Goal: Task Accomplishment & Management: Manage account settings

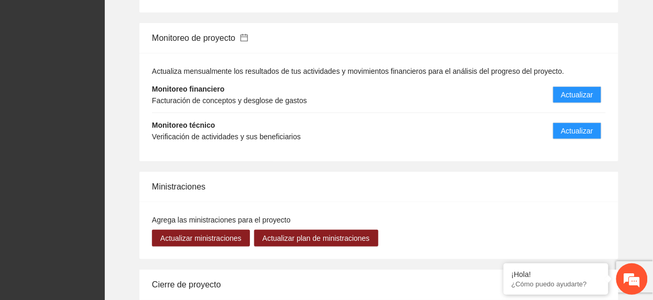
scroll to position [1188, 0]
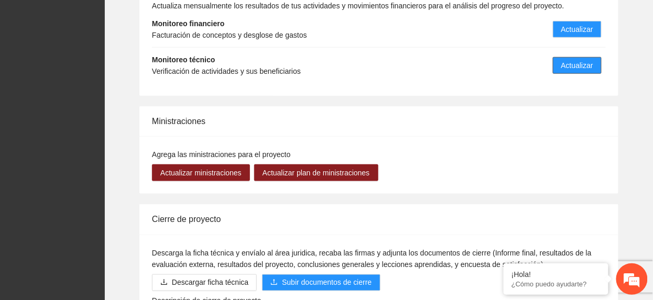
click at [570, 62] on button "Actualizar" at bounding box center [577, 65] width 49 height 17
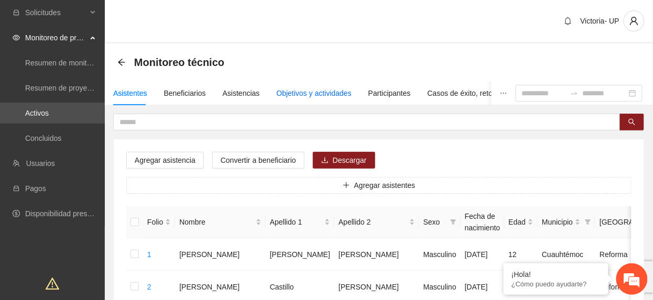
click at [311, 97] on div "Objetivos y actividades" at bounding box center [314, 94] width 75 height 12
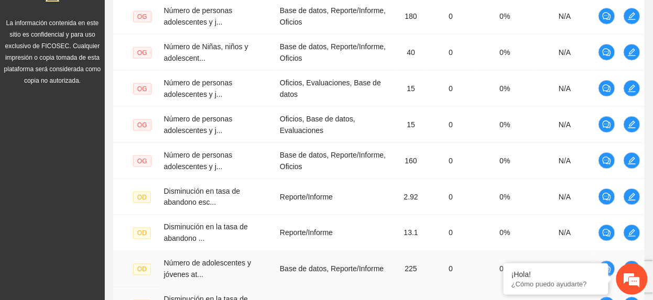
scroll to position [451, 0]
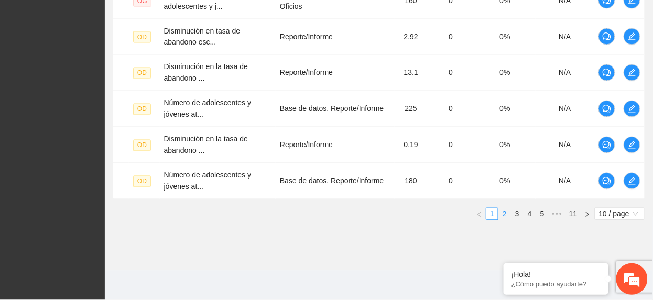
click at [507, 214] on link "2" at bounding box center [505, 215] width 12 height 12
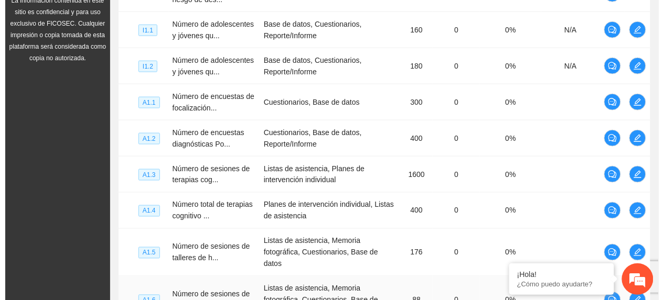
scroll to position [241, 0]
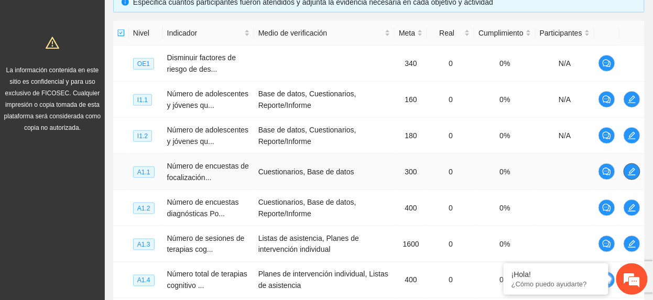
click at [630, 179] on button "button" at bounding box center [632, 172] width 17 height 17
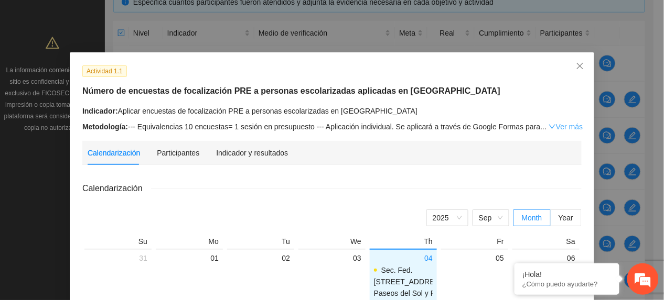
click at [550, 124] on link "Ver más" at bounding box center [565, 127] width 34 height 8
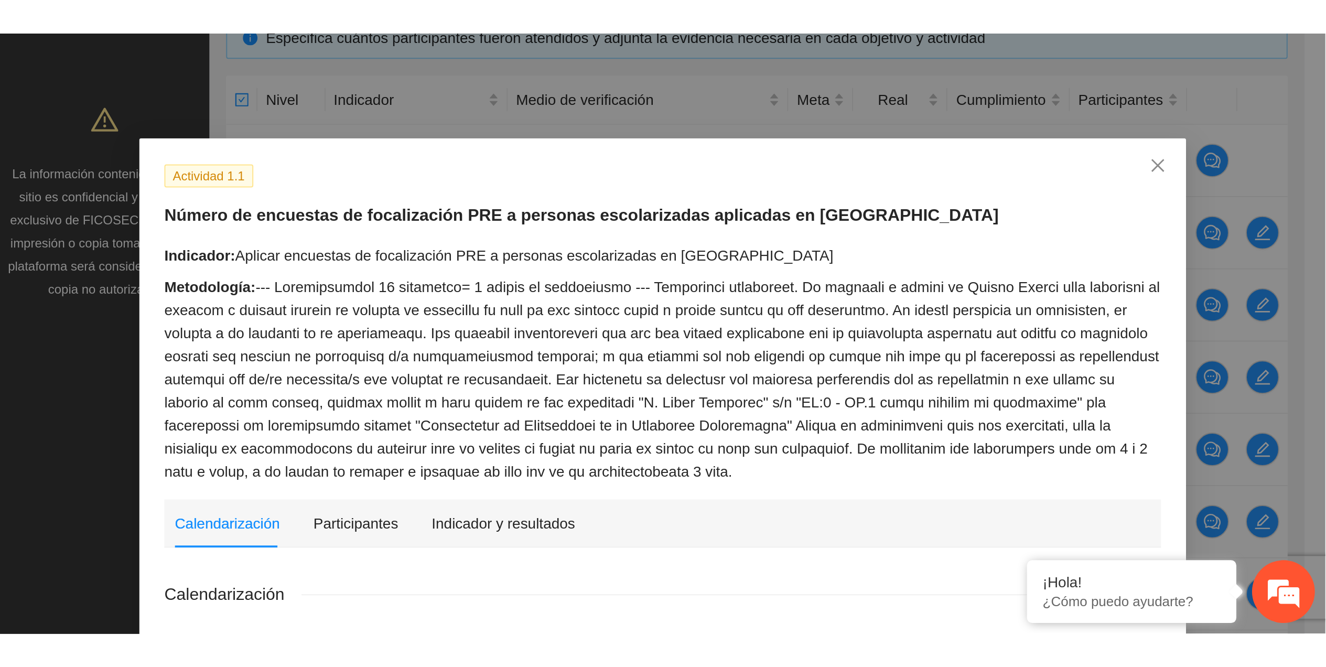
scroll to position [21, 0]
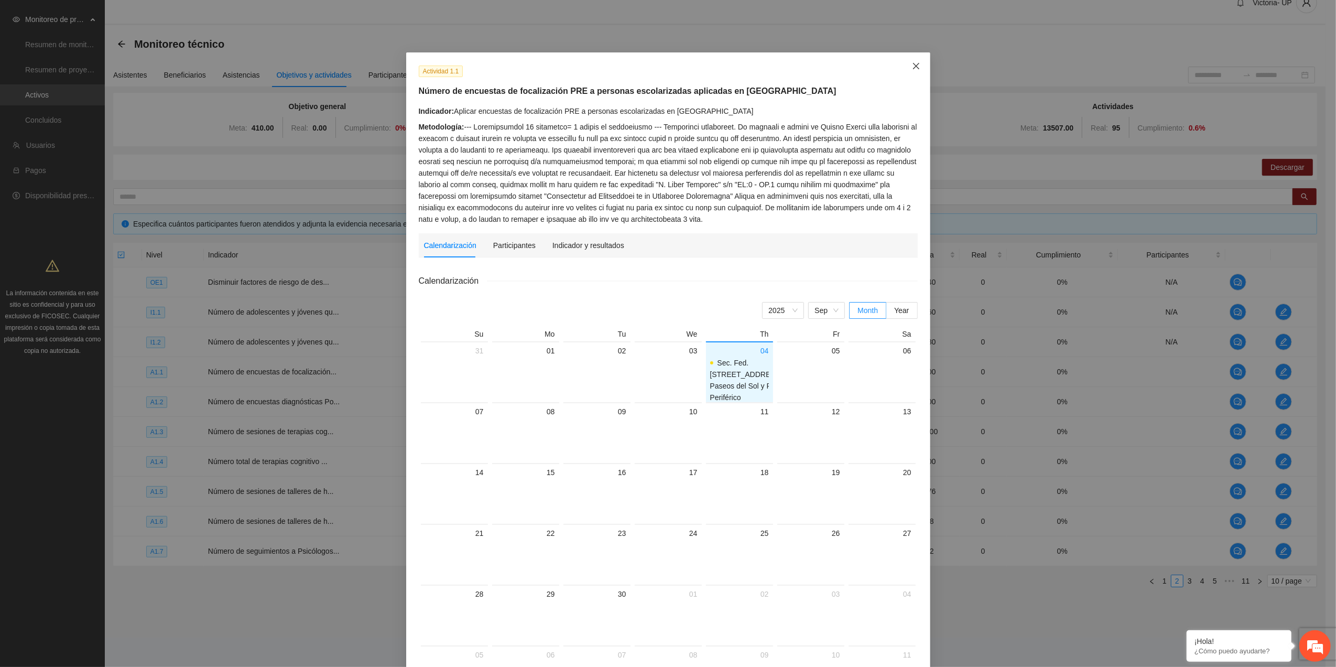
click at [653, 65] on icon "close" at bounding box center [916, 66] width 8 height 8
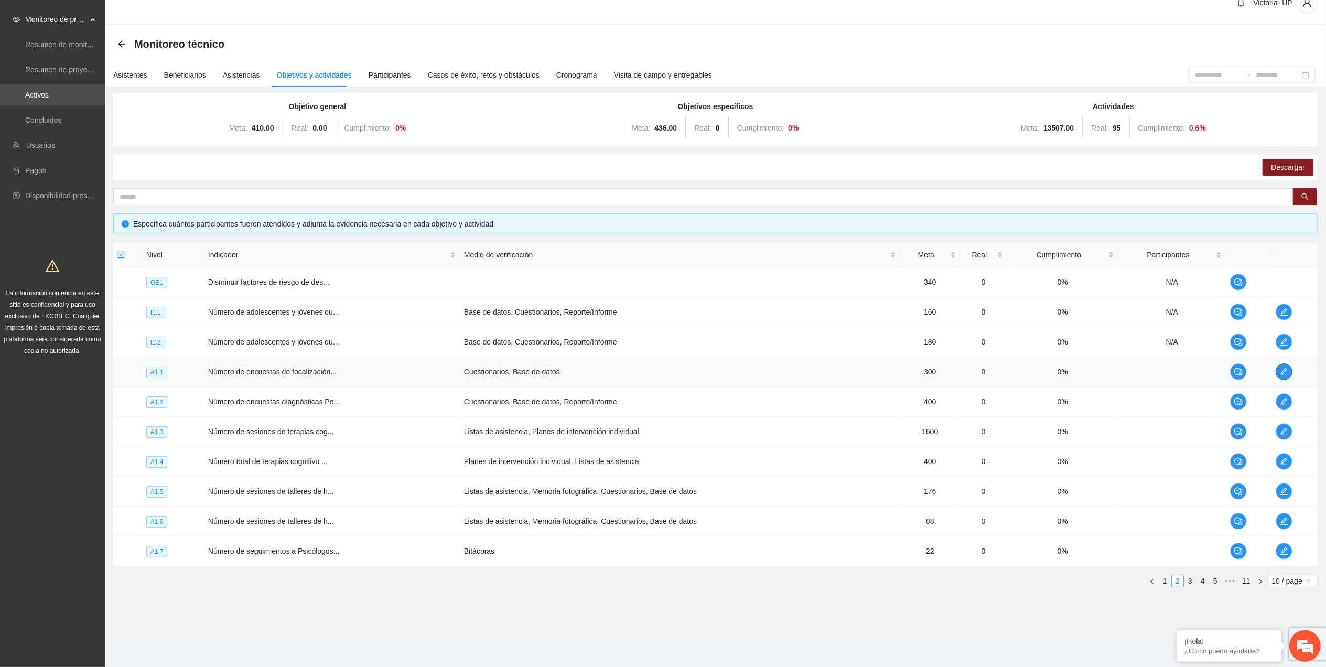
drag, startPoint x: 1290, startPoint y: 371, endPoint x: 1283, endPoint y: 371, distance: 6.8
click at [653, 300] on span "edit" at bounding box center [1284, 372] width 16 height 8
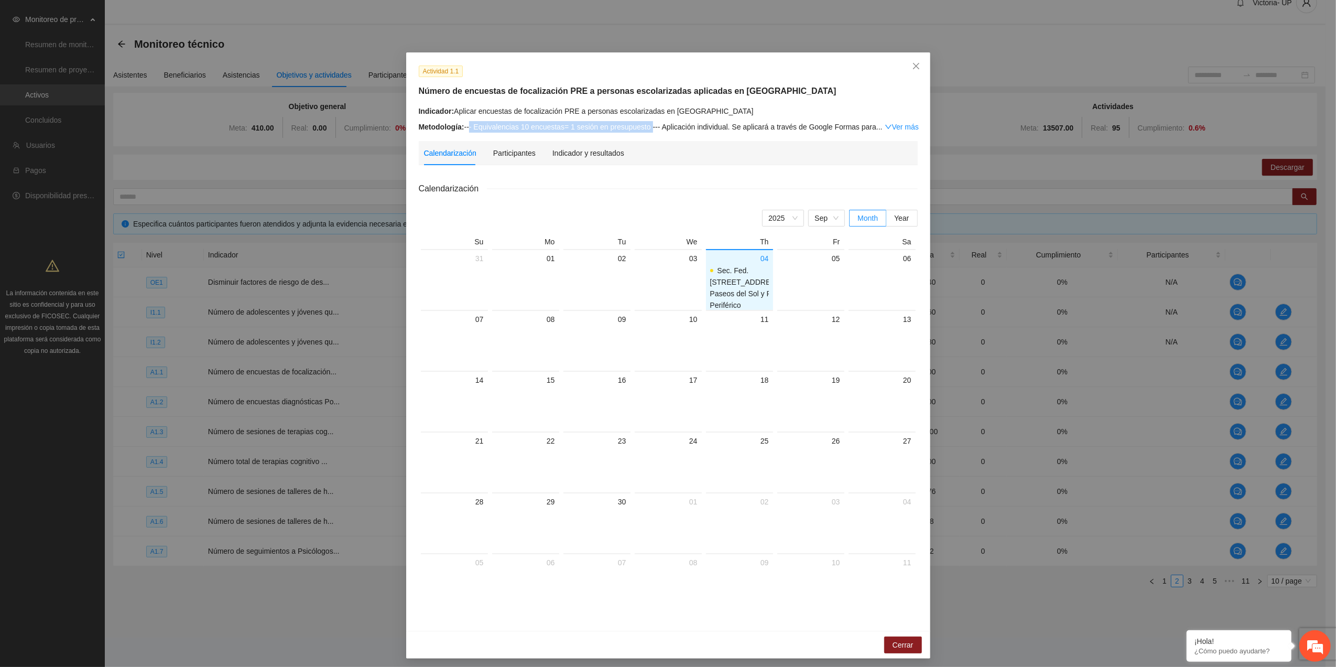
drag, startPoint x: 464, startPoint y: 120, endPoint x: 646, endPoint y: 128, distance: 181.6
click at [646, 128] on div "Indicador: Aplicar encuestas de focalización PRE a personas escolarizadas en Ch…" at bounding box center [668, 118] width 499 height 27
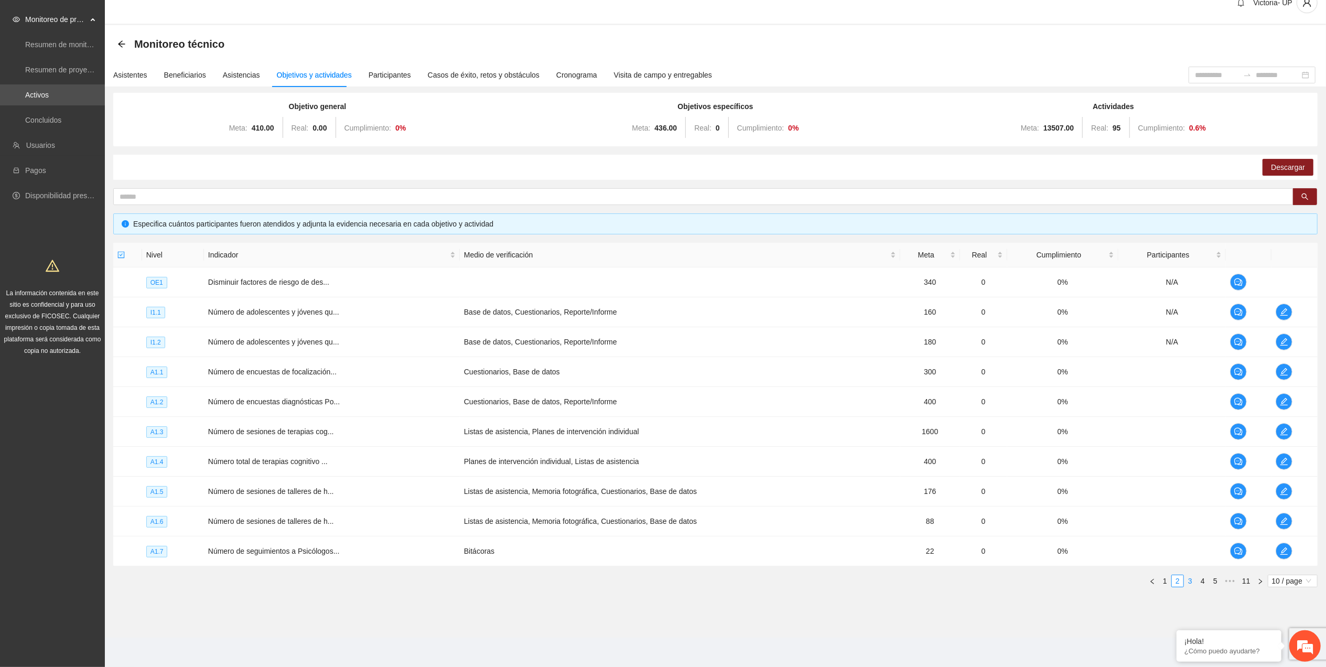
click at [653, 300] on link "3" at bounding box center [1190, 581] width 12 height 12
click at [653, 300] on link "4" at bounding box center [1203, 581] width 12 height 12
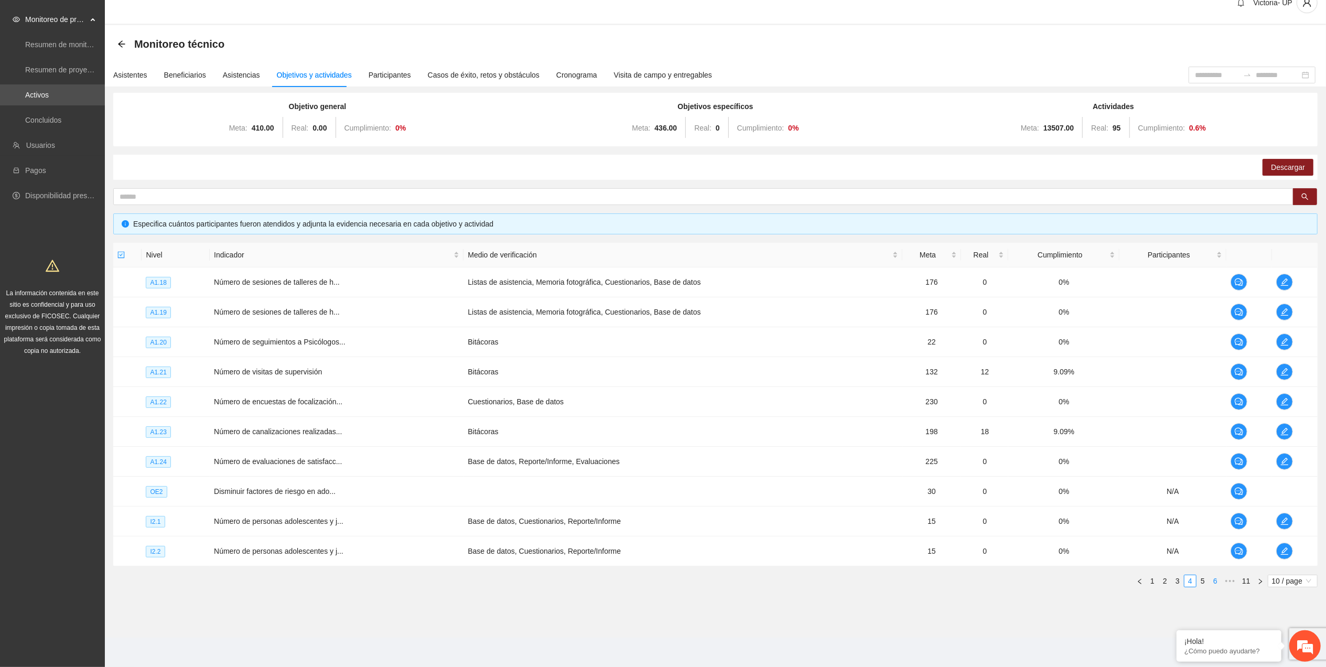
click at [653, 300] on link "5" at bounding box center [1203, 581] width 12 height 12
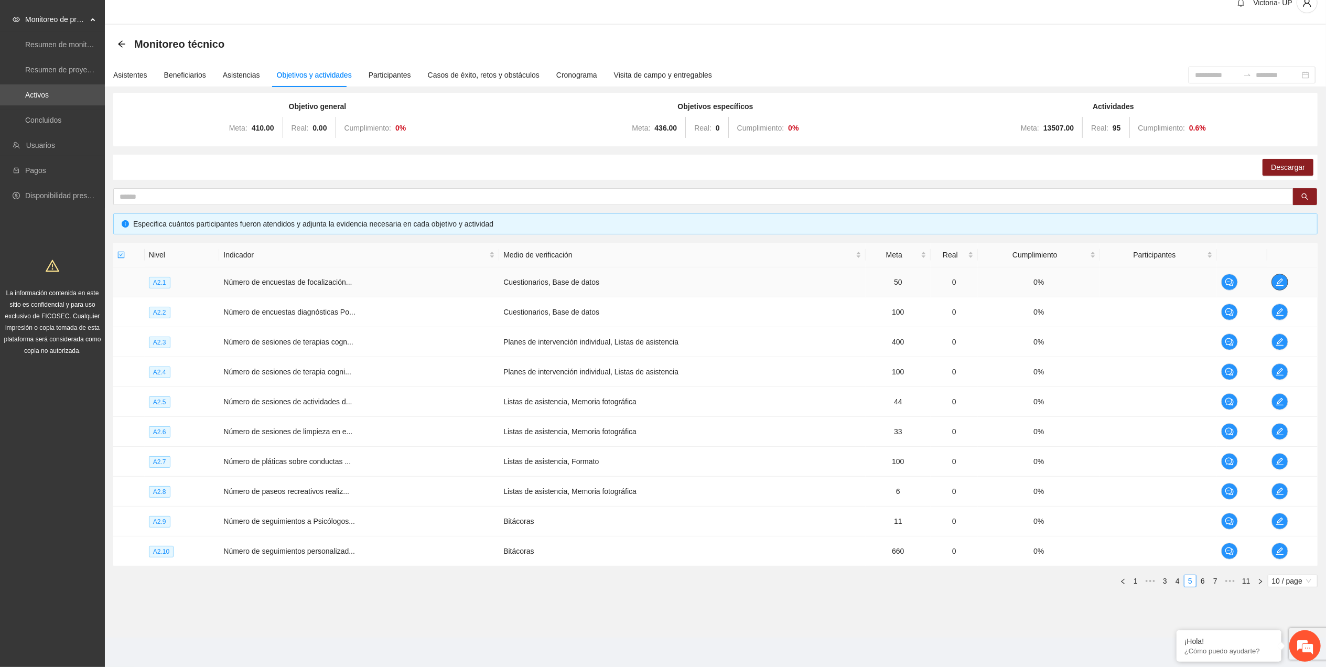
click at [653, 284] on button "button" at bounding box center [1279, 282] width 17 height 17
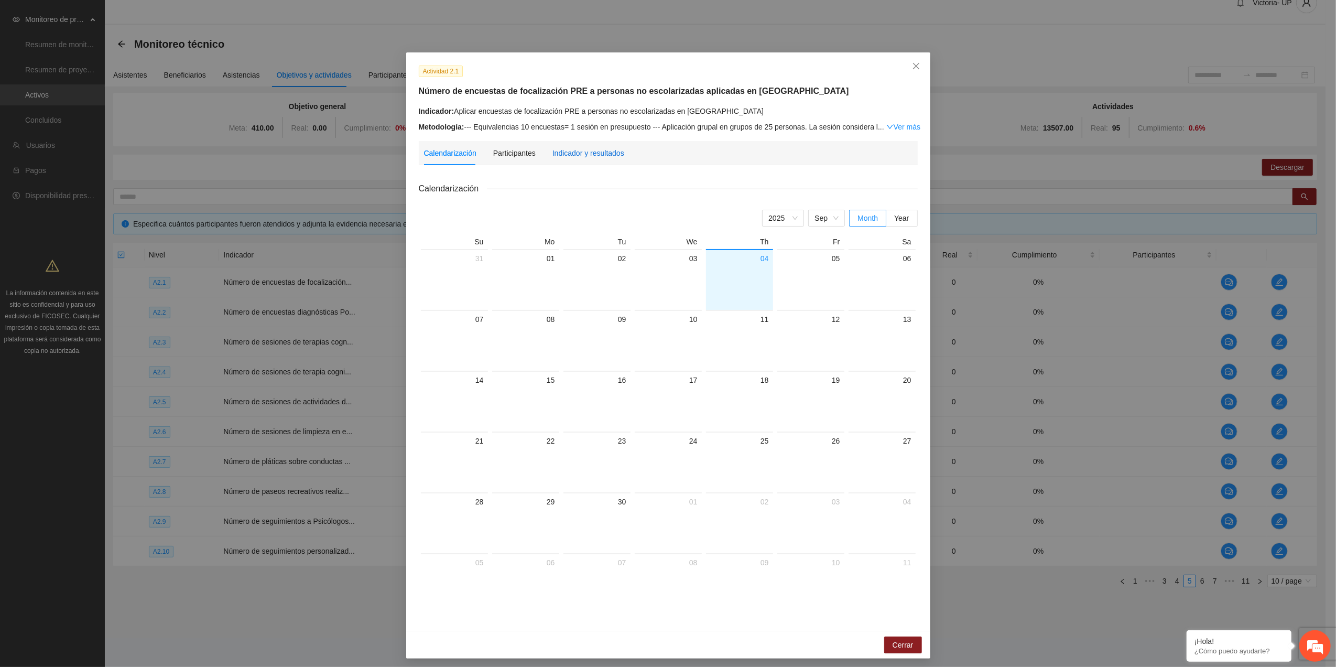
drag, startPoint x: 592, startPoint y: 149, endPoint x: 595, endPoint y: 185, distance: 35.7
click at [591, 154] on div "Indicador y resultados" at bounding box center [589, 153] width 72 height 12
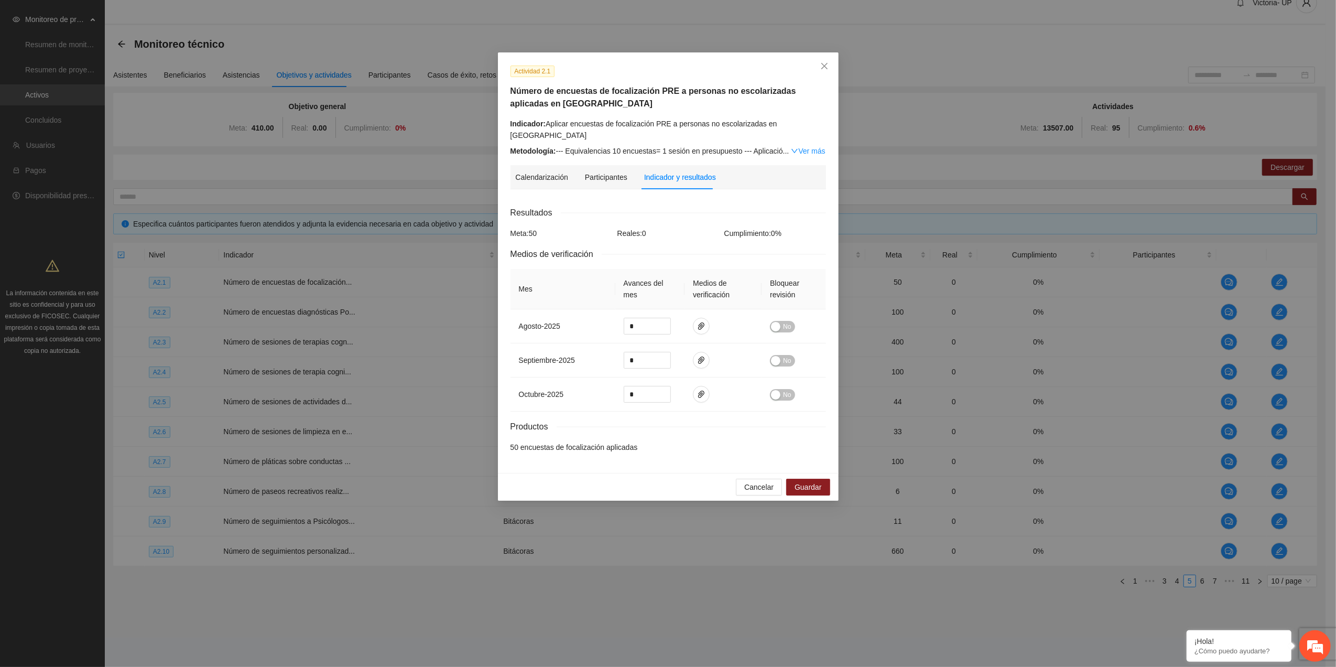
drag, startPoint x: 798, startPoint y: 139, endPoint x: 793, endPoint y: 148, distance: 10.1
click at [653, 147] on link "Ver más" at bounding box center [808, 151] width 34 height 8
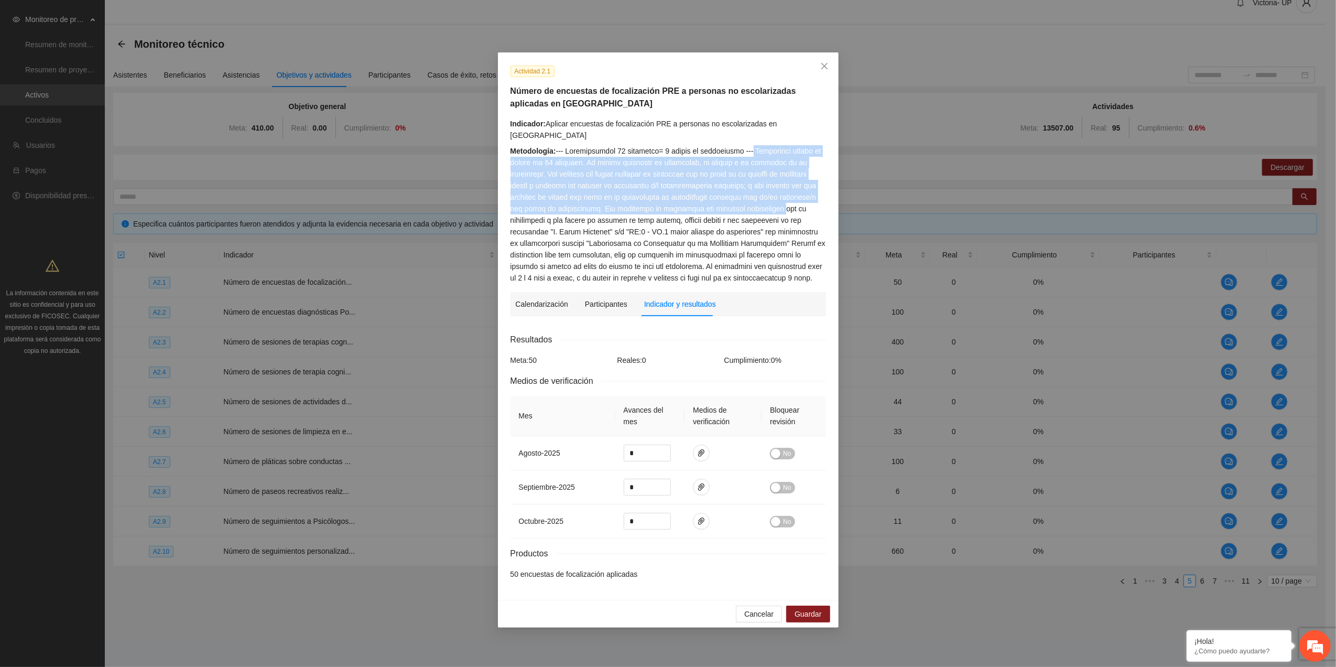
drag, startPoint x: 751, startPoint y: 136, endPoint x: 809, endPoint y: 198, distance: 84.9
click at [653, 198] on div "Metodología:" at bounding box center [669, 214] width 316 height 138
drag, startPoint x: 825, startPoint y: 57, endPoint x: 833, endPoint y: 74, distance: 18.8
click at [653, 59] on span "Close" at bounding box center [825, 66] width 28 height 28
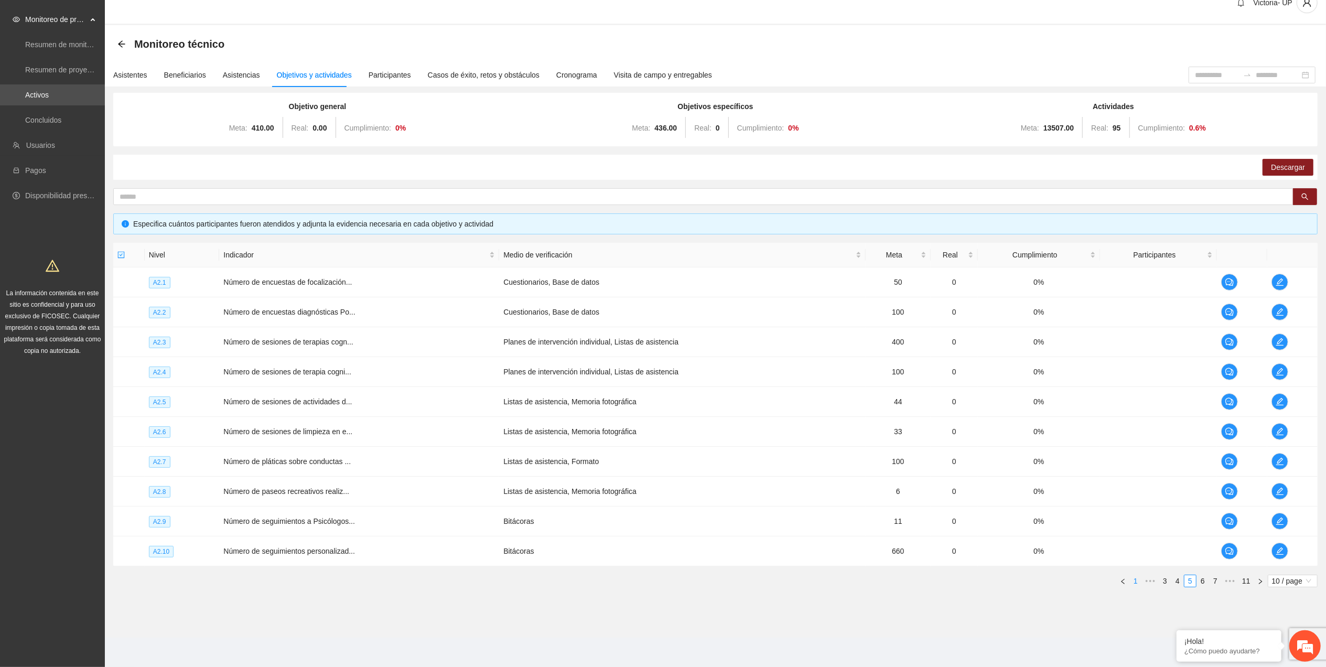
click at [653, 300] on link "1" at bounding box center [1136, 581] width 12 height 12
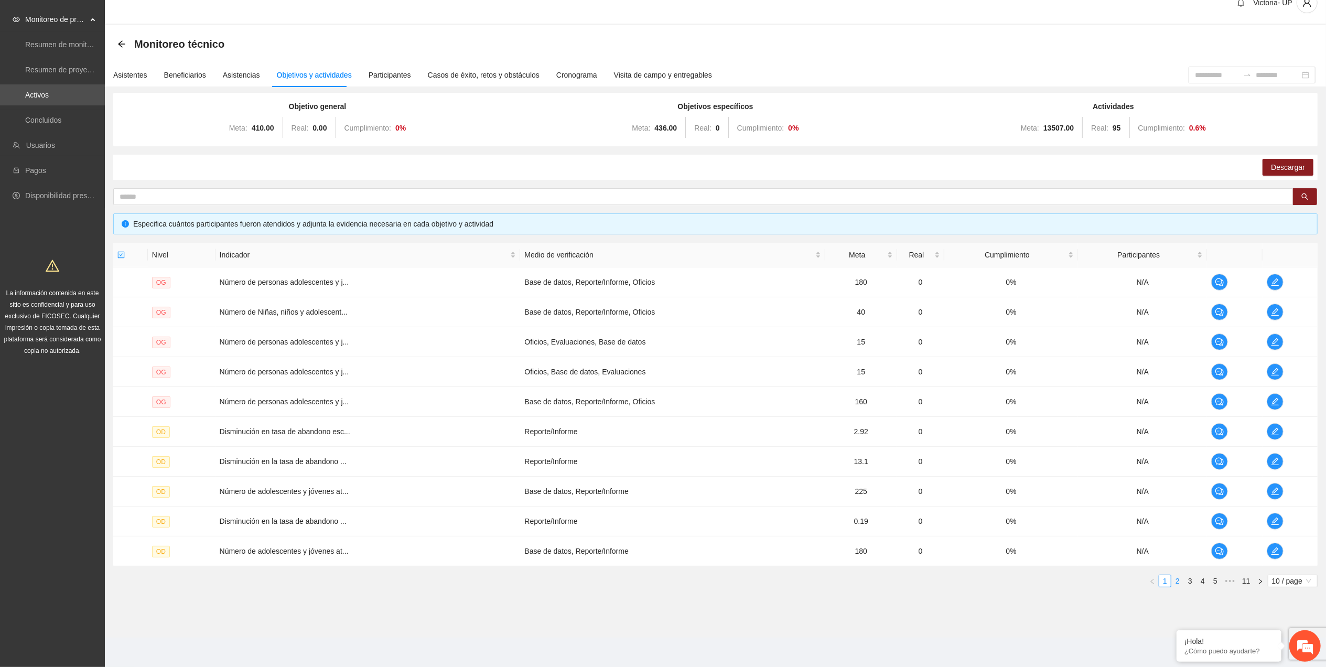
click at [653, 300] on link "2" at bounding box center [1178, 581] width 12 height 12
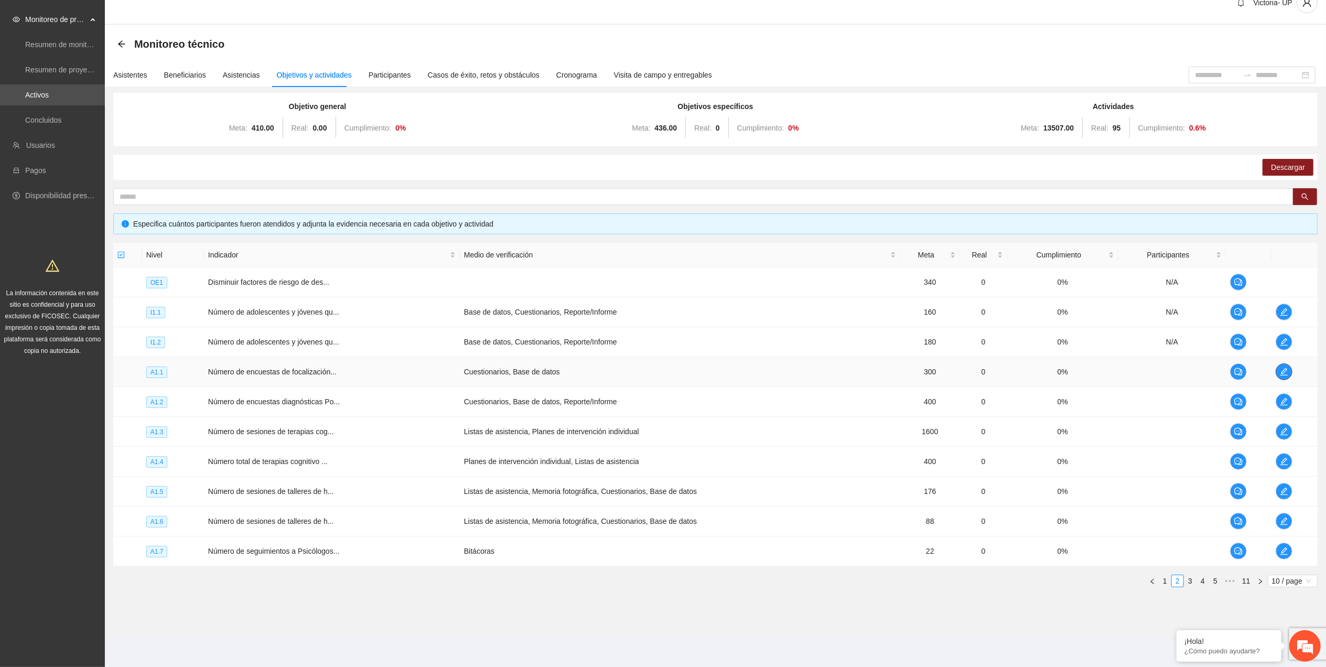
click at [653, 300] on icon "edit" at bounding box center [1284, 372] width 8 height 8
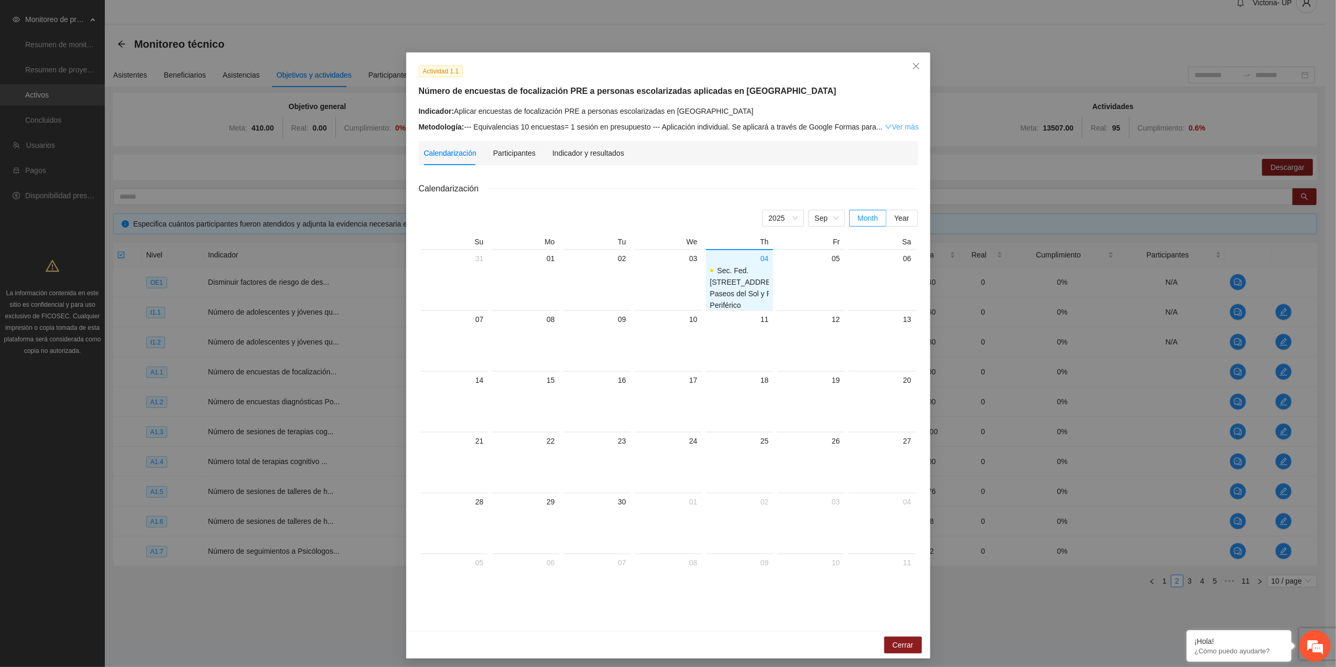
click at [653, 126] on link "Ver más" at bounding box center [902, 127] width 34 height 8
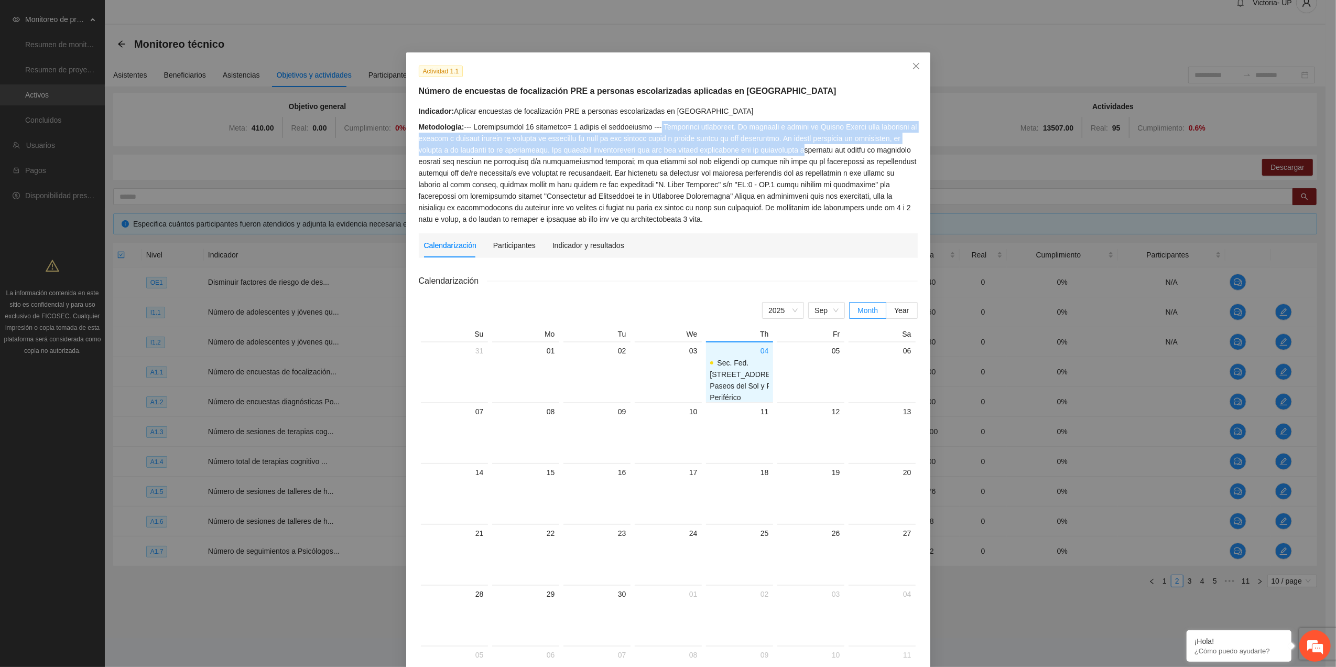
drag, startPoint x: 653, startPoint y: 127, endPoint x: 786, endPoint y: 156, distance: 136.8
click at [653, 156] on div "Metodología:" at bounding box center [668, 173] width 499 height 104
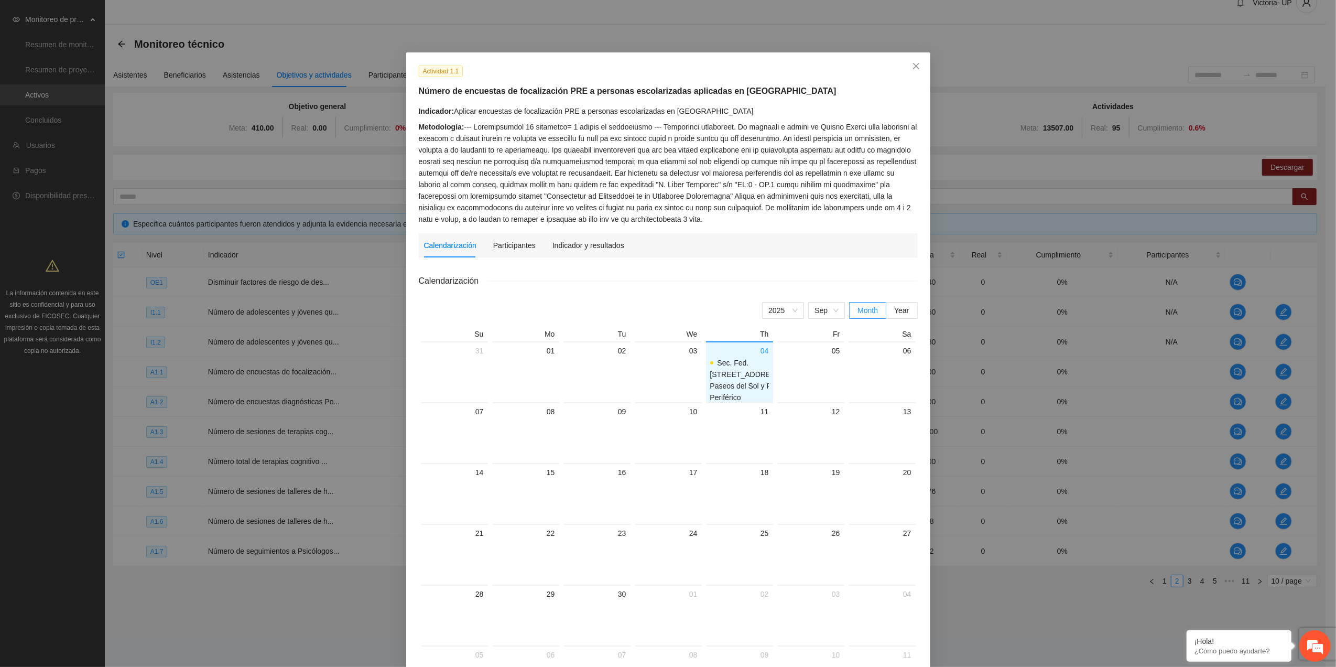
drag, startPoint x: 786, startPoint y: 156, endPoint x: 711, endPoint y: 200, distance: 87.4
click at [653, 200] on div "Metodología:" at bounding box center [668, 173] width 499 height 104
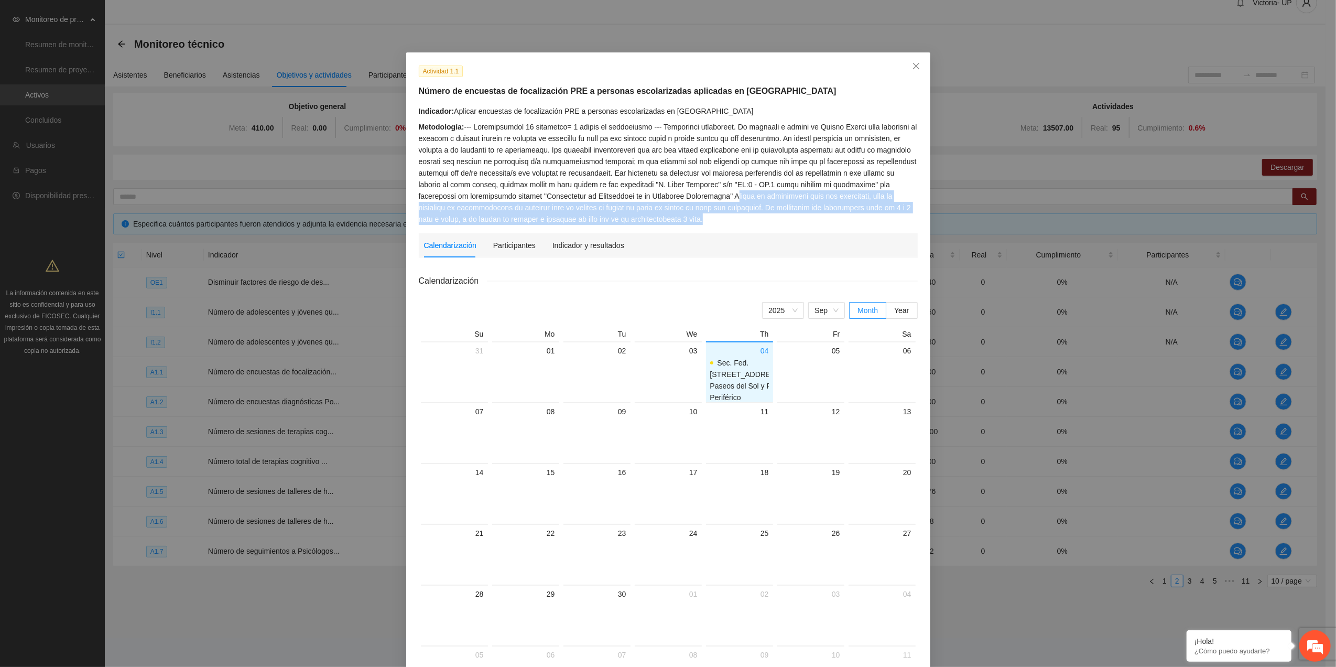
drag, startPoint x: 669, startPoint y: 194, endPoint x: 921, endPoint y: 221, distance: 253.1
click at [653, 221] on div "Actividad 1.1 Número de encuestas de focalización PRE a personas escolarizadas …" at bounding box center [668, 387] width 524 height 671
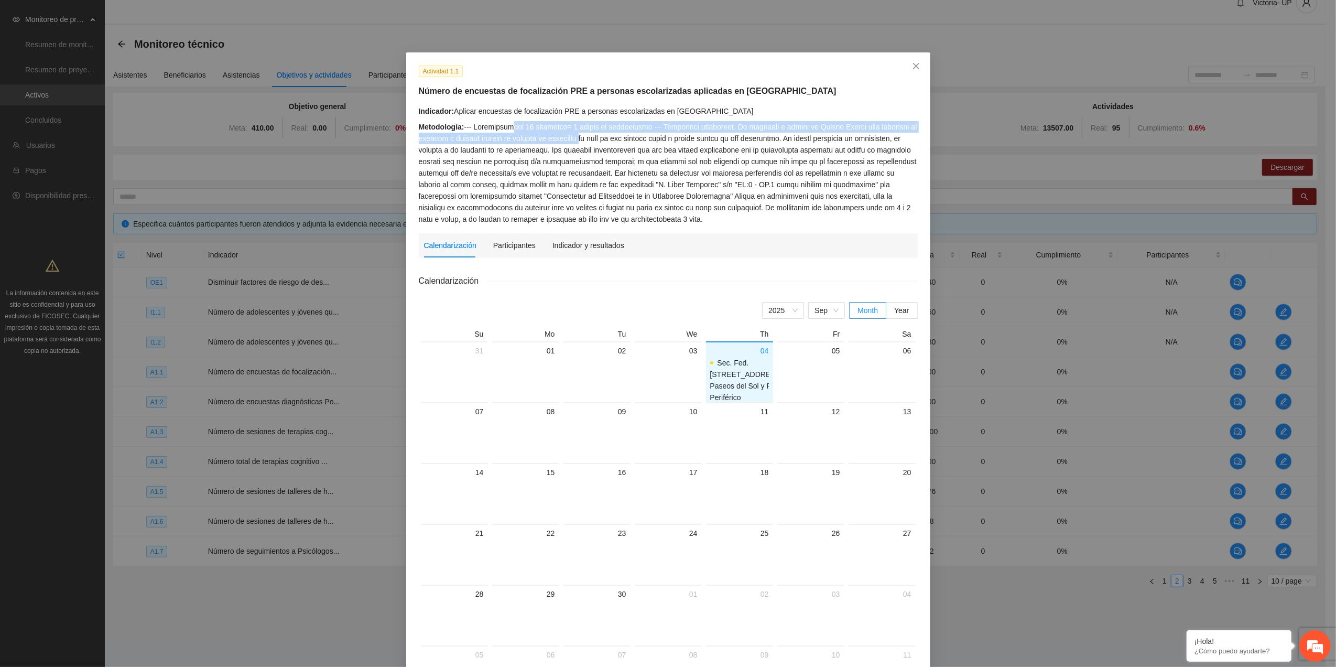
drag, startPoint x: 504, startPoint y: 126, endPoint x: 577, endPoint y: 135, distance: 74.0
click at [577, 135] on div "Metodología:" at bounding box center [668, 173] width 499 height 104
drag, startPoint x: 577, startPoint y: 135, endPoint x: 502, endPoint y: 133, distance: 75.5
click at [502, 133] on div "Metodología:" at bounding box center [668, 173] width 499 height 104
drag, startPoint x: 502, startPoint y: 133, endPoint x: 651, endPoint y: 126, distance: 149.0
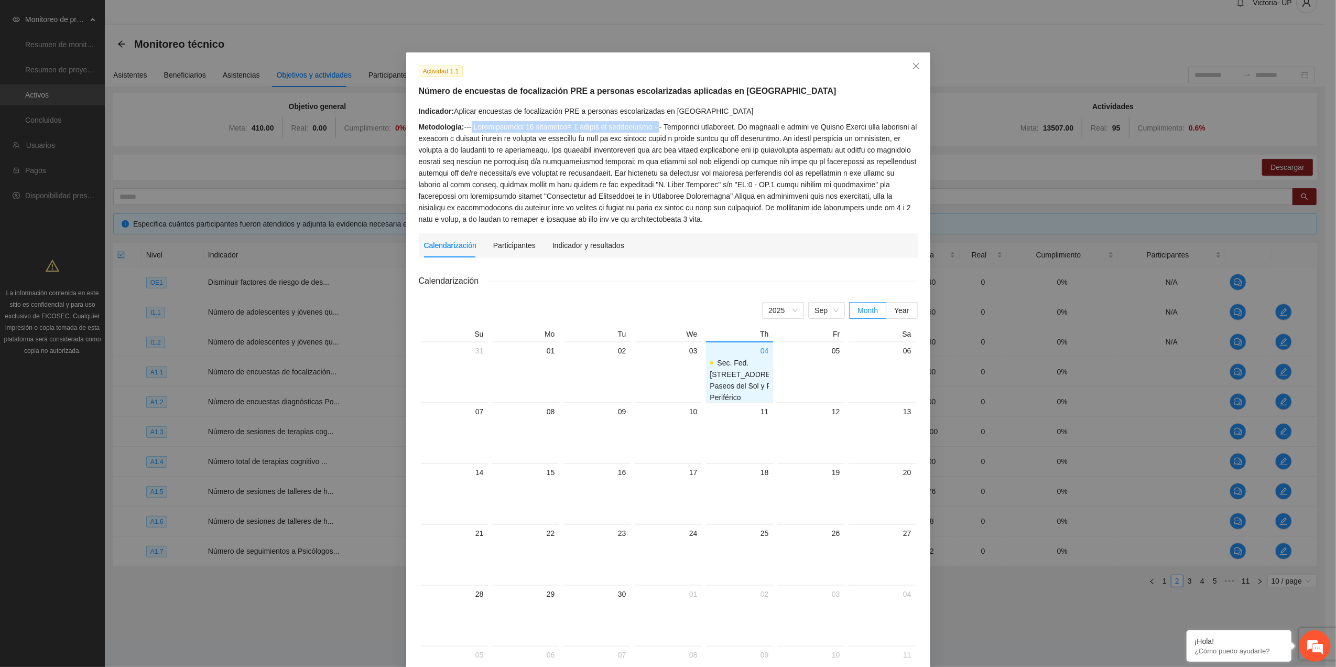
click at [651, 126] on div "Metodología:" at bounding box center [668, 173] width 499 height 104
drag, startPoint x: 651, startPoint y: 126, endPoint x: 754, endPoint y: 126, distance: 103.3
click at [653, 126] on div "Metodología:" at bounding box center [668, 173] width 499 height 104
drag, startPoint x: 516, startPoint y: 127, endPoint x: 584, endPoint y: 131, distance: 67.2
click at [584, 131] on div "Metodología:" at bounding box center [668, 173] width 499 height 104
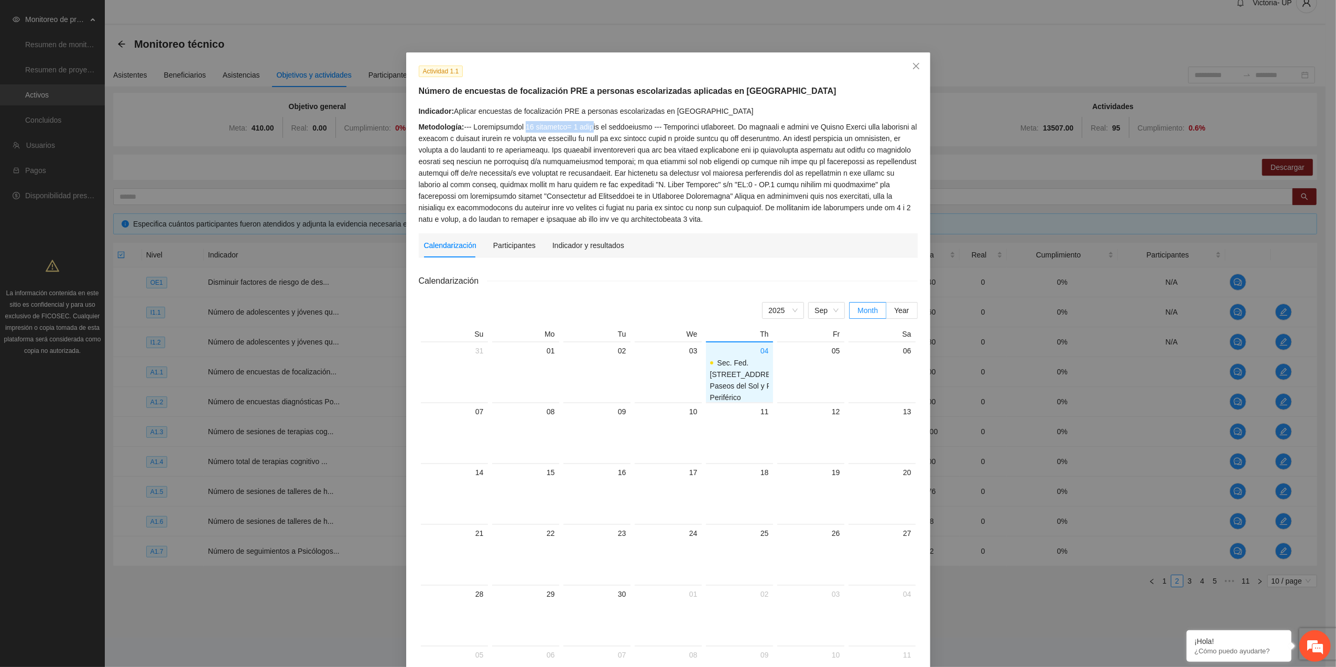
drag, startPoint x: 584, startPoint y: 131, endPoint x: 575, endPoint y: 126, distance: 10.1
click at [575, 126] on div "Metodología:" at bounding box center [668, 173] width 499 height 104
drag, startPoint x: 572, startPoint y: 126, endPoint x: 558, endPoint y: 125, distance: 14.7
click at [558, 125] on div "Metodología:" at bounding box center [668, 173] width 499 height 104
click at [569, 250] on div "Indicador y resultados" at bounding box center [589, 245] width 72 height 24
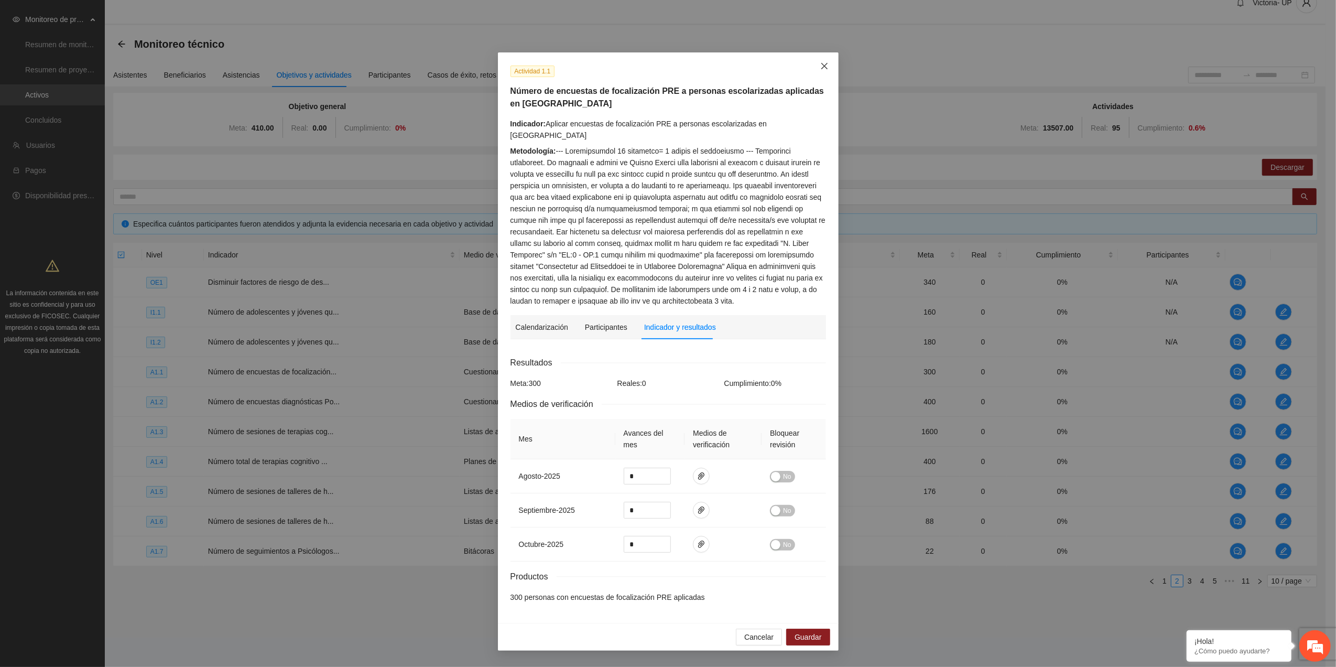
drag, startPoint x: 824, startPoint y: 63, endPoint x: 810, endPoint y: 66, distance: 14.3
click at [653, 64] on icon "close" at bounding box center [824, 66] width 8 height 8
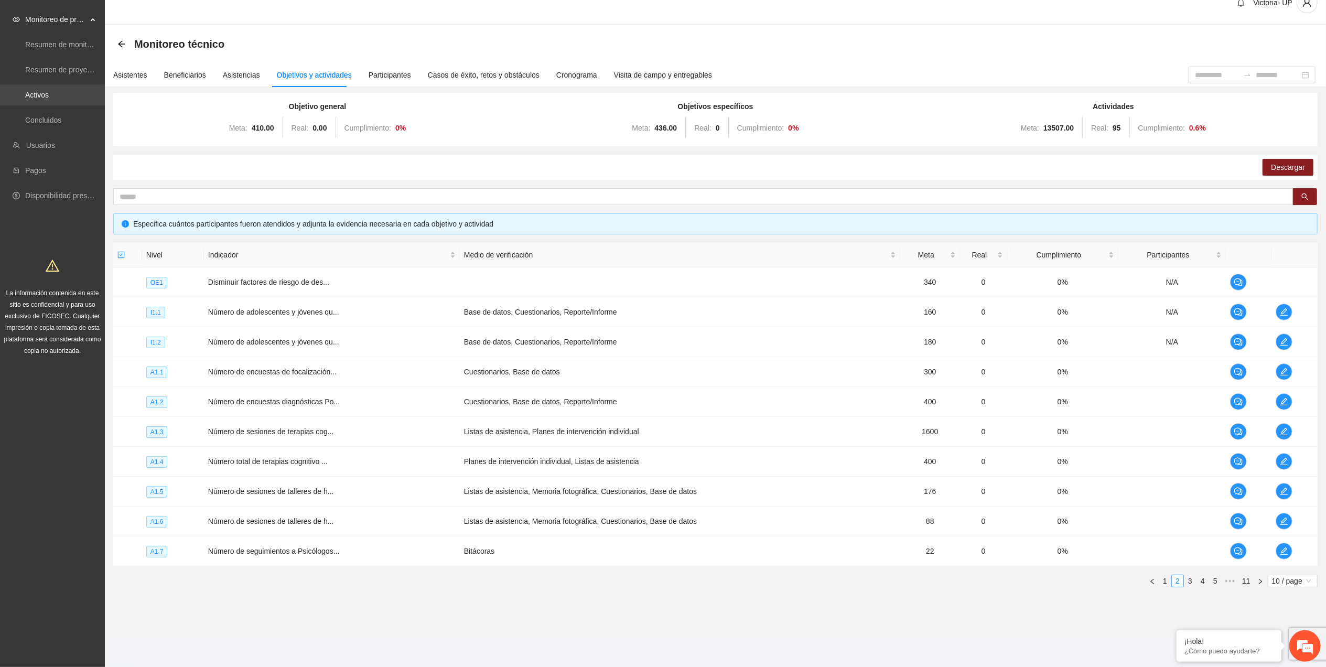
click at [47, 91] on link "Activos" at bounding box center [37, 95] width 24 height 8
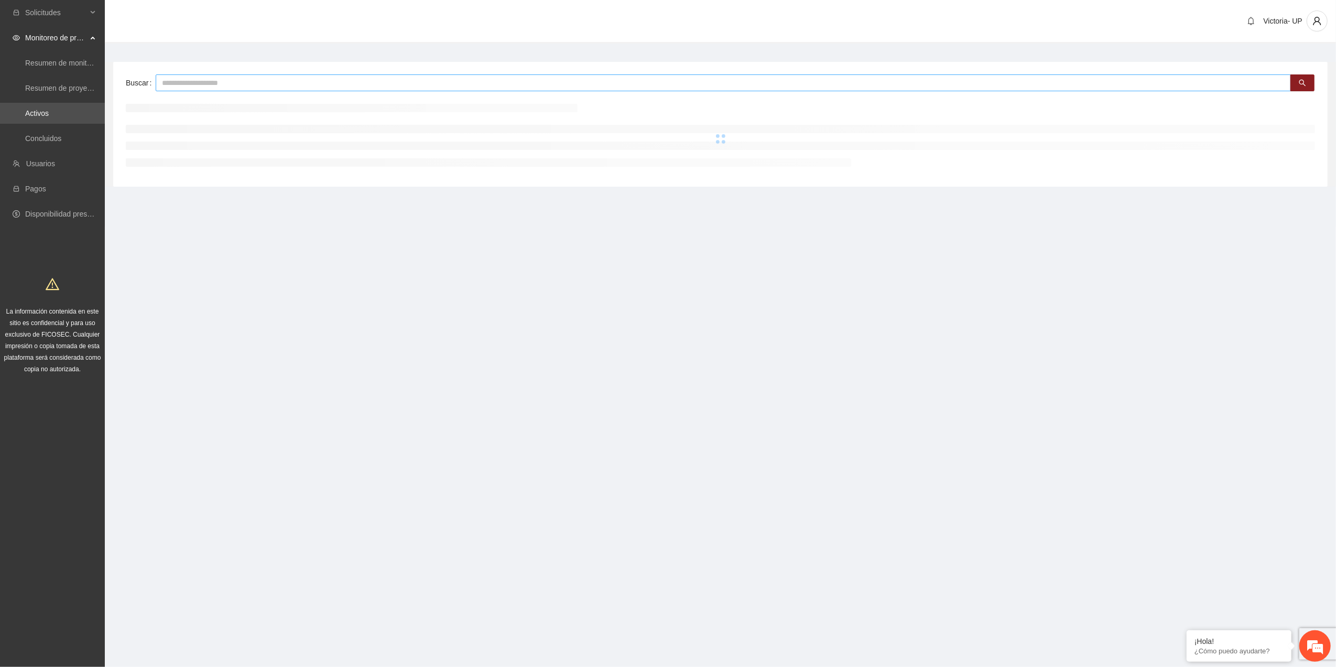
click at [198, 84] on input "text" at bounding box center [724, 82] width 1136 height 17
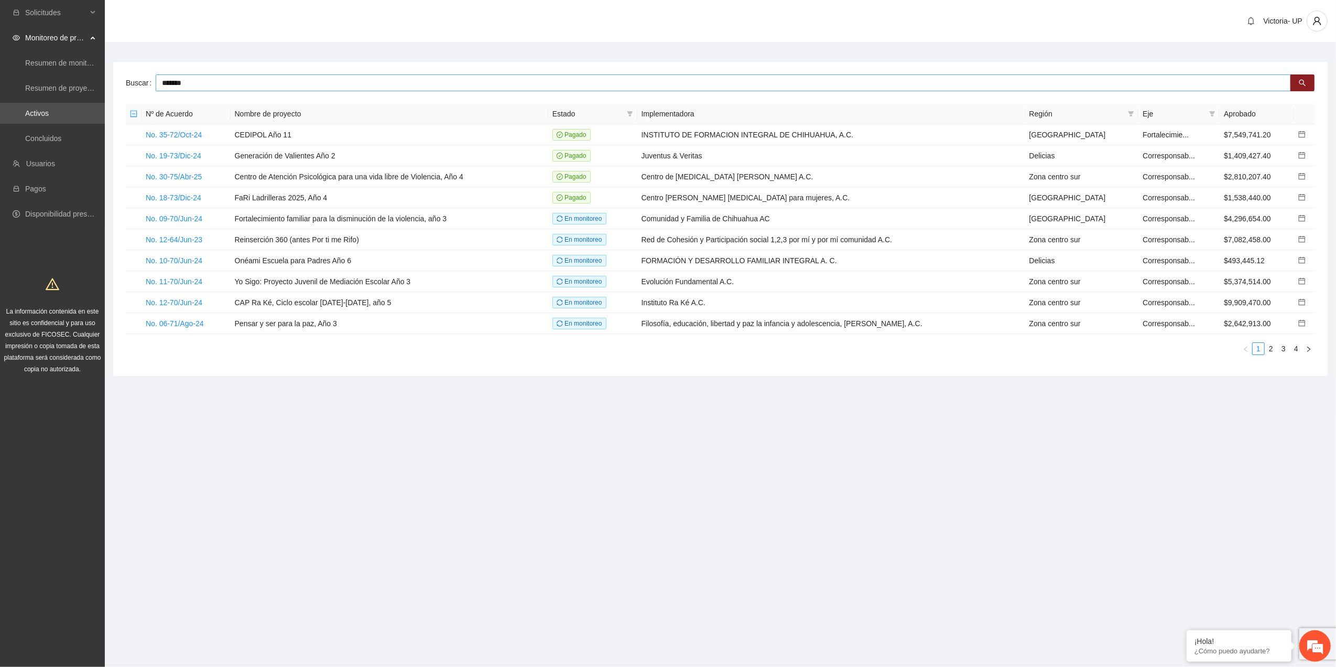
type input "*******"
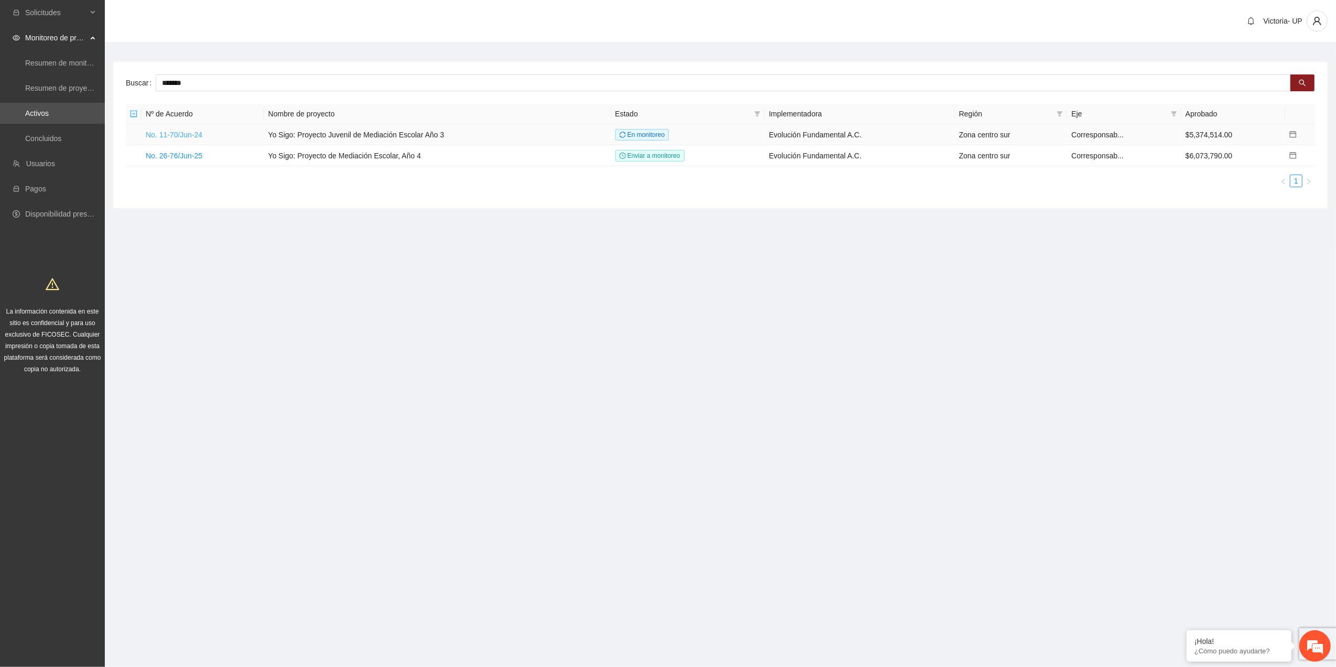
click at [174, 131] on link "No. 11-70/Jun-24" at bounding box center [174, 135] width 57 height 8
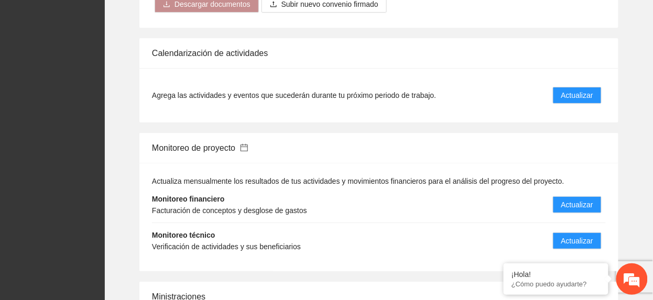
scroll to position [1000, 0]
click at [586, 244] on span "Actualizar" at bounding box center [577, 242] width 32 height 12
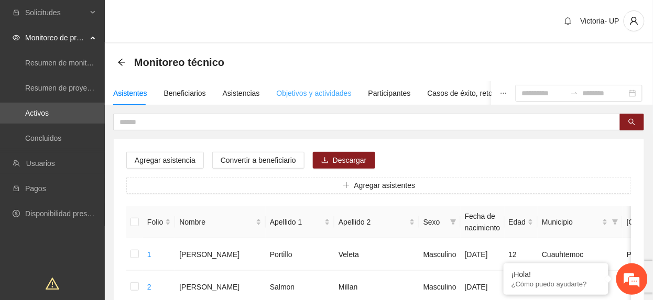
click at [281, 97] on div "Objetivos y actividades" at bounding box center [314, 93] width 75 height 24
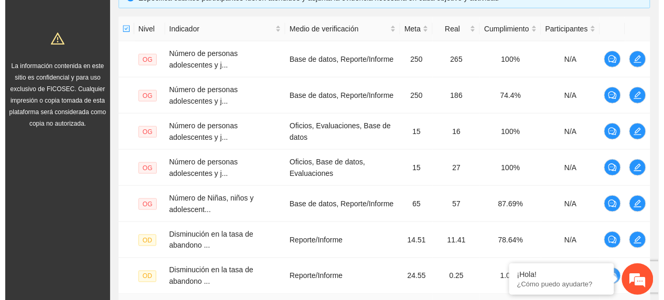
scroll to position [451, 0]
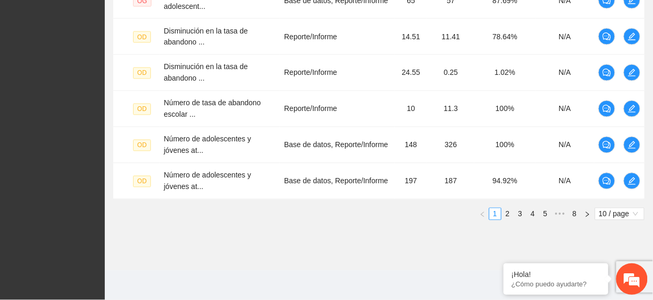
drag, startPoint x: 507, startPoint y: 209, endPoint x: 514, endPoint y: 200, distance: 10.8
click at [507, 210] on link "2" at bounding box center [508, 215] width 12 height 12
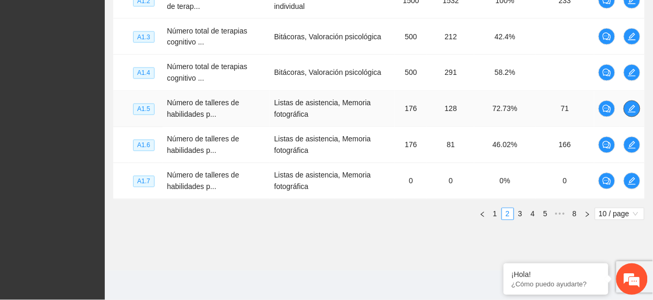
click at [636, 108] on span "edit" at bounding box center [632, 109] width 16 height 8
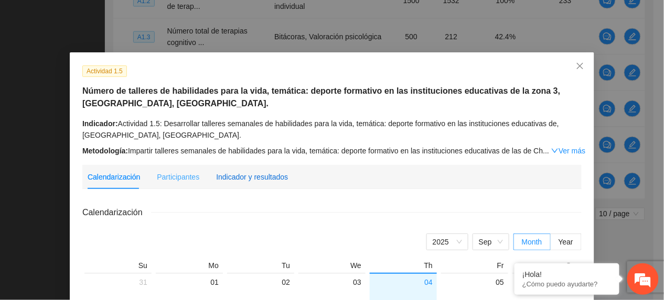
click at [260, 178] on div "Indicador y resultados" at bounding box center [252, 177] width 72 height 12
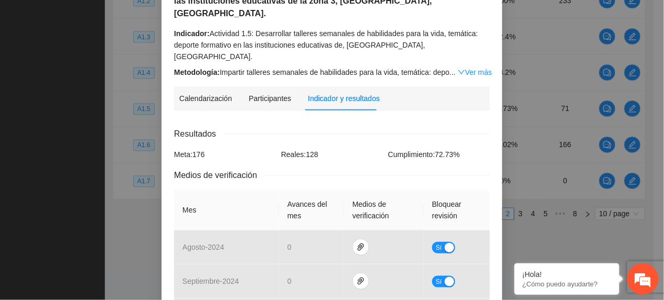
scroll to position [488, 0]
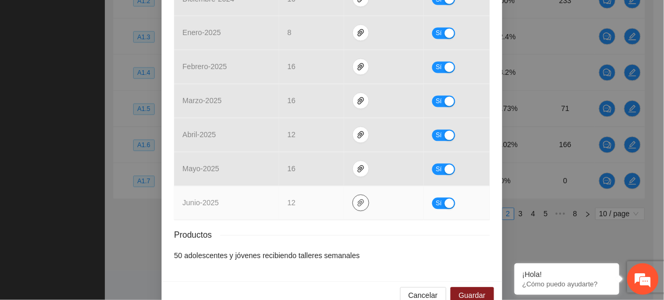
click at [356, 199] on icon "paper-clip" at bounding box center [360, 203] width 8 height 8
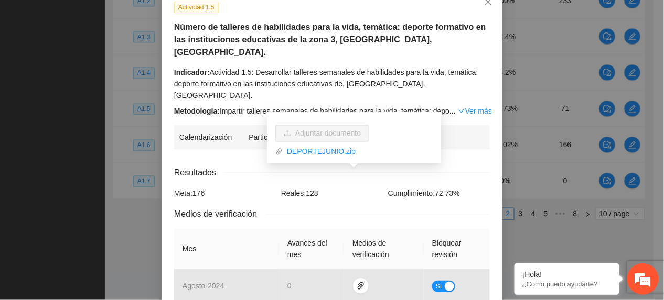
scroll to position [0, 0]
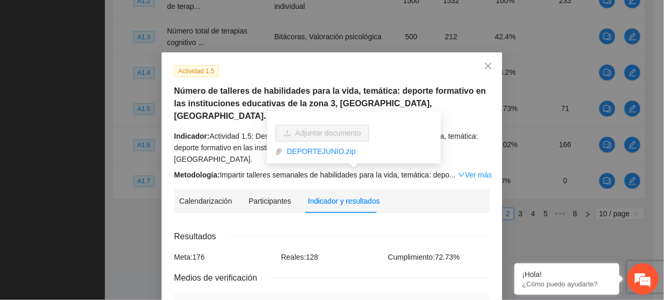
click at [249, 86] on div "Actividad 1.5 Número de talleres de habilidades para la vida, temática: deporte…" at bounding box center [331, 123] width 323 height 116
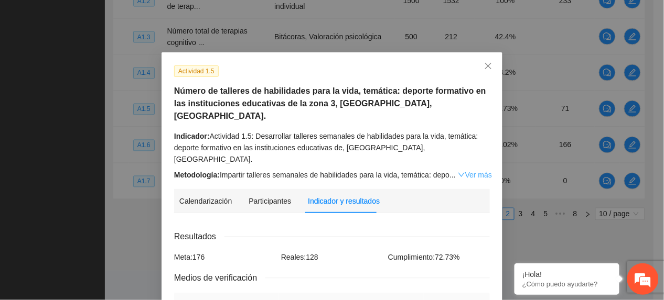
click at [458, 171] on link "Ver más" at bounding box center [475, 175] width 34 height 8
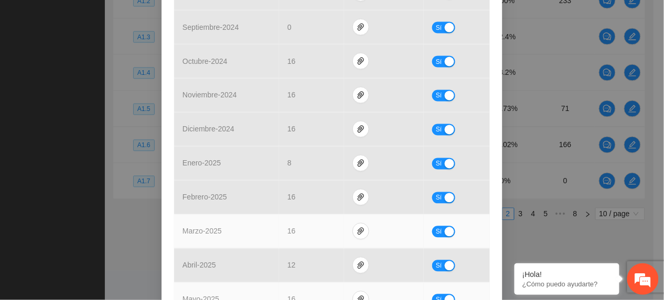
scroll to position [557, 0]
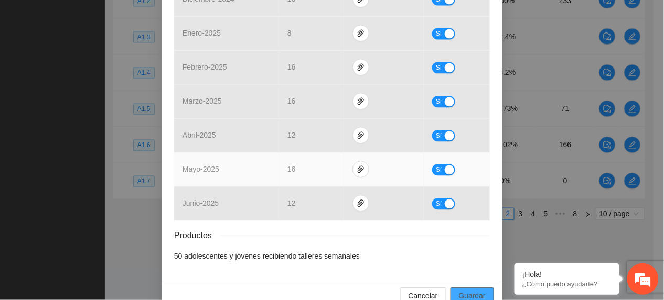
drag, startPoint x: 485, startPoint y: 277, endPoint x: 426, endPoint y: 133, distance: 156.2
click at [483, 288] on button "Guardar" at bounding box center [472, 296] width 44 height 17
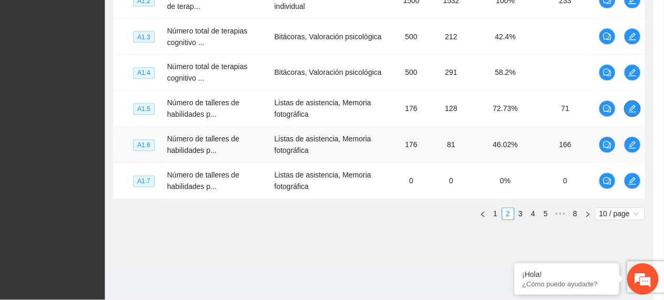
scroll to position [0, 0]
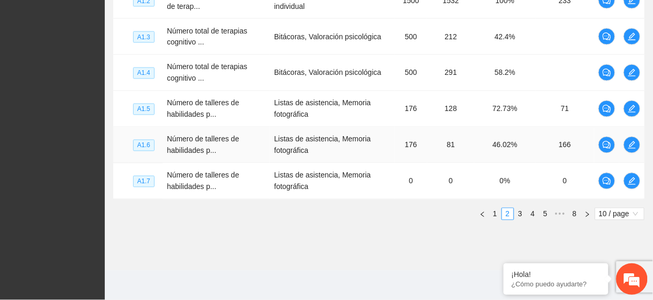
click at [636, 145] on span "edit" at bounding box center [632, 145] width 16 height 8
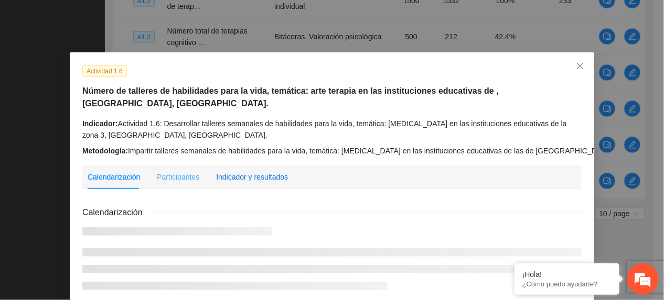
click at [267, 171] on div "Indicador y resultados" at bounding box center [252, 177] width 72 height 12
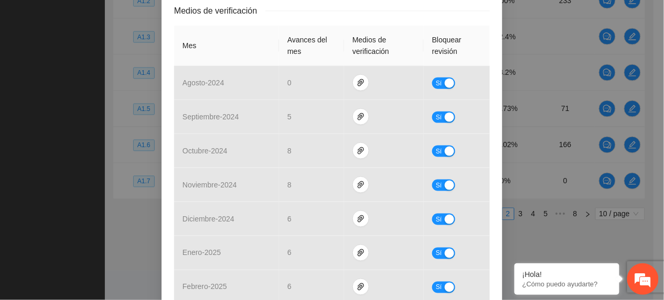
scroll to position [488, 0]
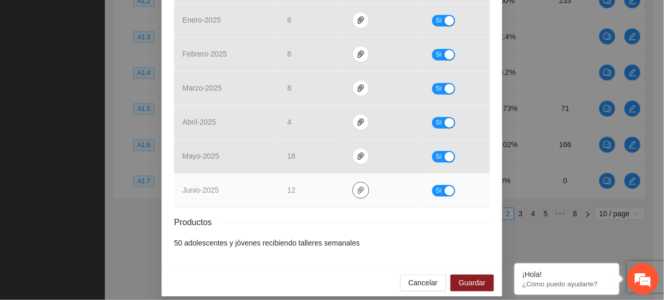
click at [356, 187] on icon "paper-clip" at bounding box center [360, 191] width 8 height 8
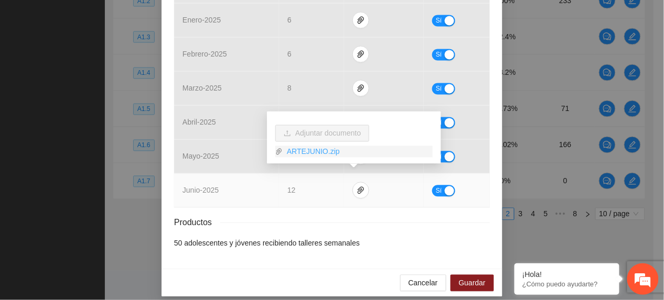
click at [316, 149] on link "ARTEJUNIO.zip" at bounding box center [358, 152] width 150 height 12
drag, startPoint x: 218, startPoint y: 167, endPoint x: 229, endPoint y: 177, distance: 15.2
click at [219, 174] on td "junio - 2025" at bounding box center [226, 191] width 105 height 34
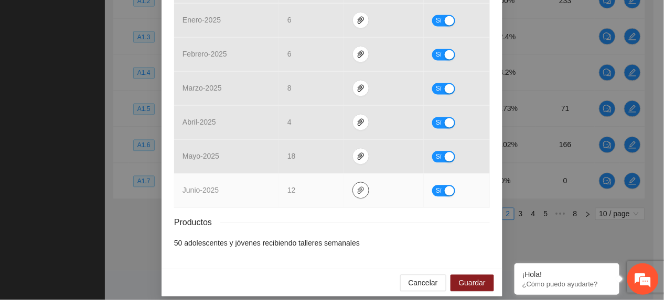
click at [356, 187] on icon "paper-clip" at bounding box center [360, 191] width 8 height 8
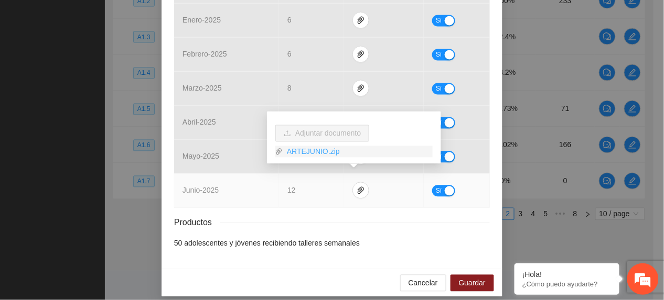
click at [318, 153] on link "ARTEJUNIO.zip" at bounding box center [358, 152] width 150 height 12
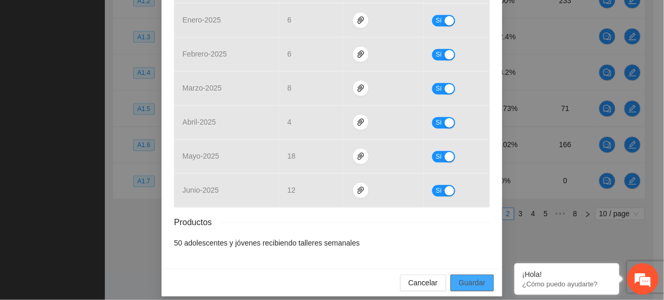
drag, startPoint x: 485, startPoint y: 273, endPoint x: 502, endPoint y: 300, distance: 31.8
click at [483, 275] on button "Guardar" at bounding box center [472, 283] width 44 height 17
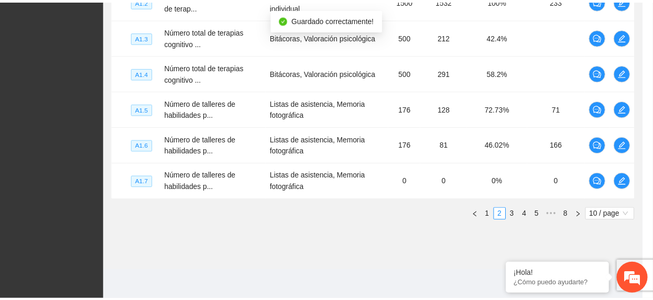
scroll to position [435, 0]
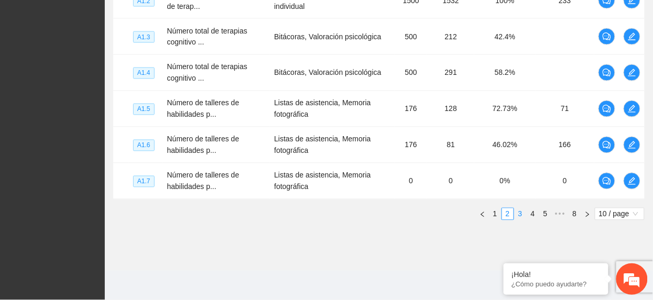
click at [518, 214] on link "3" at bounding box center [521, 215] width 12 height 12
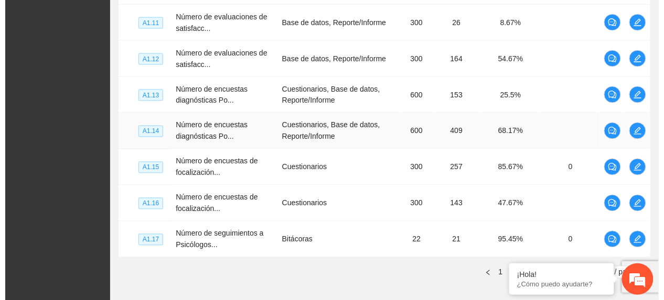
scroll to position [241, 0]
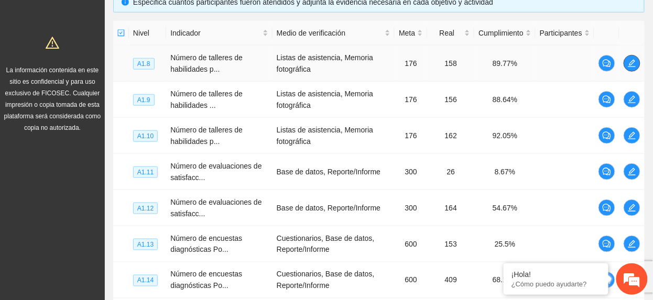
click at [636, 60] on span "edit" at bounding box center [632, 63] width 16 height 8
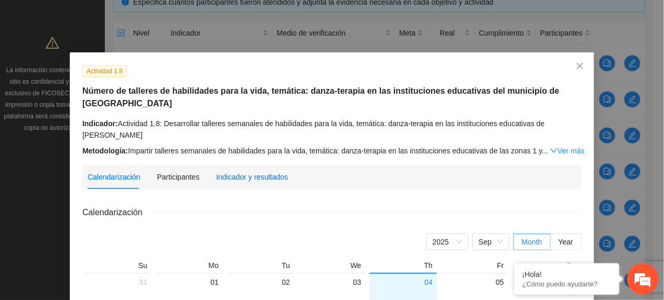
click at [257, 171] on div "Indicador y resultados" at bounding box center [252, 177] width 72 height 12
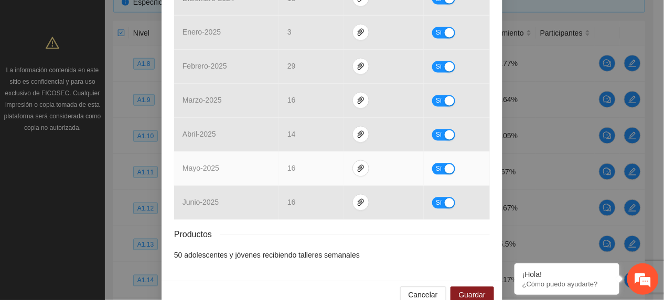
scroll to position [488, 0]
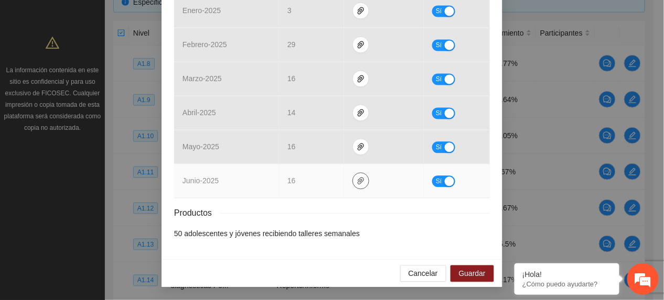
click at [353, 181] on span "paper-clip" at bounding box center [361, 181] width 16 height 8
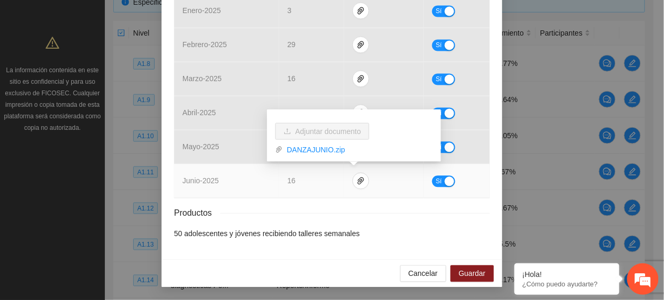
click at [297, 152] on link "DANZAJUNIO.zip" at bounding box center [358, 150] width 150 height 12
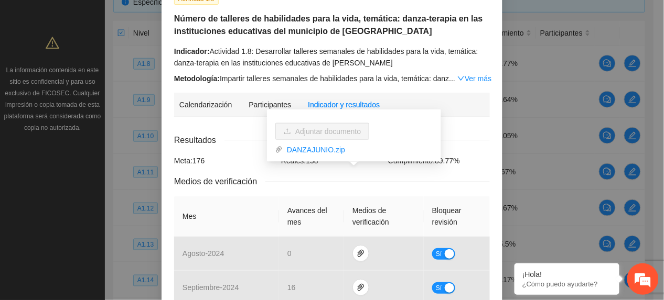
scroll to position [0, 0]
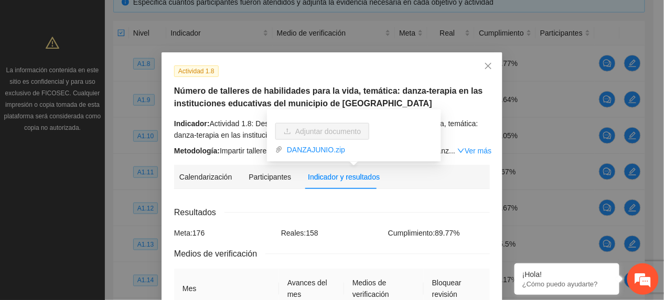
click at [474, 145] on div "Metodología: Impartir talleres semanales de habilidades para la vida, temática:…" at bounding box center [332, 151] width 316 height 12
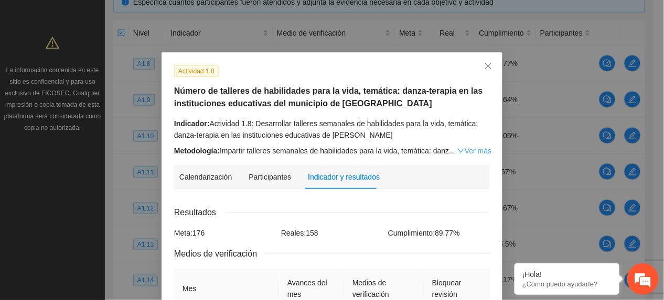
click at [477, 152] on link "Ver más" at bounding box center [474, 151] width 34 height 8
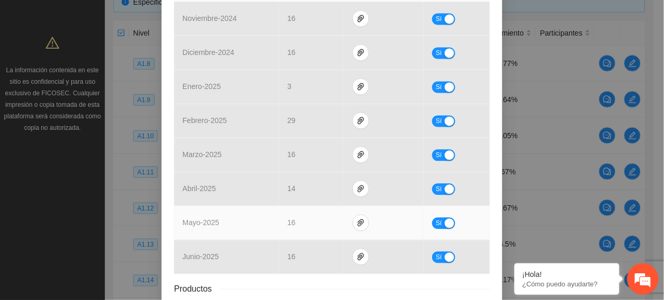
scroll to position [557, 0]
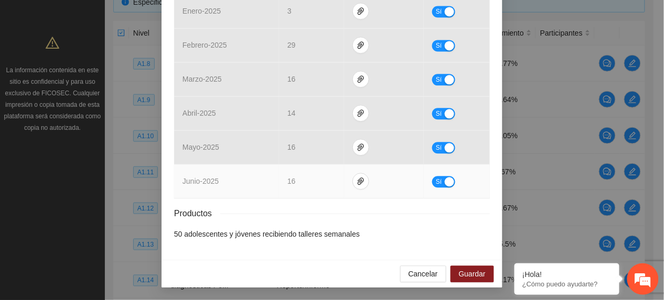
click at [437, 181] on button "Sí" at bounding box center [443, 182] width 23 height 12
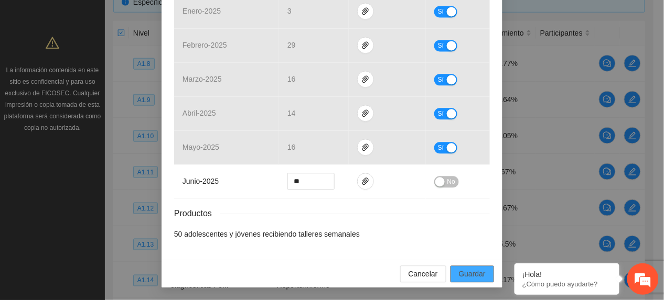
click at [462, 275] on span "Guardar" at bounding box center [472, 274] width 27 height 12
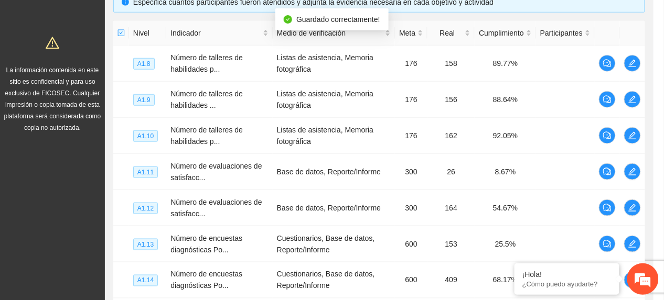
scroll to position [504, 0]
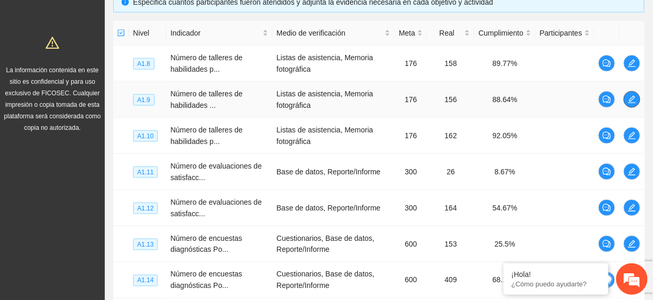
click at [629, 102] on icon "edit" at bounding box center [632, 99] width 8 height 8
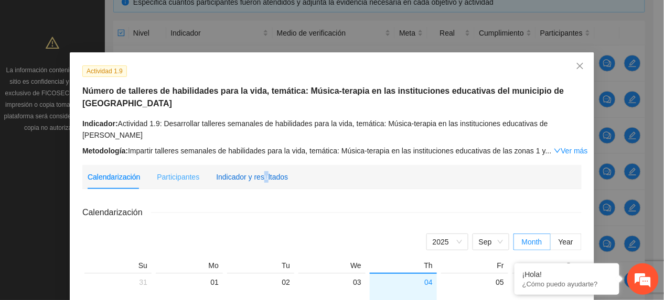
click at [258, 173] on div "Indicador y resultados" at bounding box center [252, 177] width 72 height 12
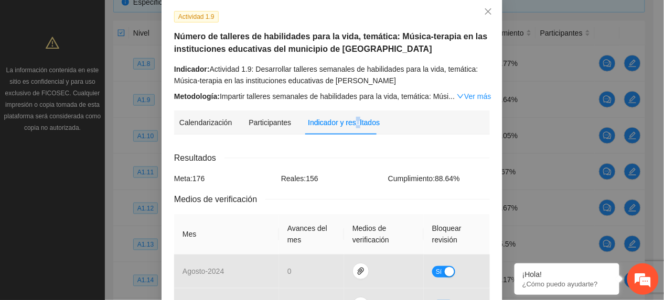
scroll to position [0, 0]
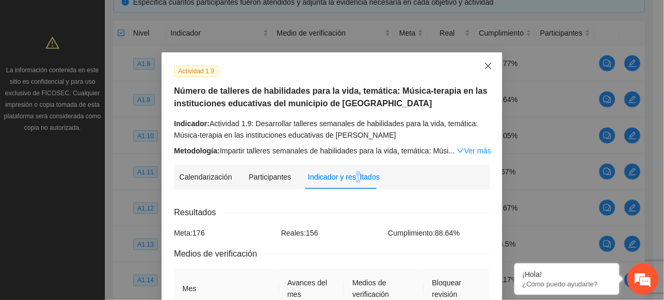
drag, startPoint x: 481, startPoint y: 65, endPoint x: 491, endPoint y: 66, distance: 9.5
click at [485, 66] on icon "close" at bounding box center [488, 66] width 6 height 6
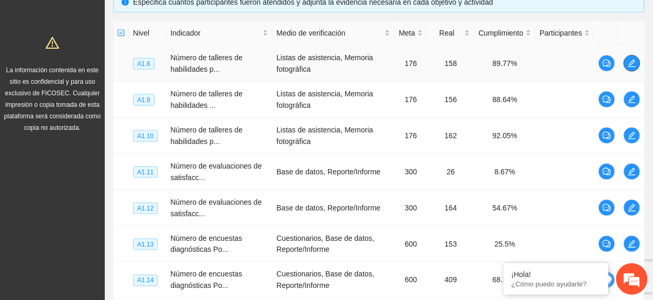
click at [630, 67] on icon "edit" at bounding box center [632, 63] width 8 height 8
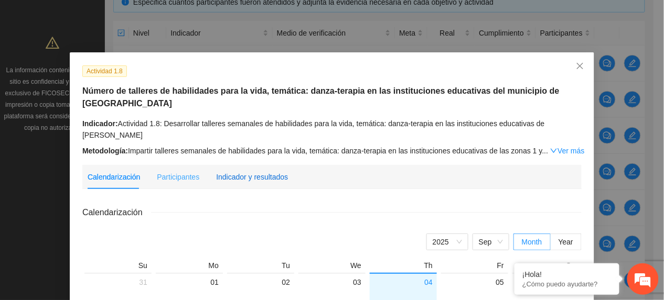
drag, startPoint x: 246, startPoint y: 168, endPoint x: 246, endPoint y: 176, distance: 8.4
click at [246, 171] on div "Indicador y resultados" at bounding box center [252, 177] width 72 height 12
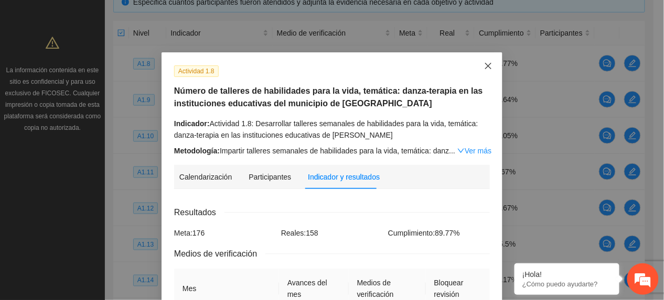
click at [485, 66] on icon "close" at bounding box center [488, 66] width 6 height 6
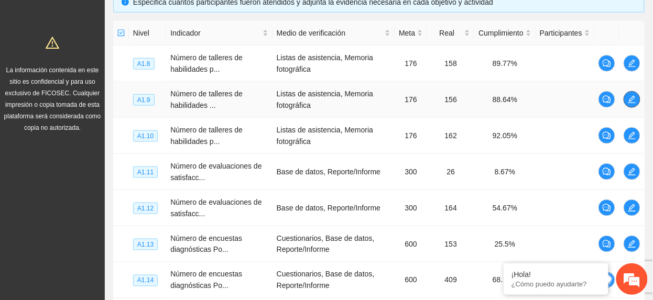
click at [633, 96] on icon "edit" at bounding box center [632, 99] width 8 height 8
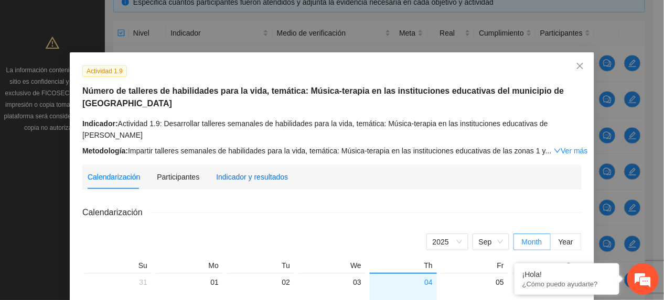
click at [234, 175] on div "Indicador y resultados" at bounding box center [252, 177] width 72 height 12
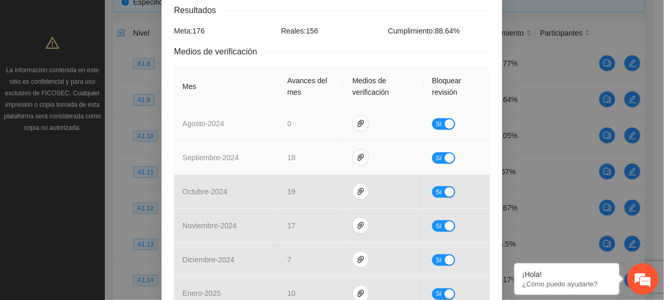
scroll to position [439, 0]
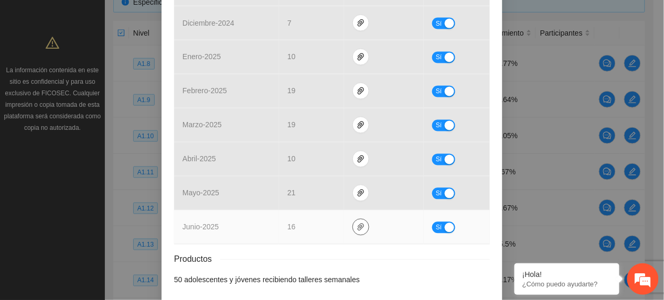
click at [358, 231] on icon "paper-clip" at bounding box center [361, 227] width 6 height 7
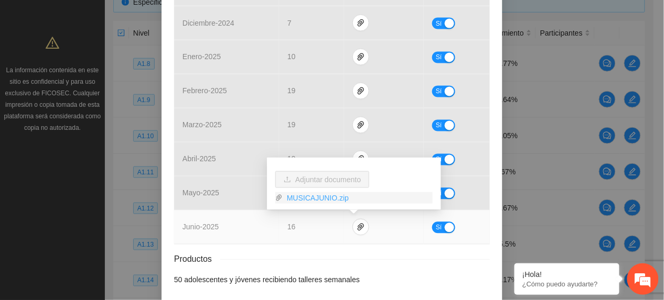
click at [319, 196] on link "MUSICAJUNIO.zip" at bounding box center [358, 198] width 150 height 12
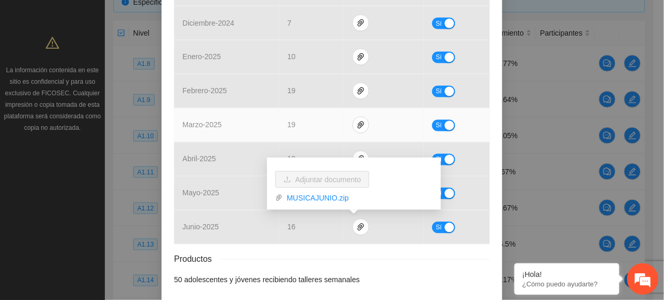
scroll to position [488, 0]
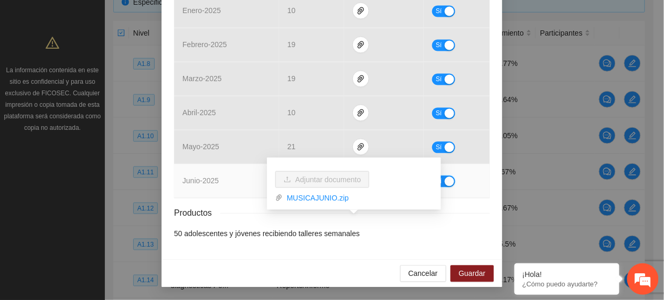
drag, startPoint x: 446, startPoint y: 183, endPoint x: 456, endPoint y: 190, distance: 11.8
click at [448, 183] on div "button" at bounding box center [449, 181] width 9 height 9
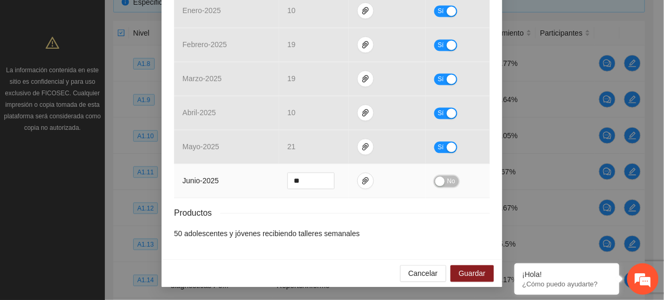
drag, startPoint x: 450, startPoint y: 181, endPoint x: 453, endPoint y: 193, distance: 12.6
click at [448, 181] on span "No" at bounding box center [451, 182] width 8 height 12
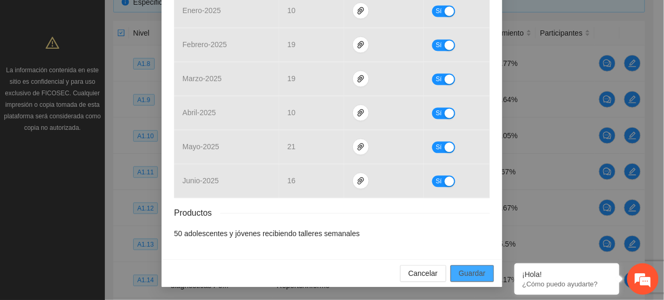
click at [476, 269] on span "Guardar" at bounding box center [472, 274] width 27 height 12
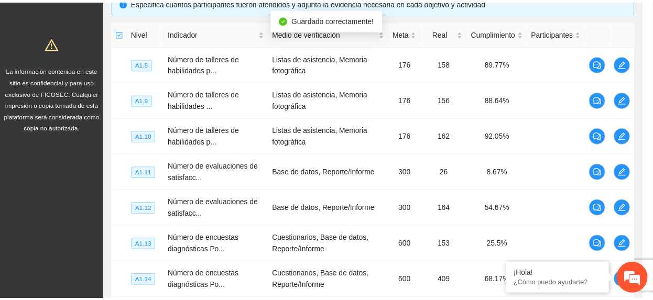
scroll to position [435, 0]
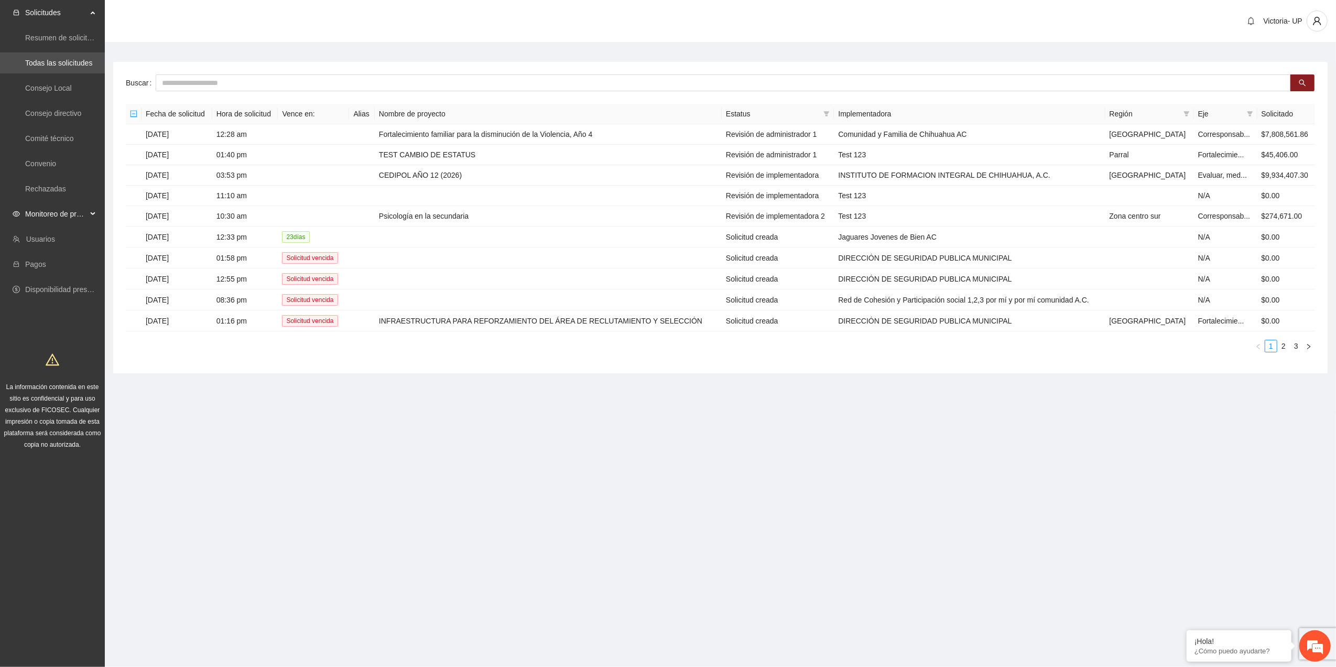
drag, startPoint x: 47, startPoint y: 213, endPoint x: 46, endPoint y: 218, distance: 5.3
click at [47, 213] on span "Monitoreo de proyectos" at bounding box center [56, 213] width 62 height 21
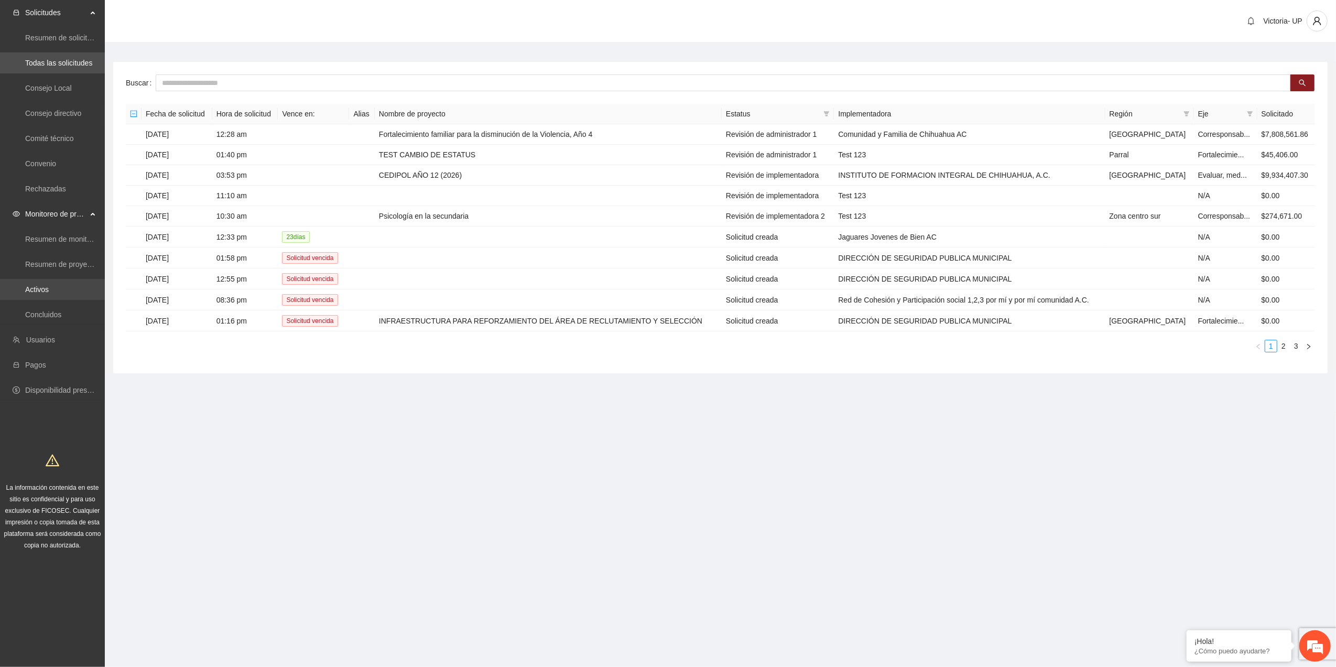
click at [49, 290] on link "Activos" at bounding box center [37, 289] width 24 height 8
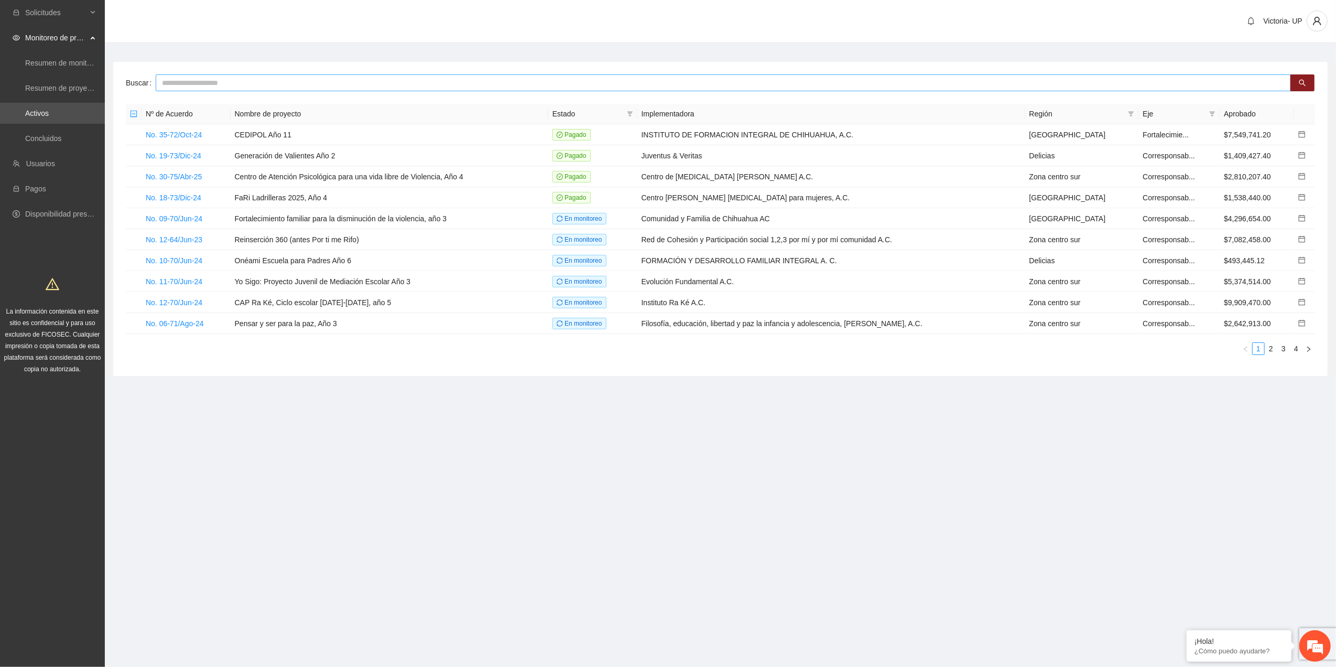
click at [257, 85] on input "text" at bounding box center [724, 82] width 1136 height 17
type input "*******"
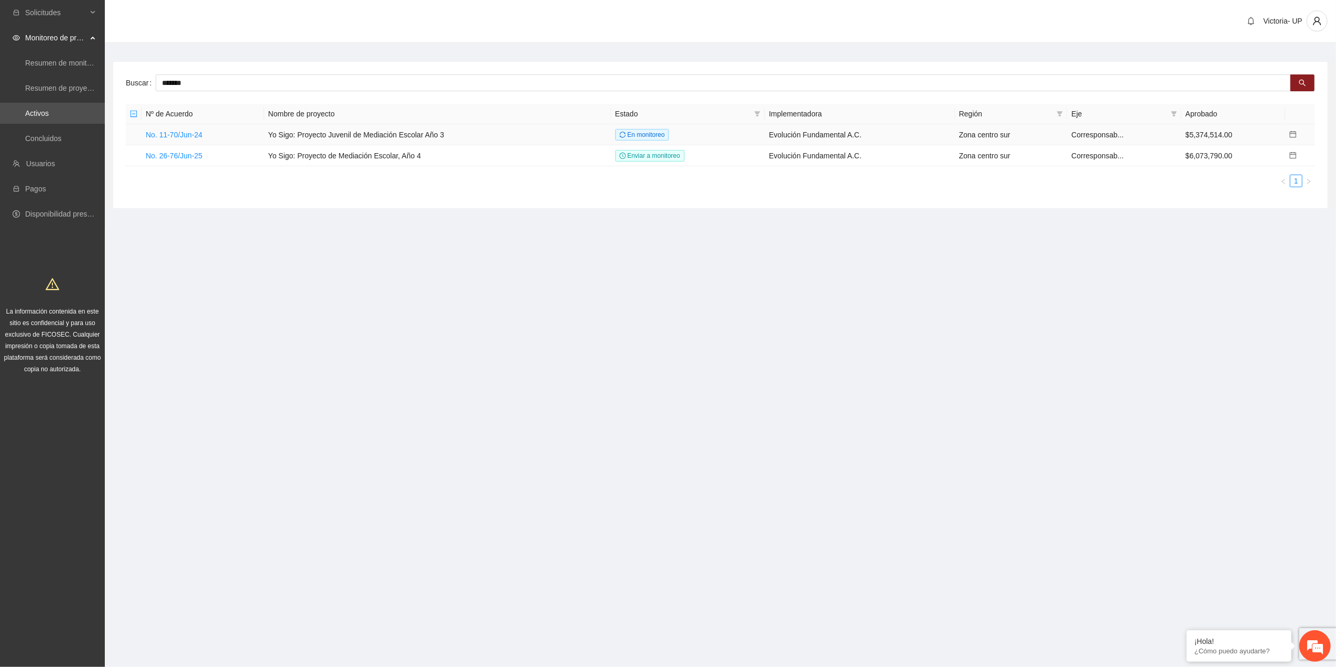
click at [193, 137] on link "No. 11-70/Jun-24" at bounding box center [174, 135] width 57 height 8
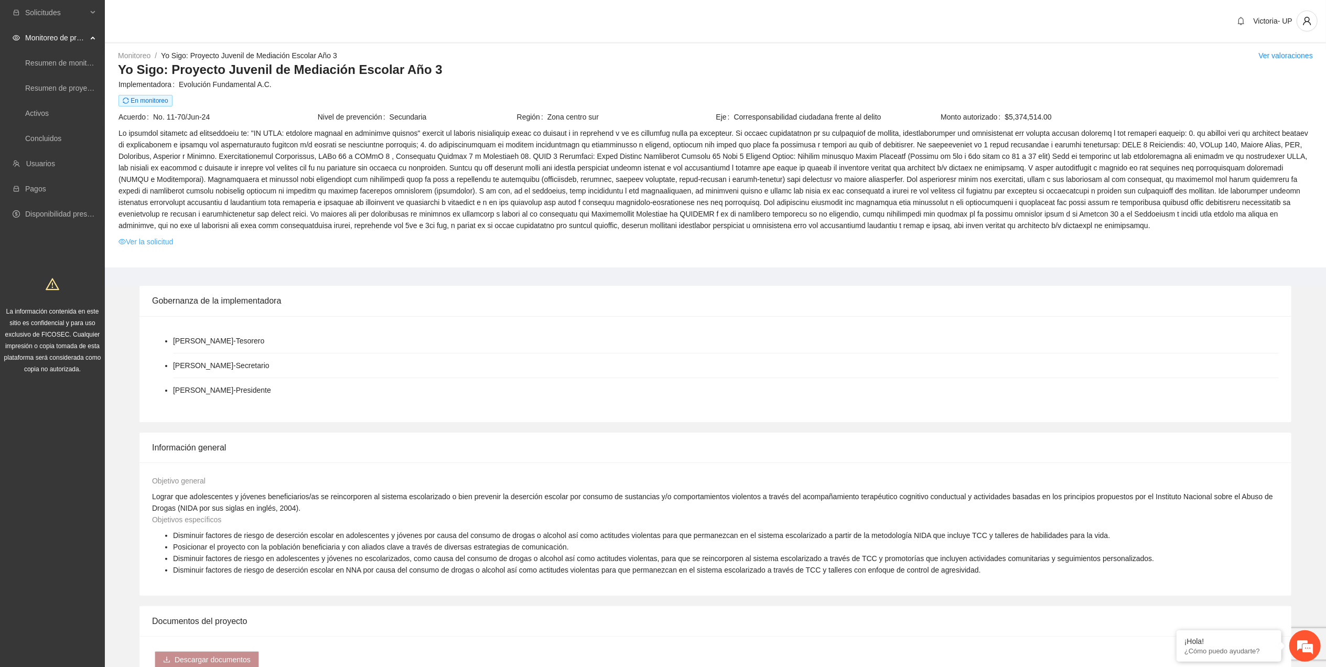
click at [137, 237] on link "Ver la solicitud" at bounding box center [145, 242] width 55 height 12
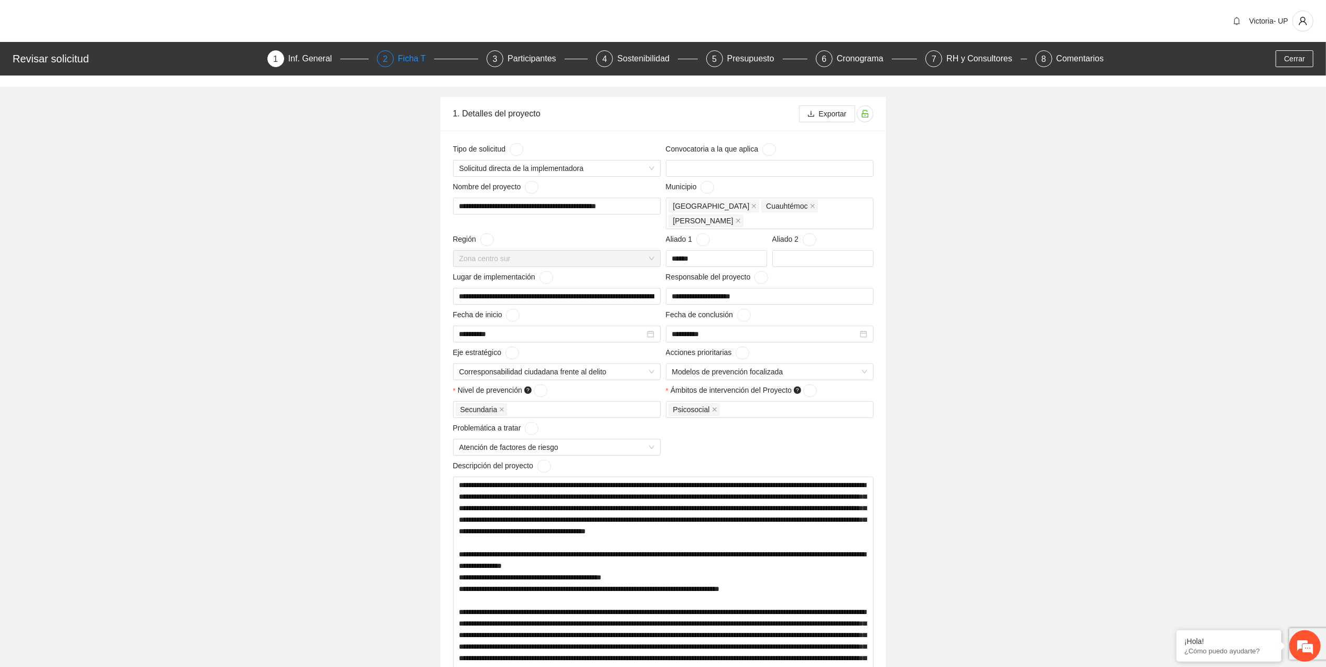
click at [411, 59] on div "Ficha T" at bounding box center [416, 58] width 36 height 17
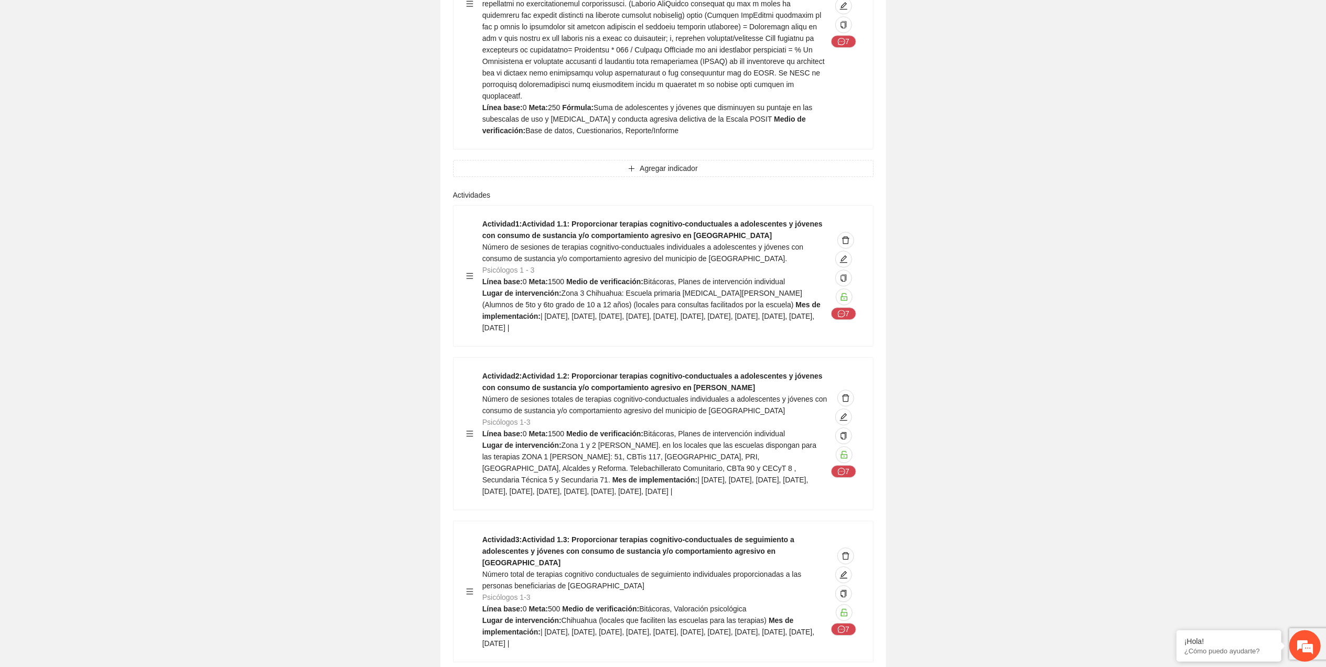
scroll to position [3075, 0]
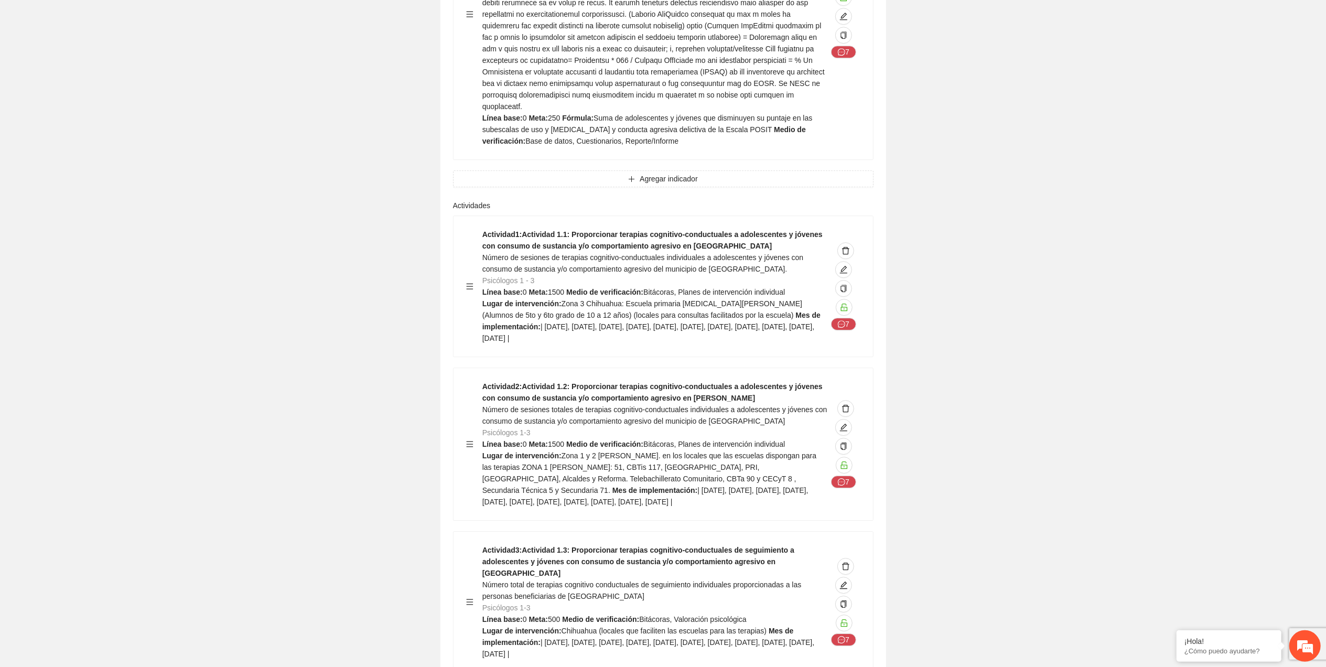
click at [527, 368] on div "Actividad 2 : Actividad 1.2: Proporcionar terapias cognitivo-conductuales a ado…" at bounding box center [662, 444] width 419 height 152
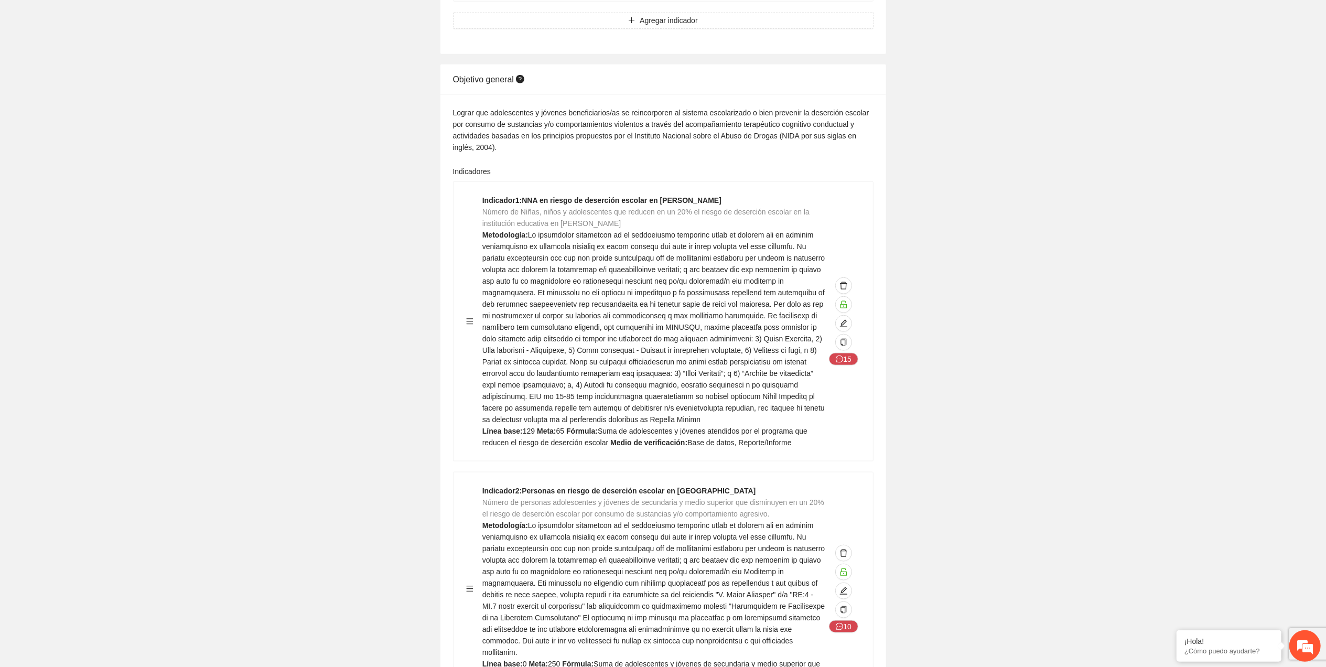
scroll to position [978, 0]
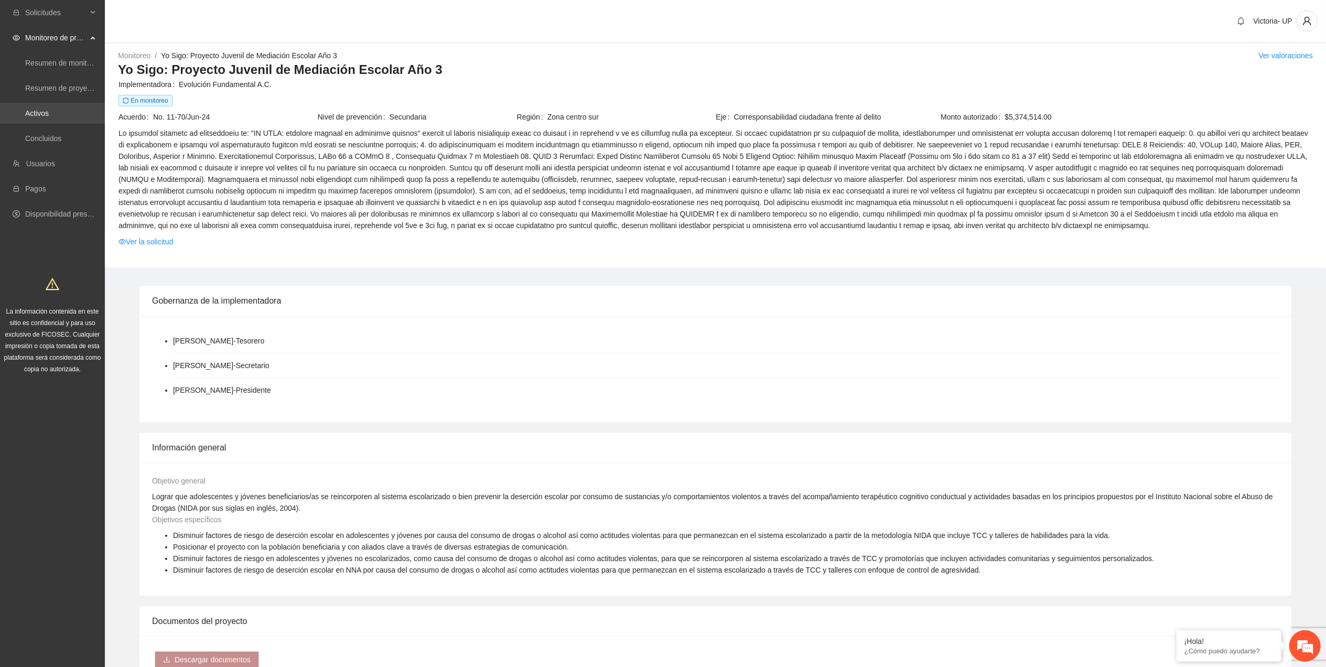
click at [49, 114] on link "Activos" at bounding box center [37, 113] width 24 height 8
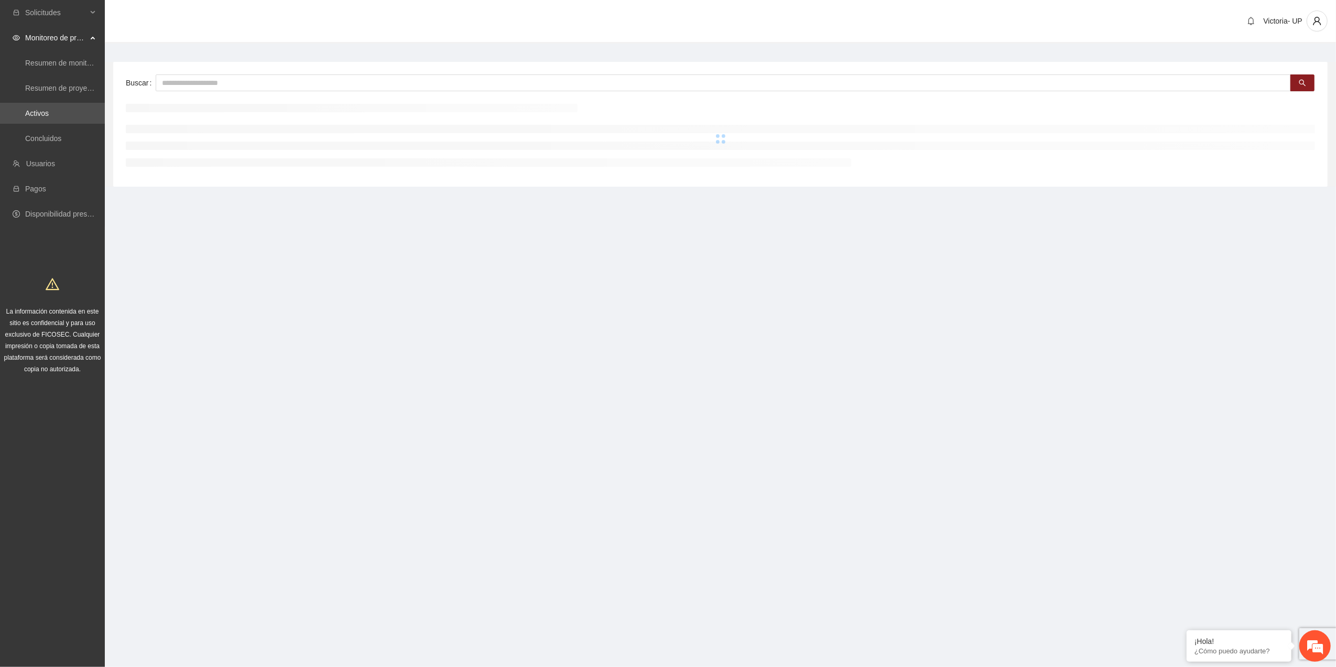
click at [489, 93] on div "Buscar" at bounding box center [720, 124] width 1215 height 125
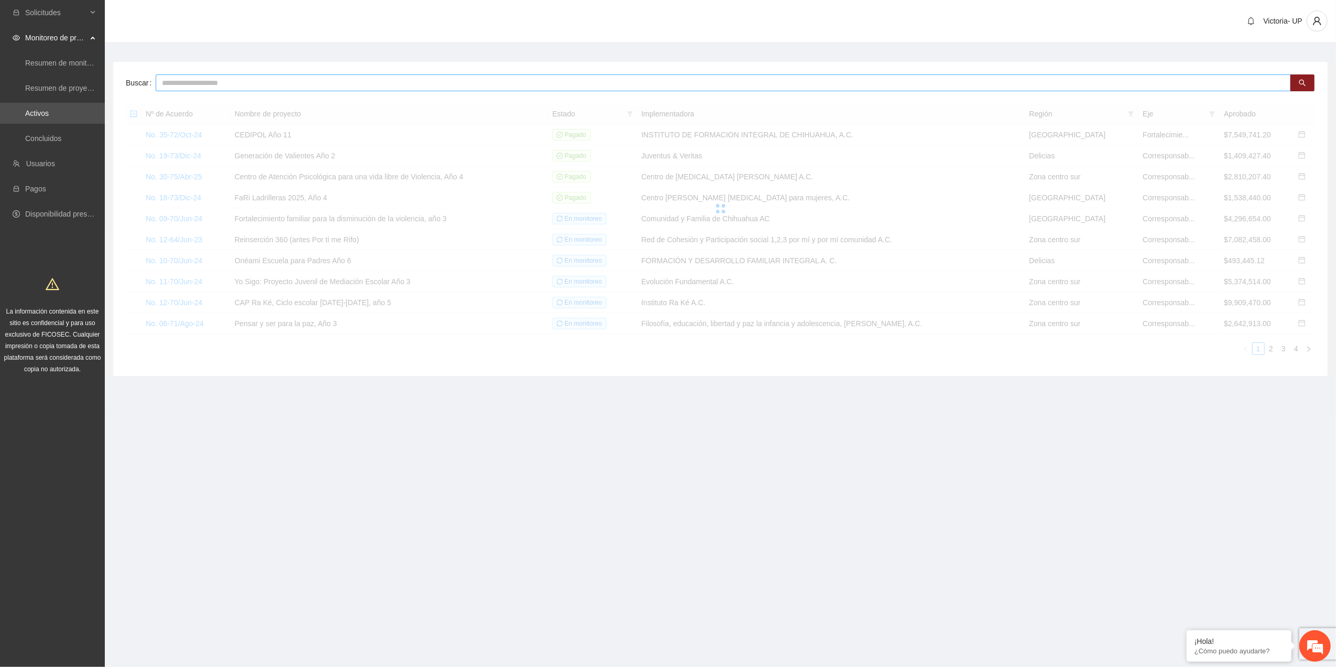
click at [496, 87] on input "text" at bounding box center [724, 82] width 1136 height 17
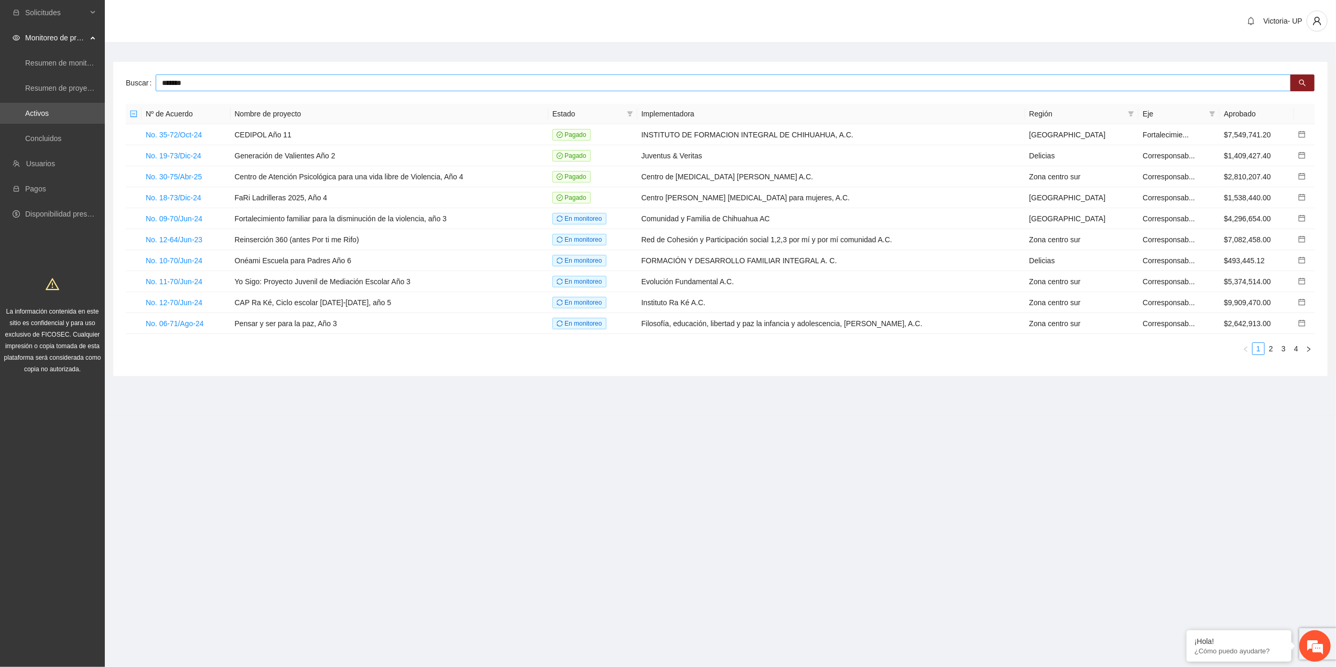
type input "*******"
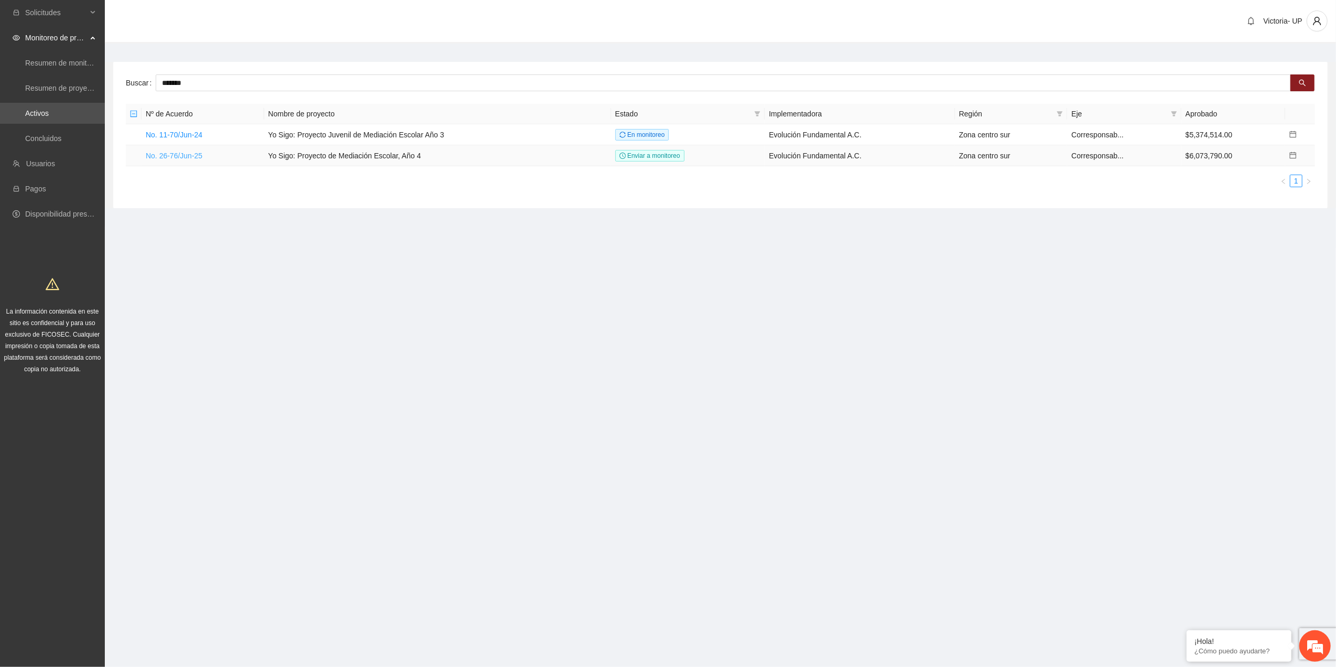
click at [196, 154] on link "No. 26-76/Jun-25" at bounding box center [174, 156] width 57 height 8
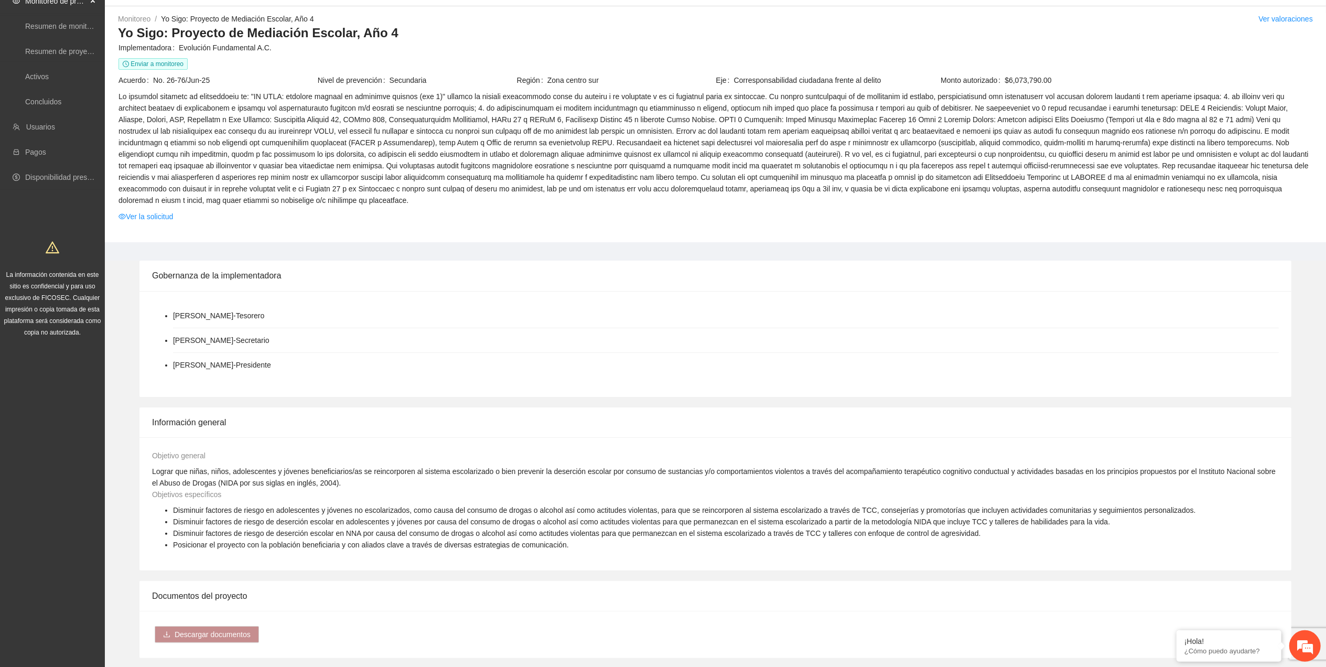
scroll to position [70, 0]
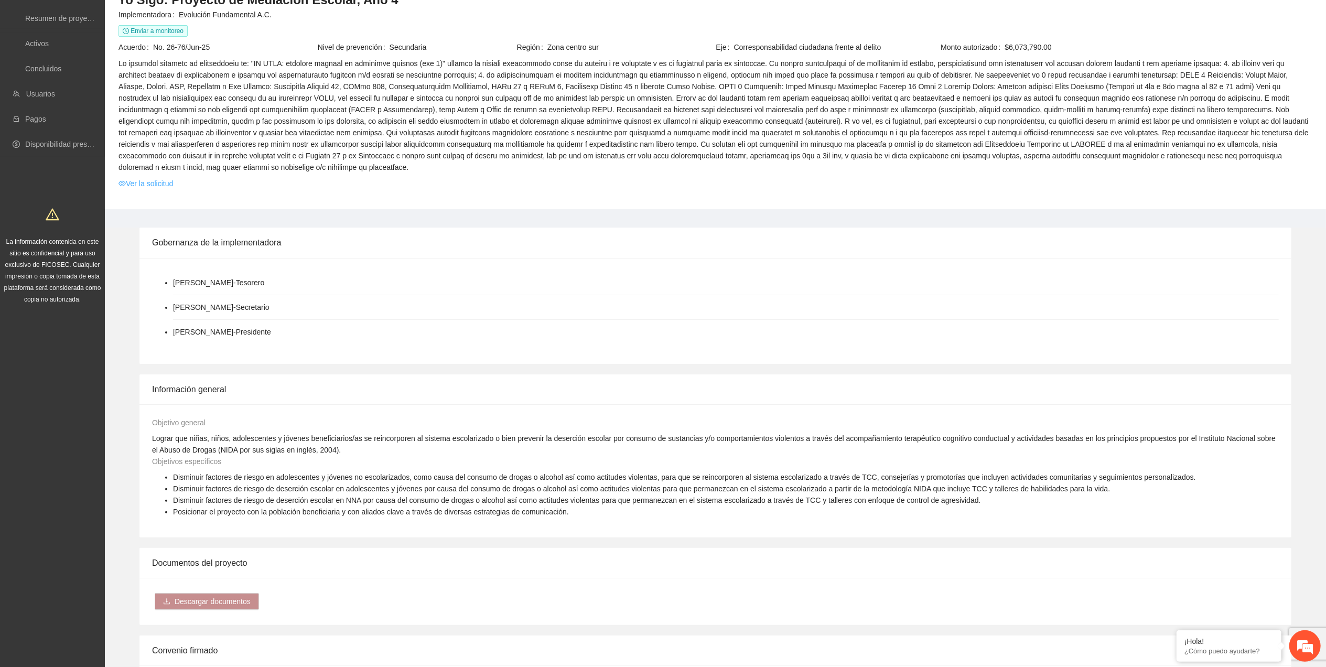
click at [146, 178] on link "Ver la solicitud" at bounding box center [145, 184] width 55 height 12
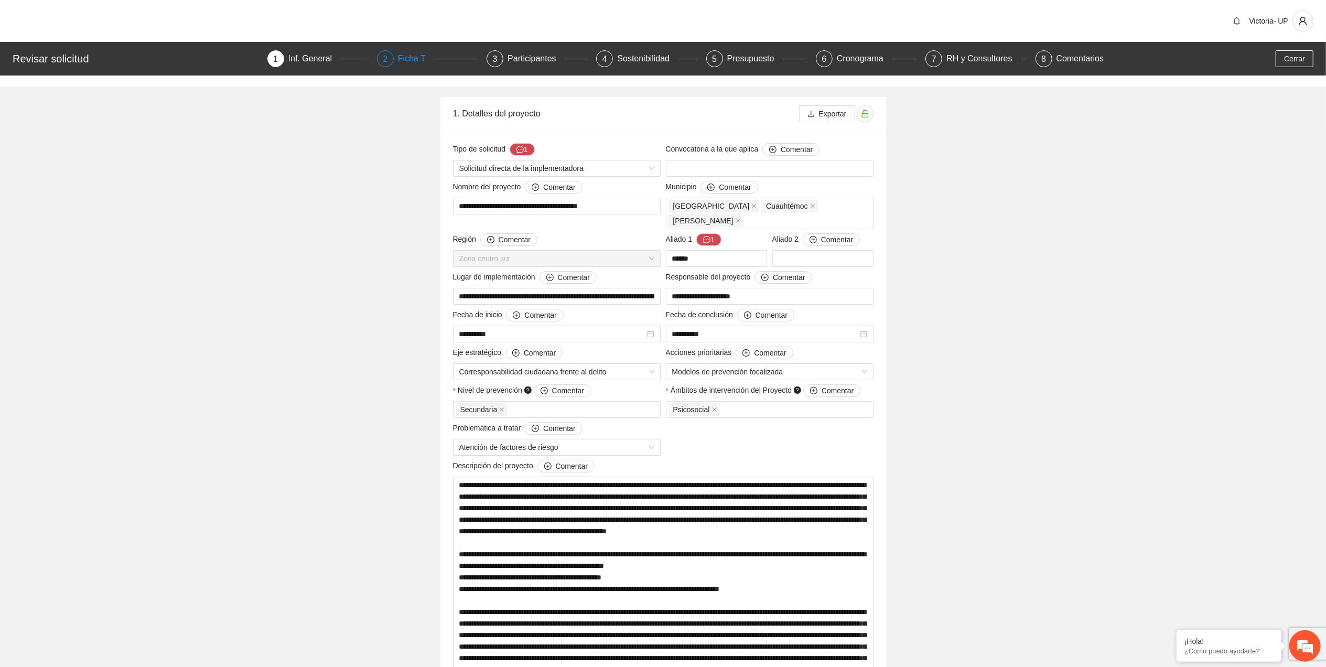
click at [420, 61] on div "Ficha T" at bounding box center [416, 58] width 36 height 17
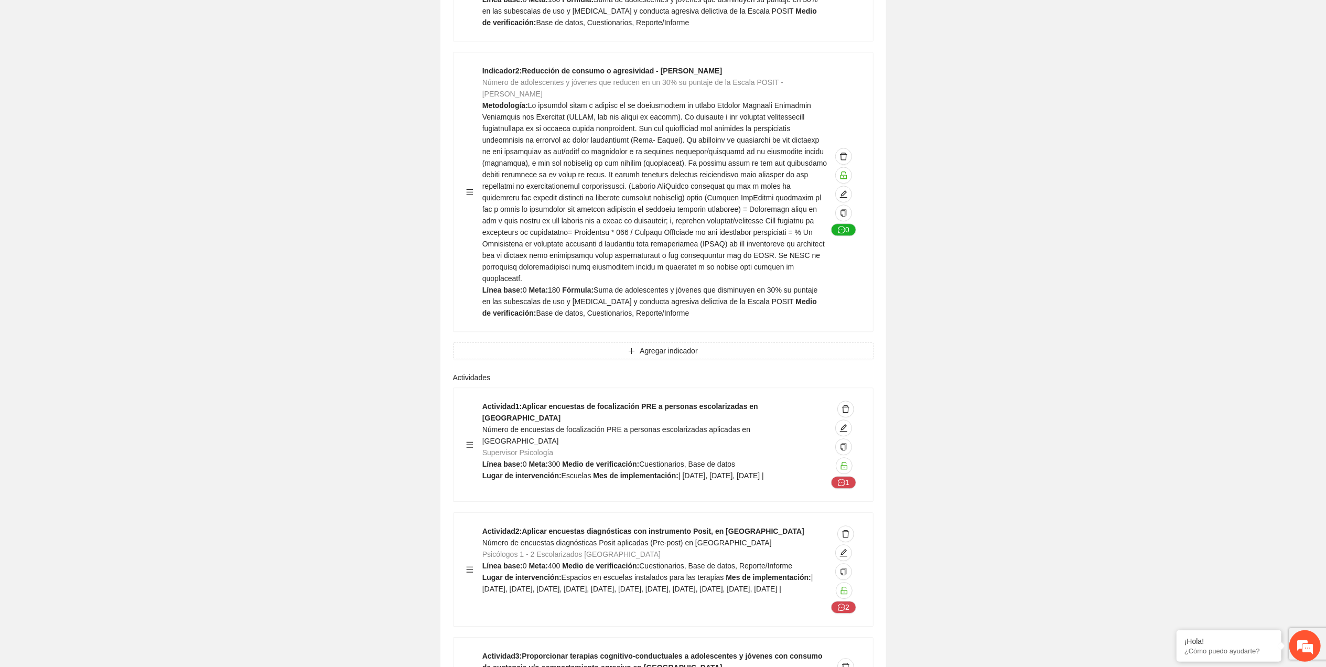
scroll to position [2866, 0]
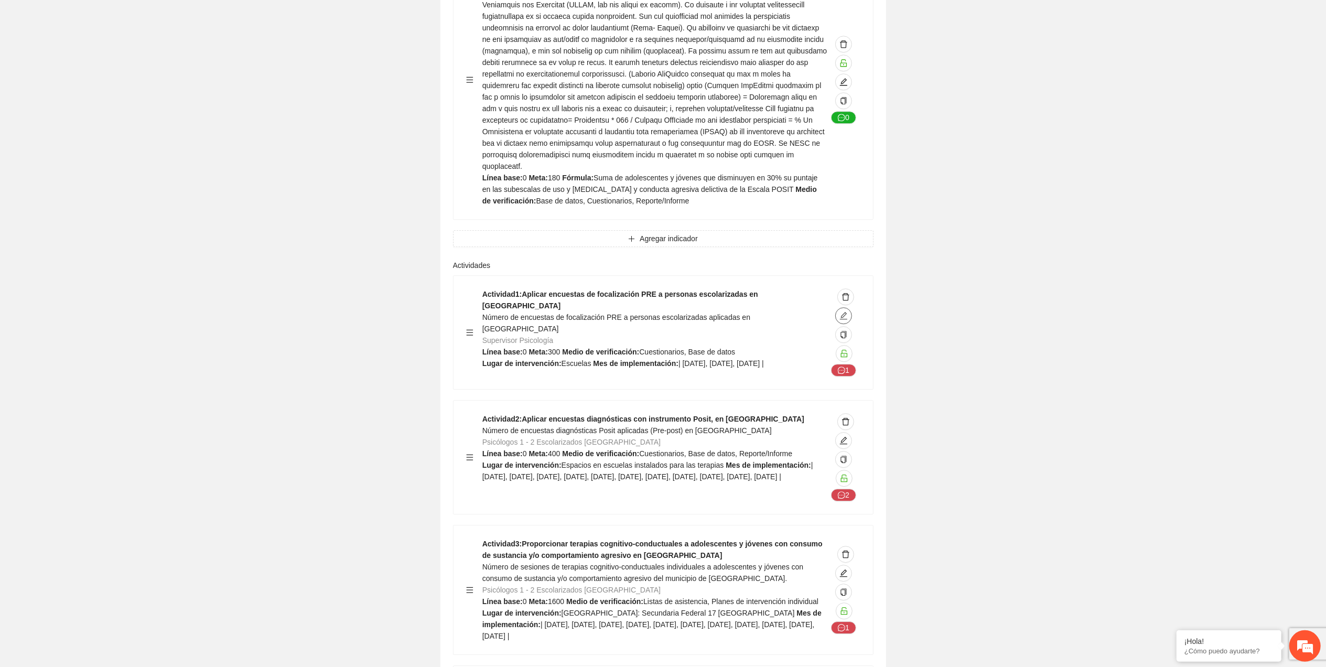
click at [839, 311] on icon "edit" at bounding box center [843, 315] width 8 height 8
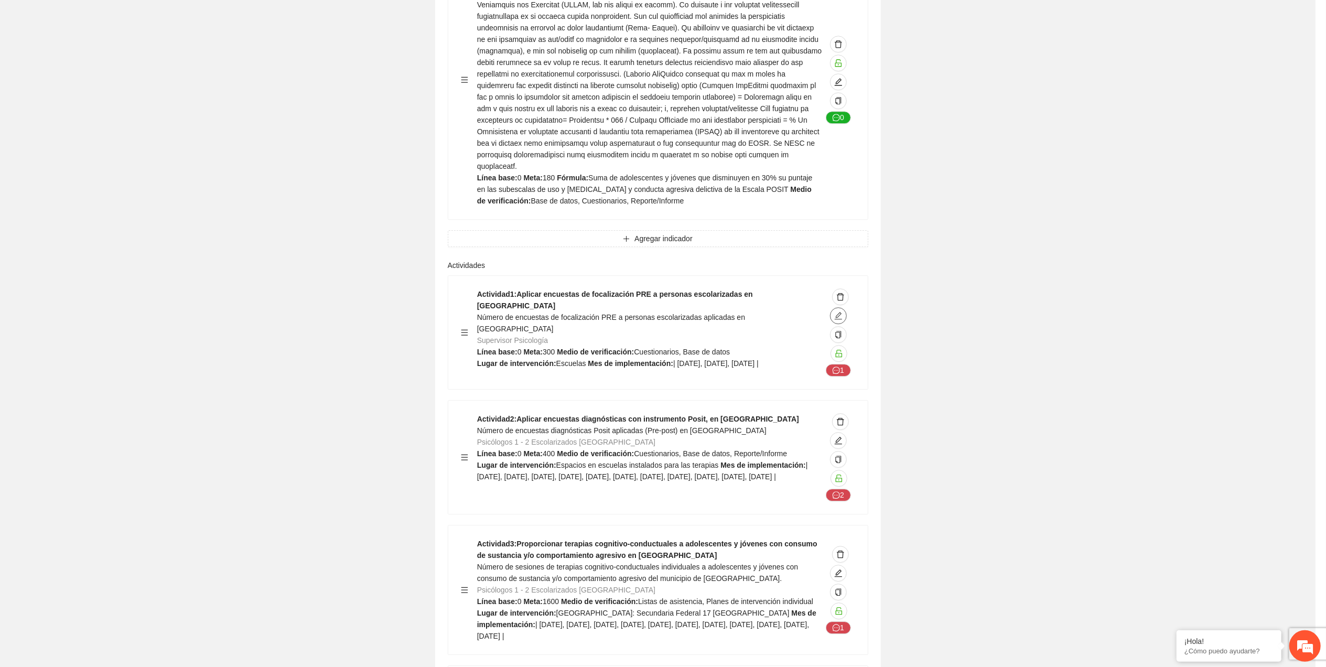
type textarea "********"
type input "**********"
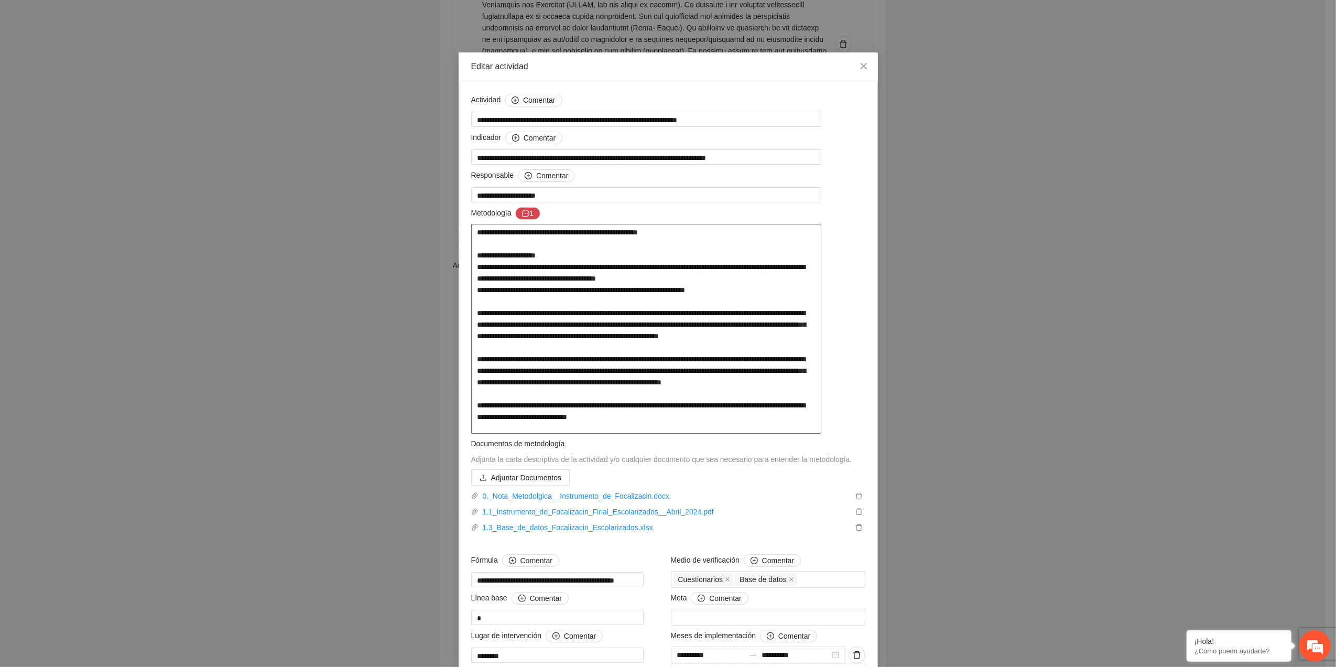
drag, startPoint x: 537, startPoint y: 271, endPoint x: 618, endPoint y: 292, distance: 83.4
click at [618, 292] on textarea at bounding box center [646, 329] width 350 height 210
click at [850, 68] on span "Close" at bounding box center [864, 66] width 28 height 28
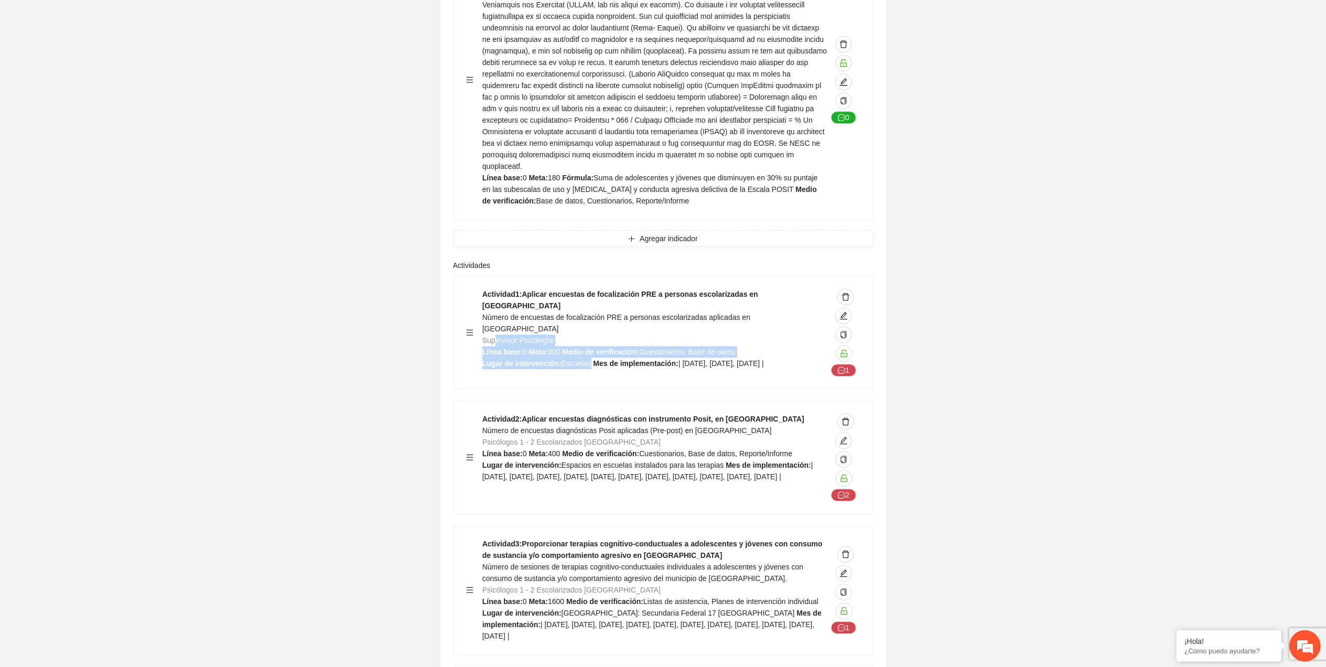
drag, startPoint x: 495, startPoint y: 182, endPoint x: 588, endPoint y: 207, distance: 95.9
click at [586, 288] on div "Actividad 1 : Aplicar encuestas de focalización PRE a personas escolarizadas en…" at bounding box center [654, 332] width 345 height 88
click at [845, 311] on icon "edit" at bounding box center [843, 315] width 8 height 8
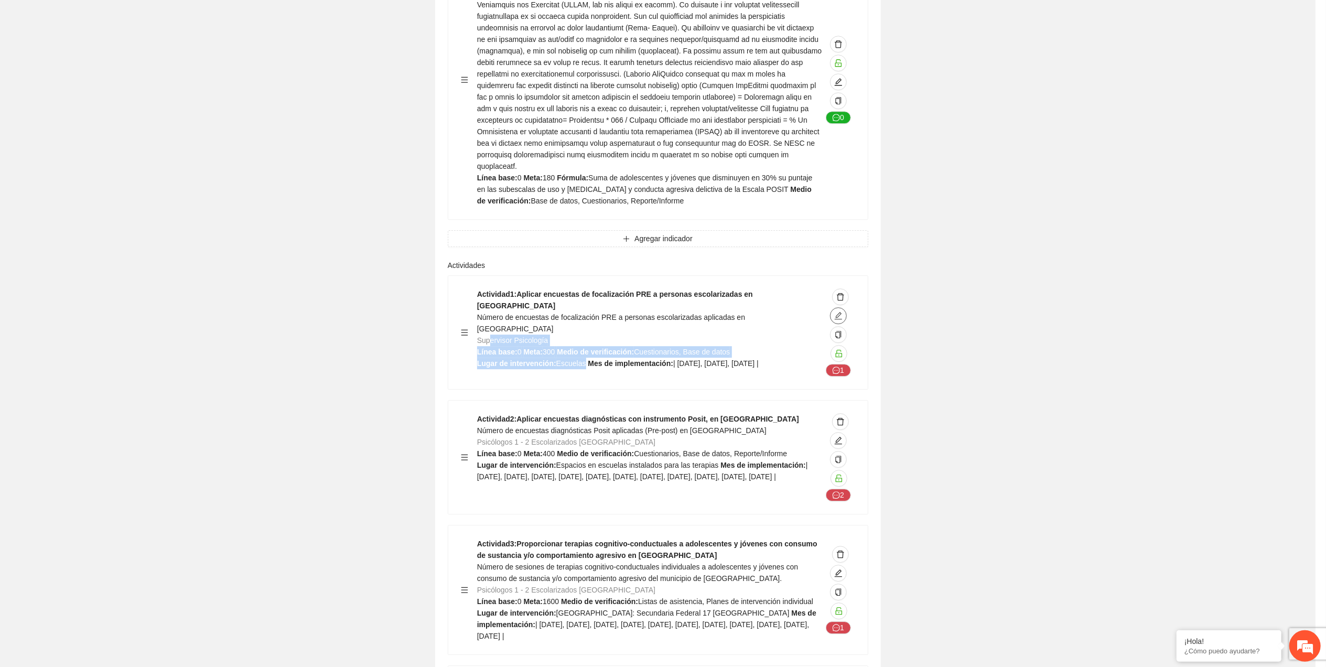
type textarea "********"
type input "**********"
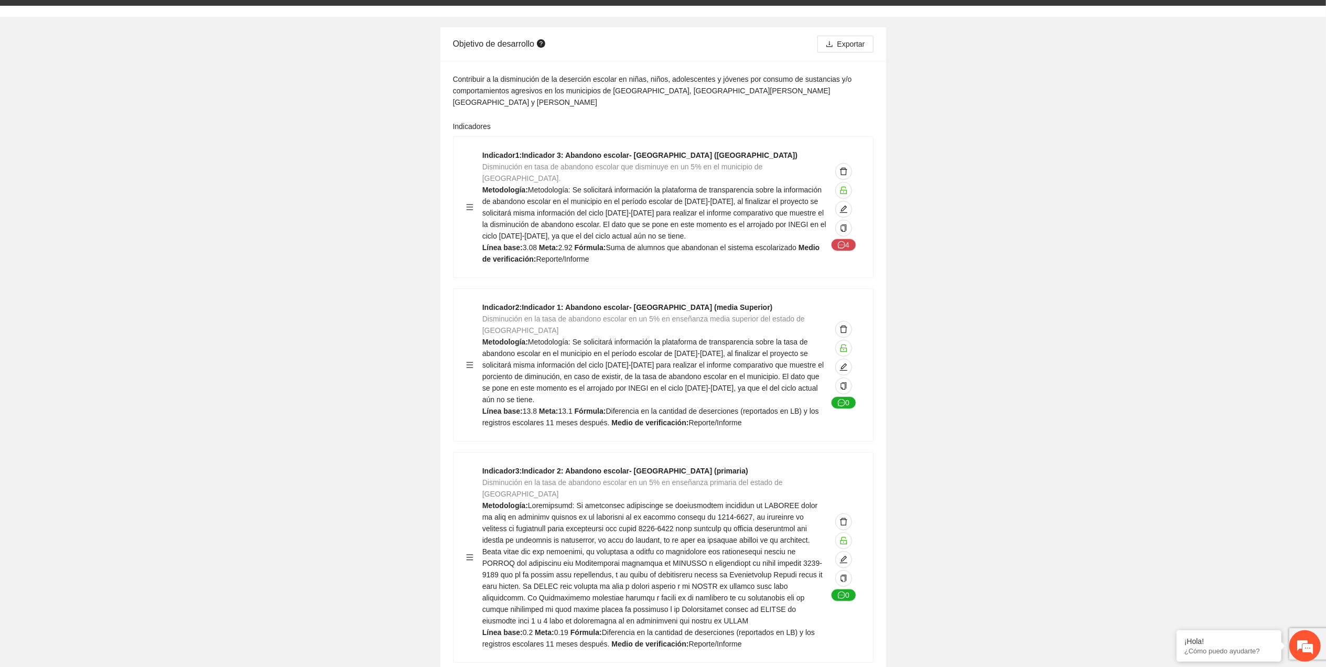
scroll to position [0, 0]
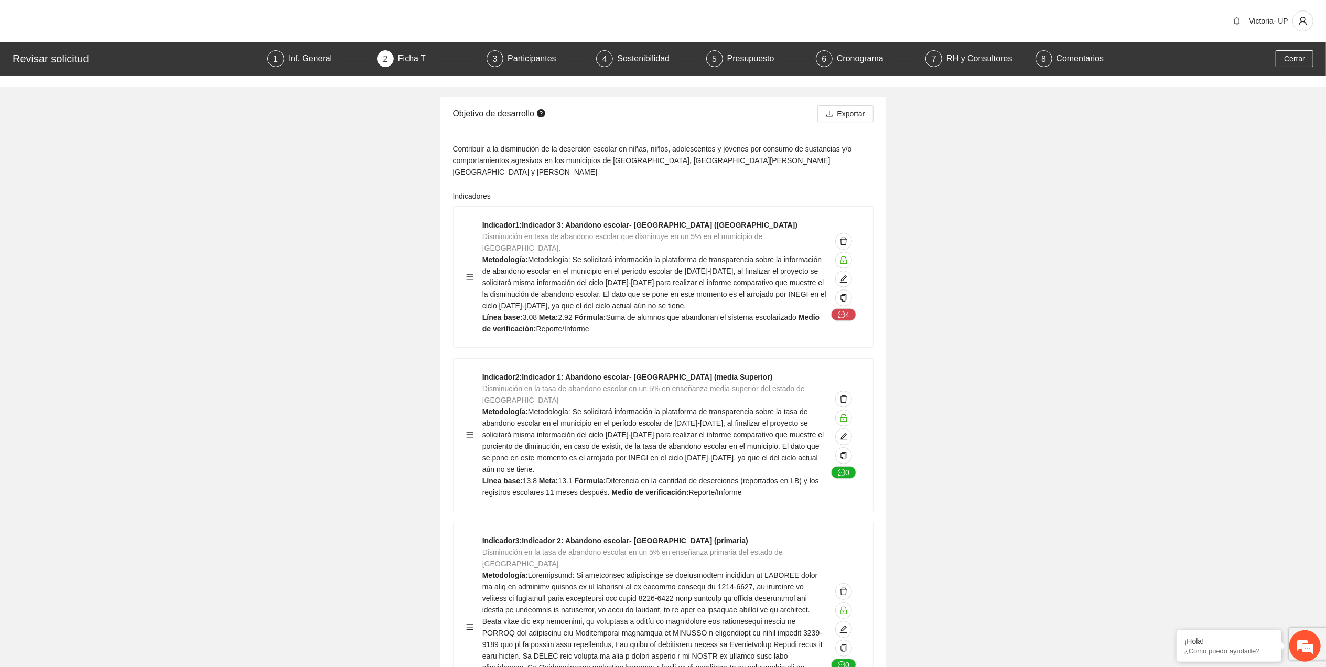
click at [740, 67] on div "Revisar solicitud 1 Inf. General 2 Ficha T 3 Participantes 4 Sostenibilidad 5 P…" at bounding box center [663, 59] width 1326 height 34
click at [737, 62] on div "Presupuesto" at bounding box center [755, 58] width 56 height 17
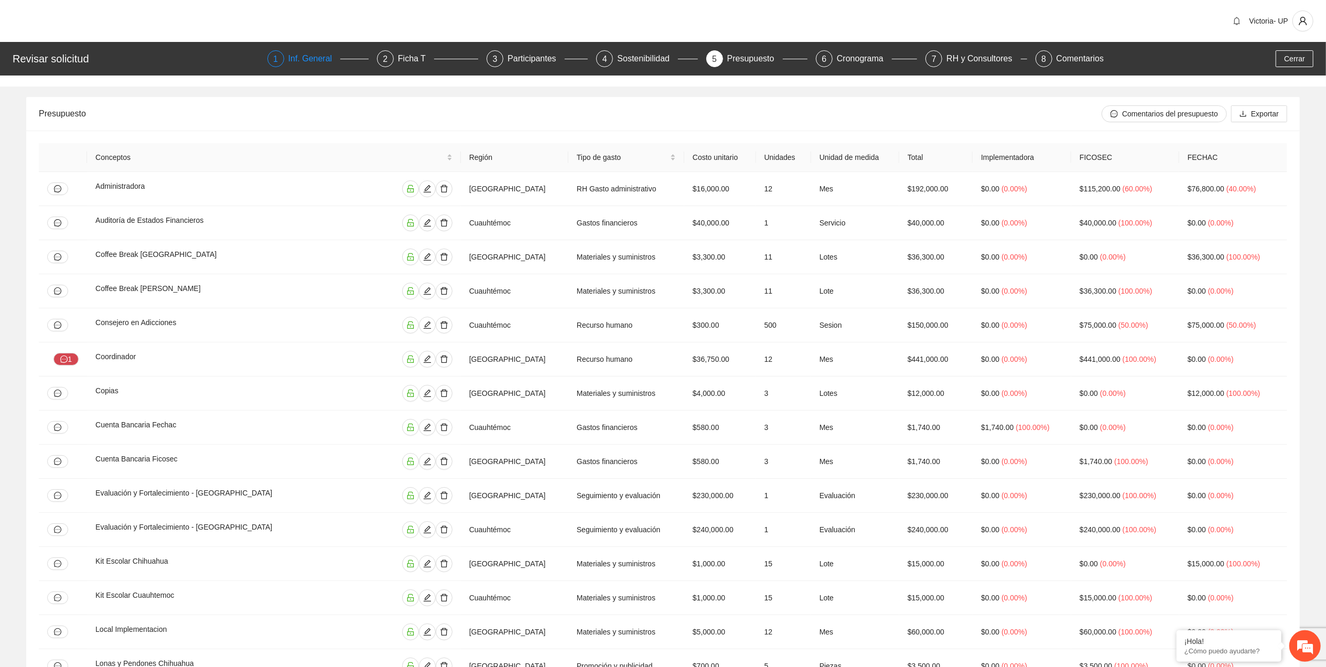
click at [298, 59] on div "Inf. General" at bounding box center [314, 58] width 52 height 17
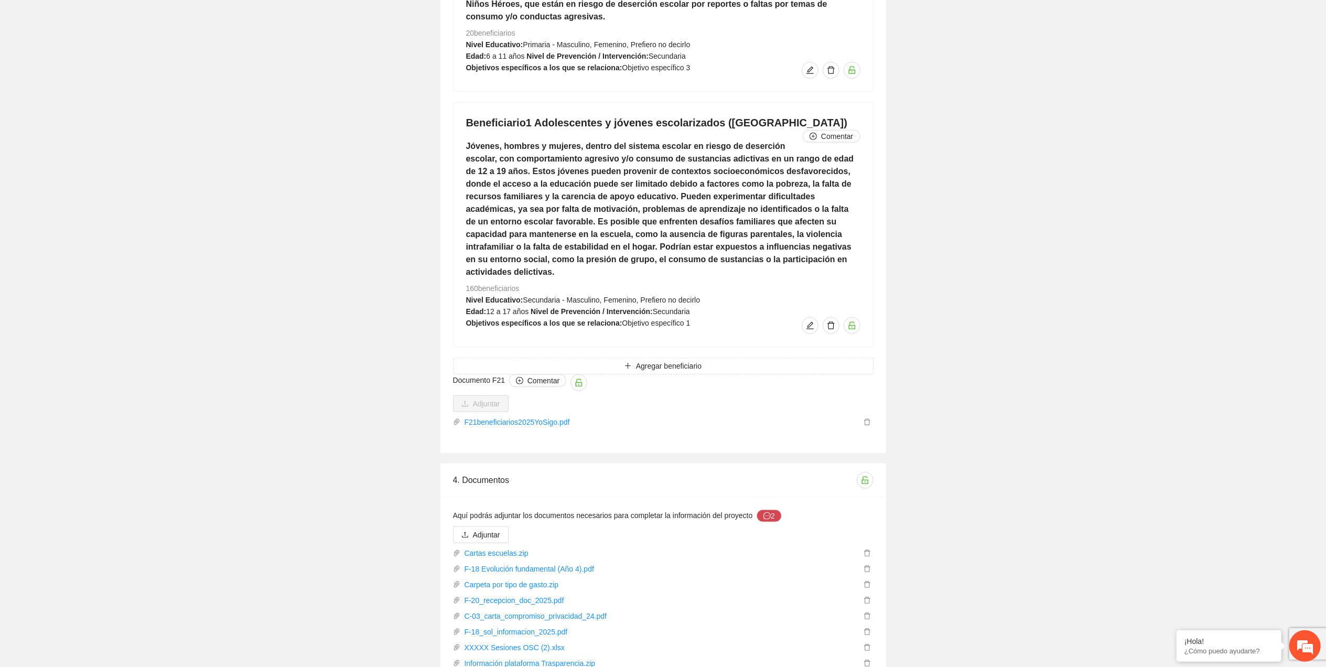
scroll to position [5059, 0]
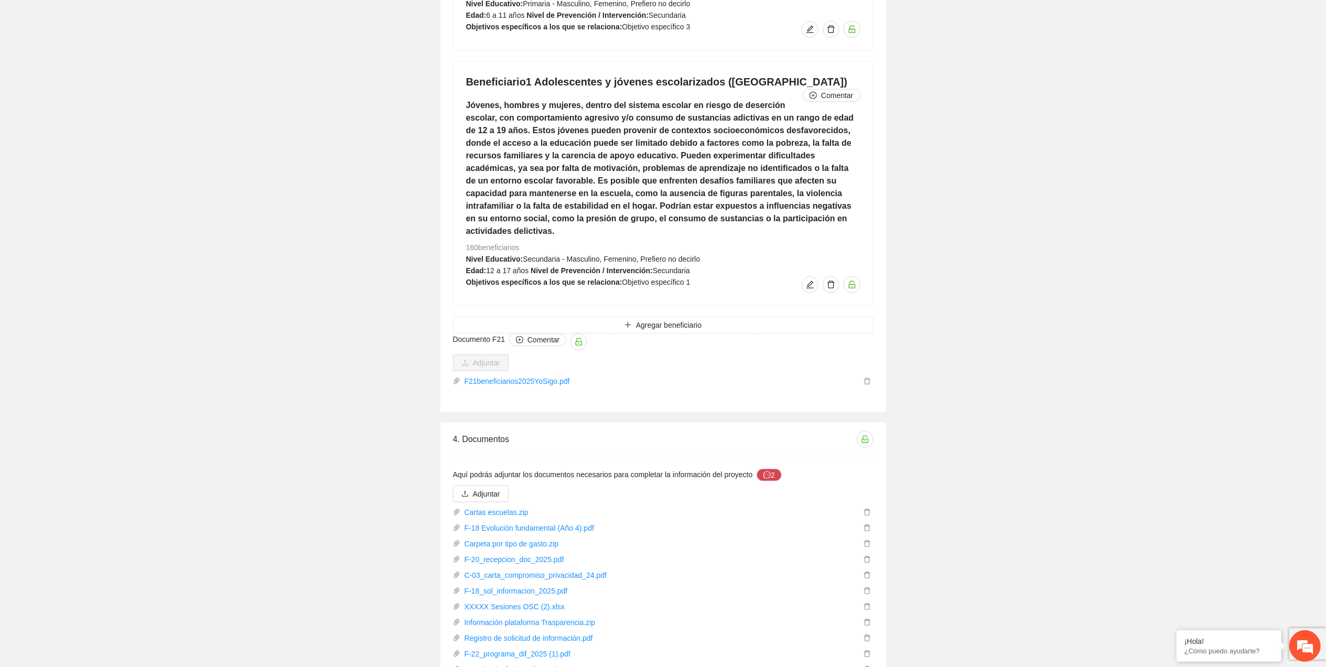
click at [841, 122] on h5 "Jóvenes, hombres y mujeres, dentro del sistema escolar en riesgo de deserción e…" at bounding box center [663, 168] width 394 height 138
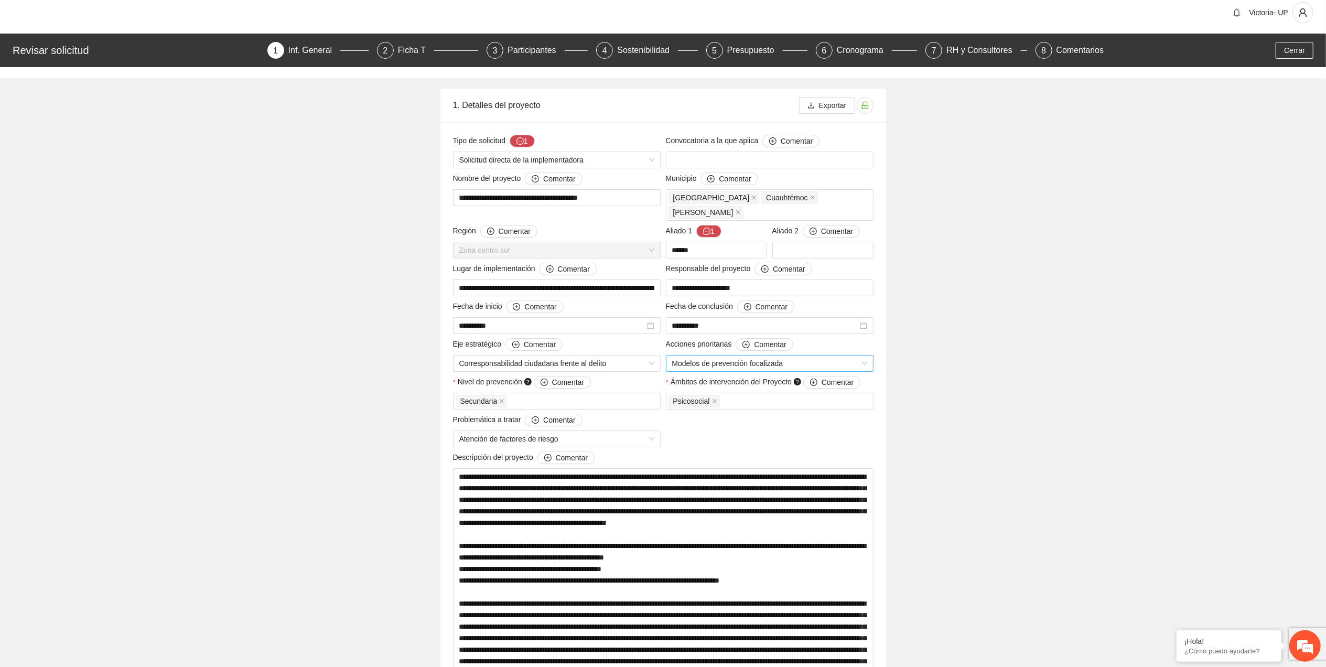
scroll to position [0, 0]
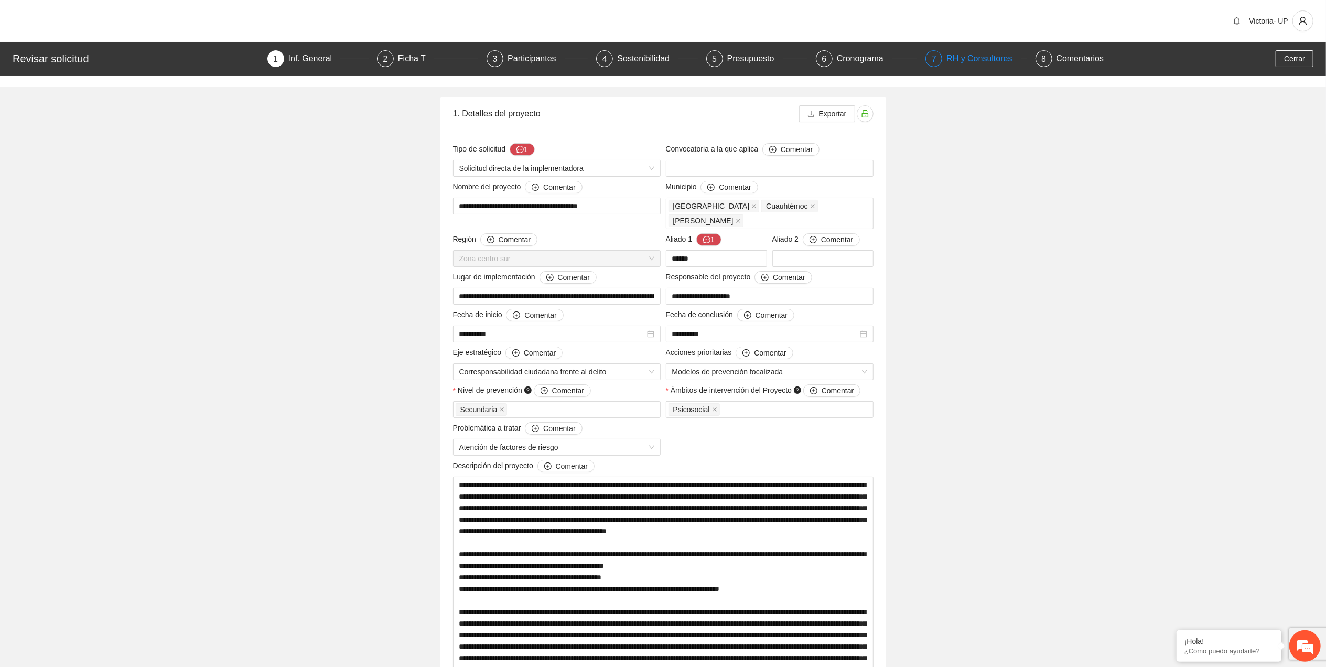
click at [985, 53] on div "RH y Consultores" at bounding box center [983, 58] width 74 height 17
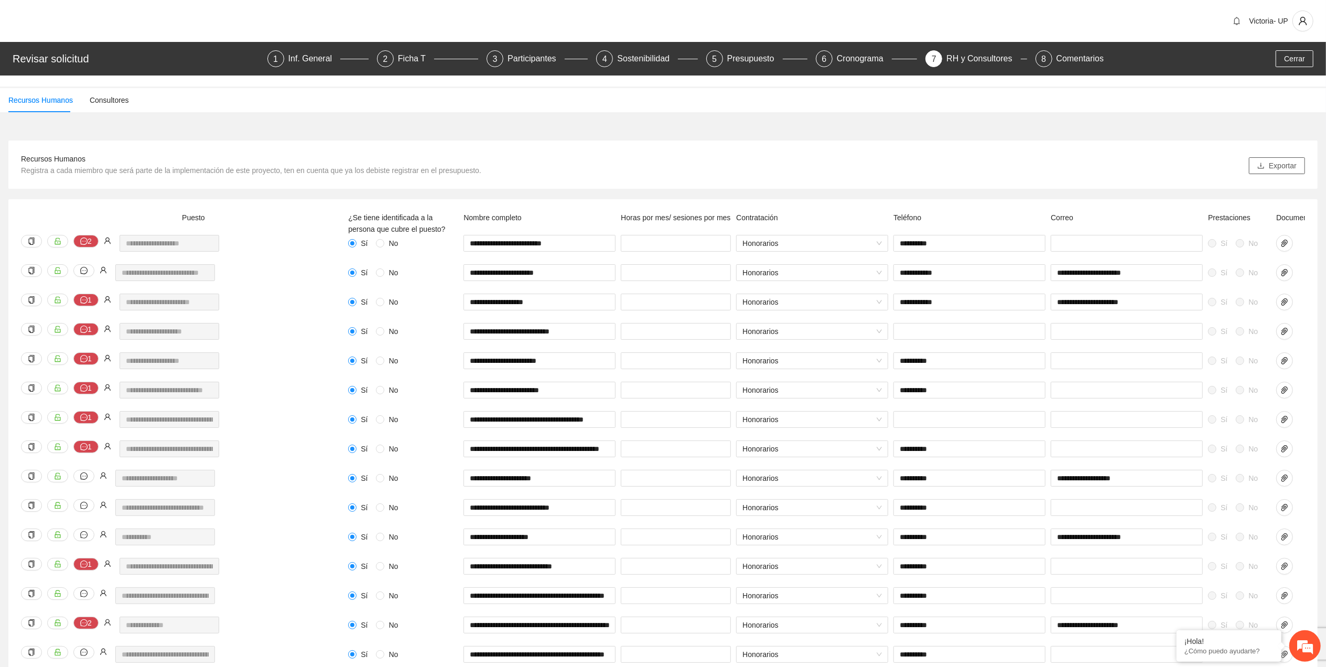
click at [1272, 168] on span "Exportar" at bounding box center [1283, 166] width 28 height 12
click at [409, 55] on div "Ficha T" at bounding box center [416, 58] width 36 height 17
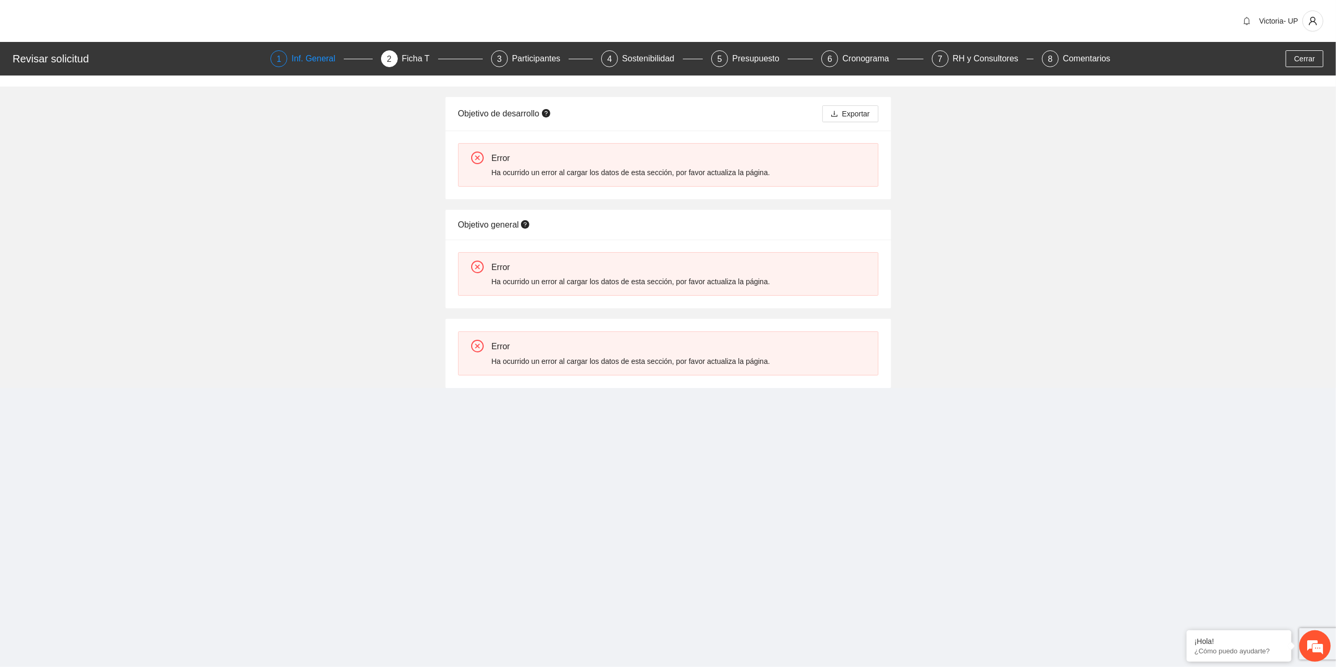
click at [298, 53] on div "Inf. General" at bounding box center [317, 58] width 52 height 17
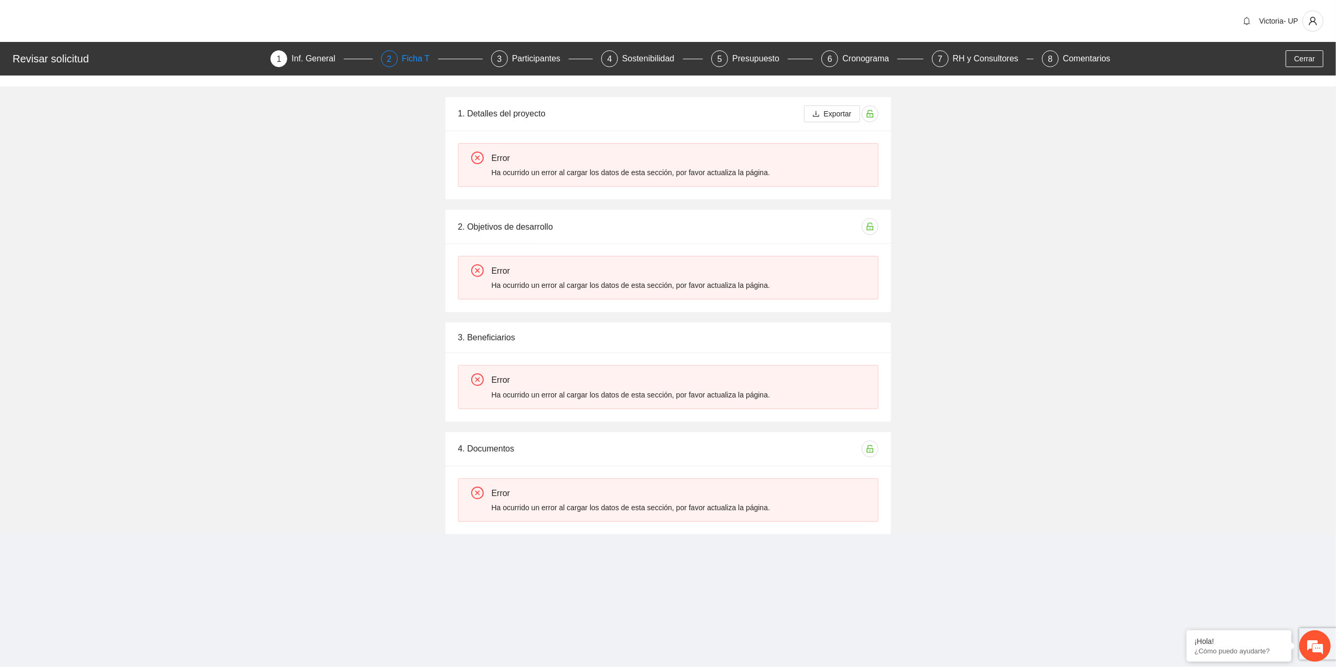
click at [397, 61] on div "2" at bounding box center [389, 58] width 17 height 17
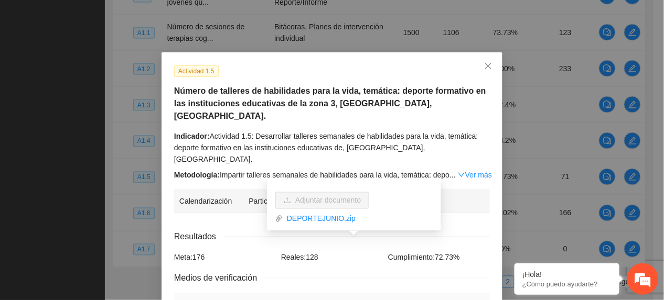
scroll to position [419, 0]
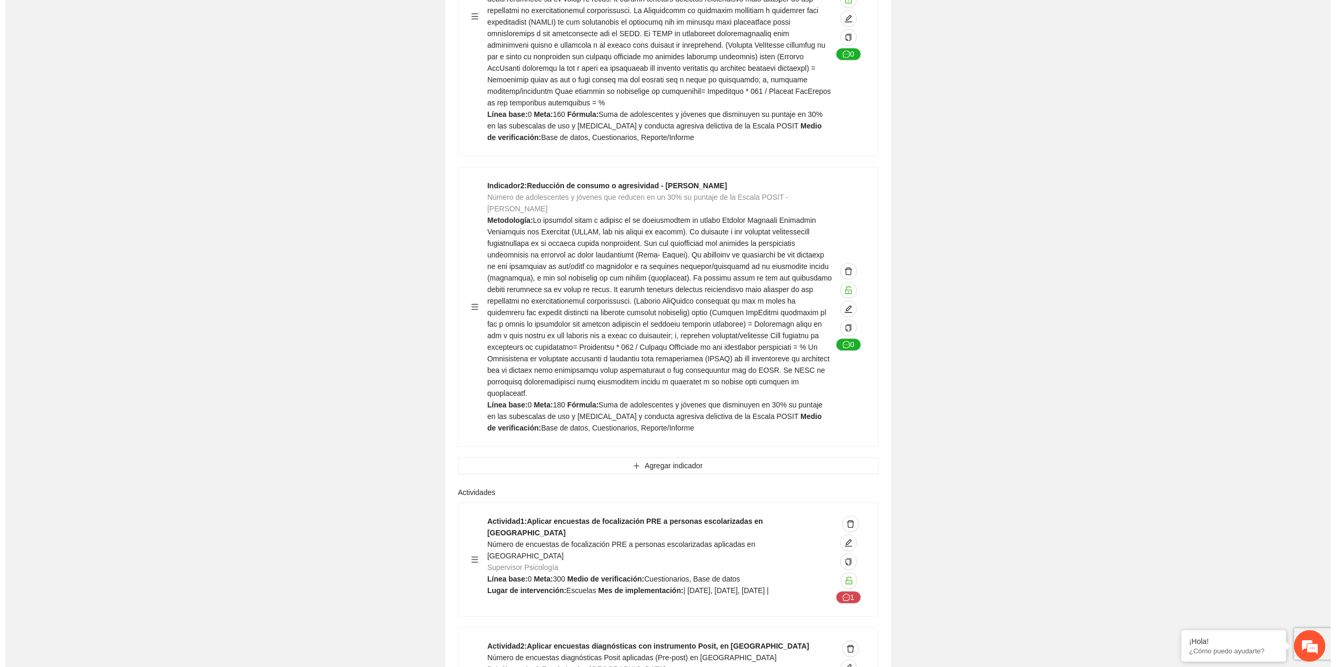
scroll to position [2796, 0]
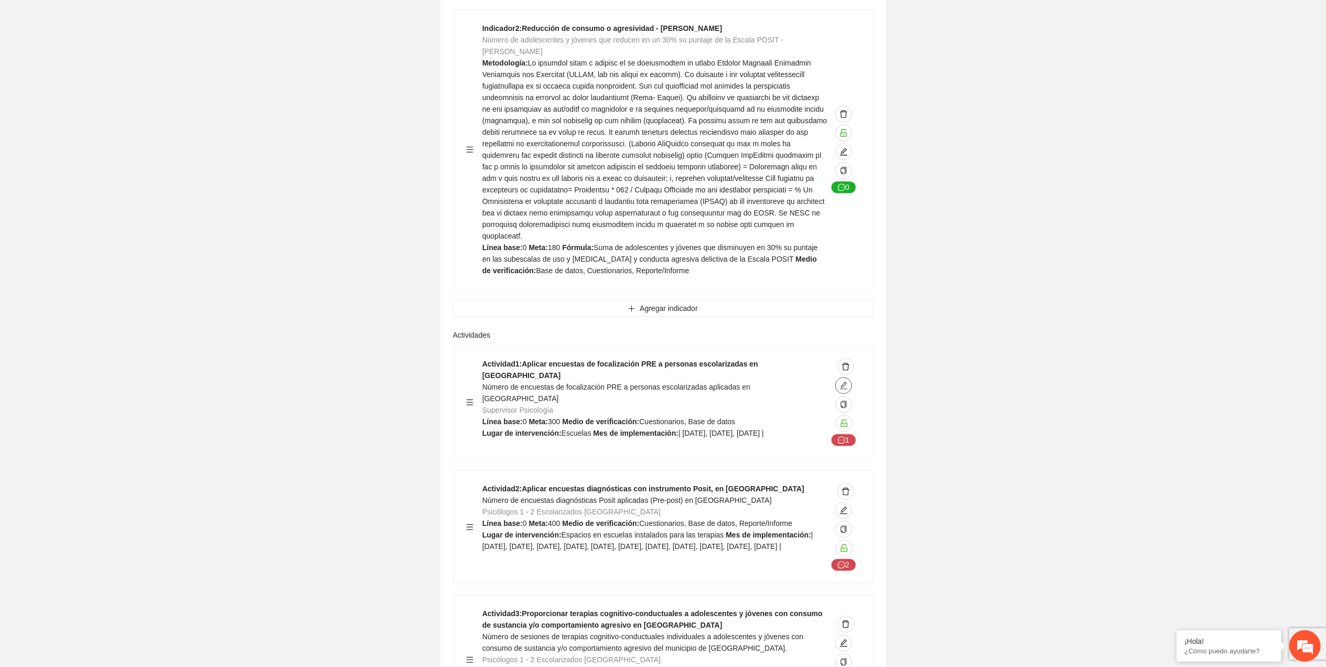
click at [840, 381] on icon "edit" at bounding box center [843, 385] width 8 height 8
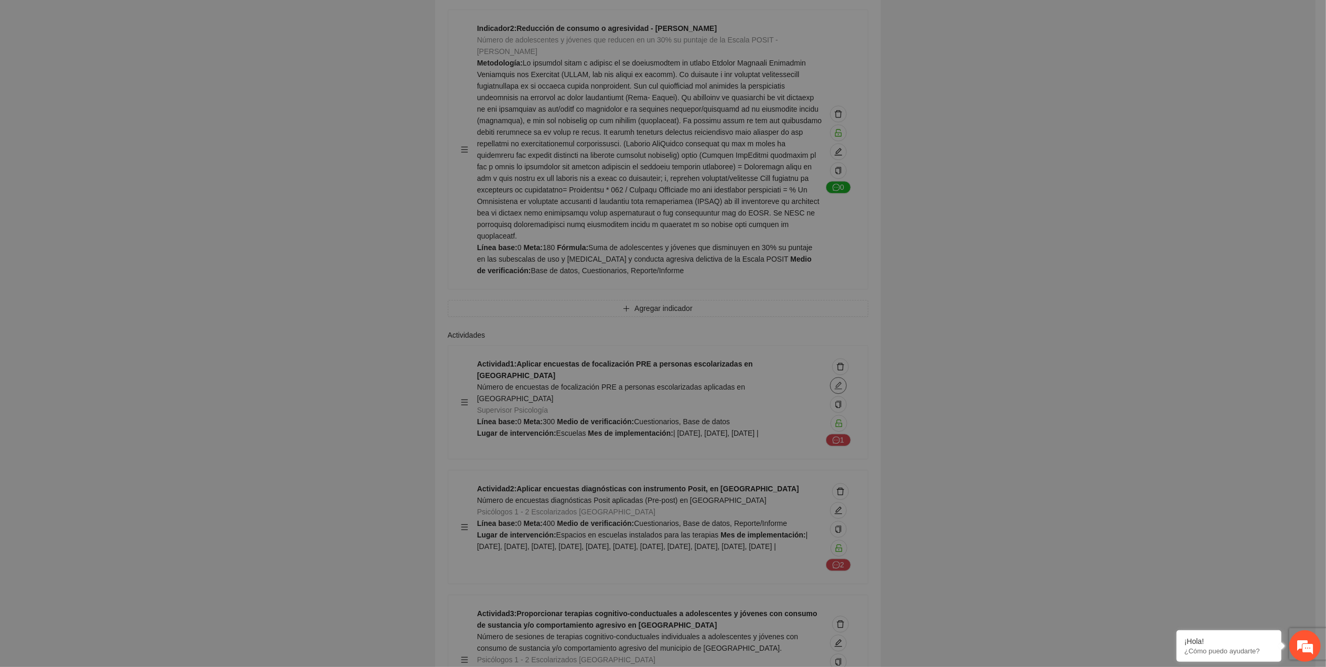
type textarea "********"
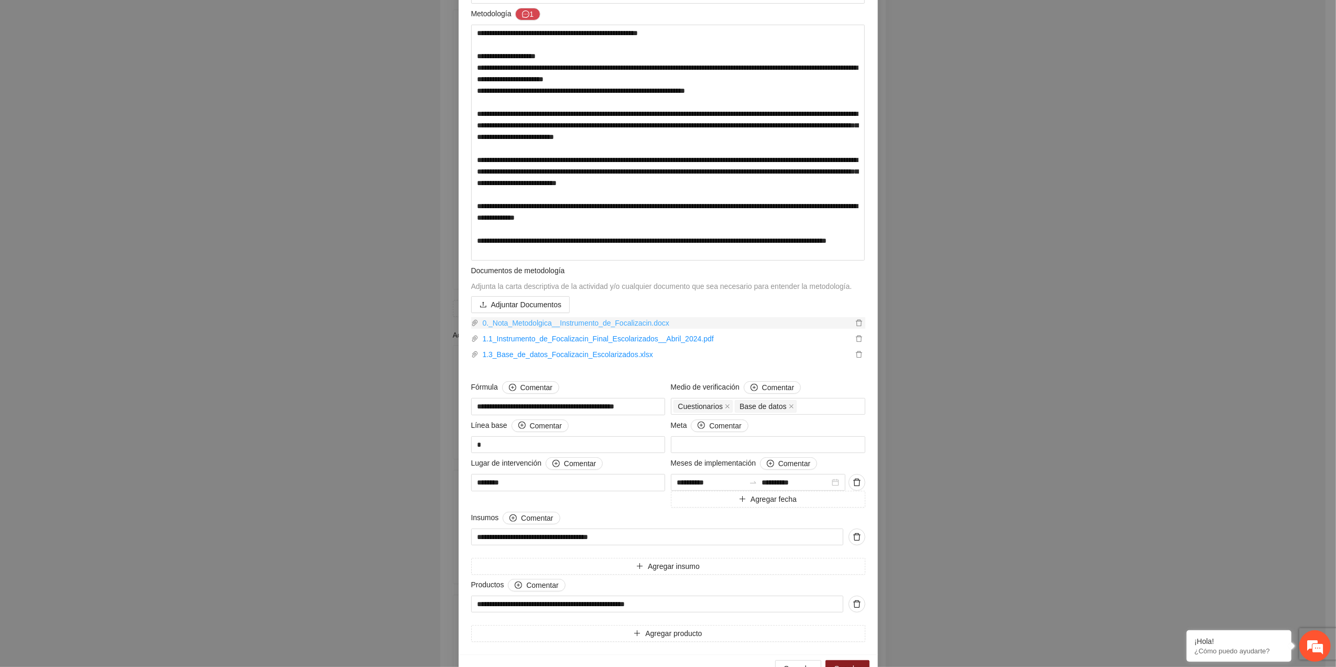
scroll to position [210, 0]
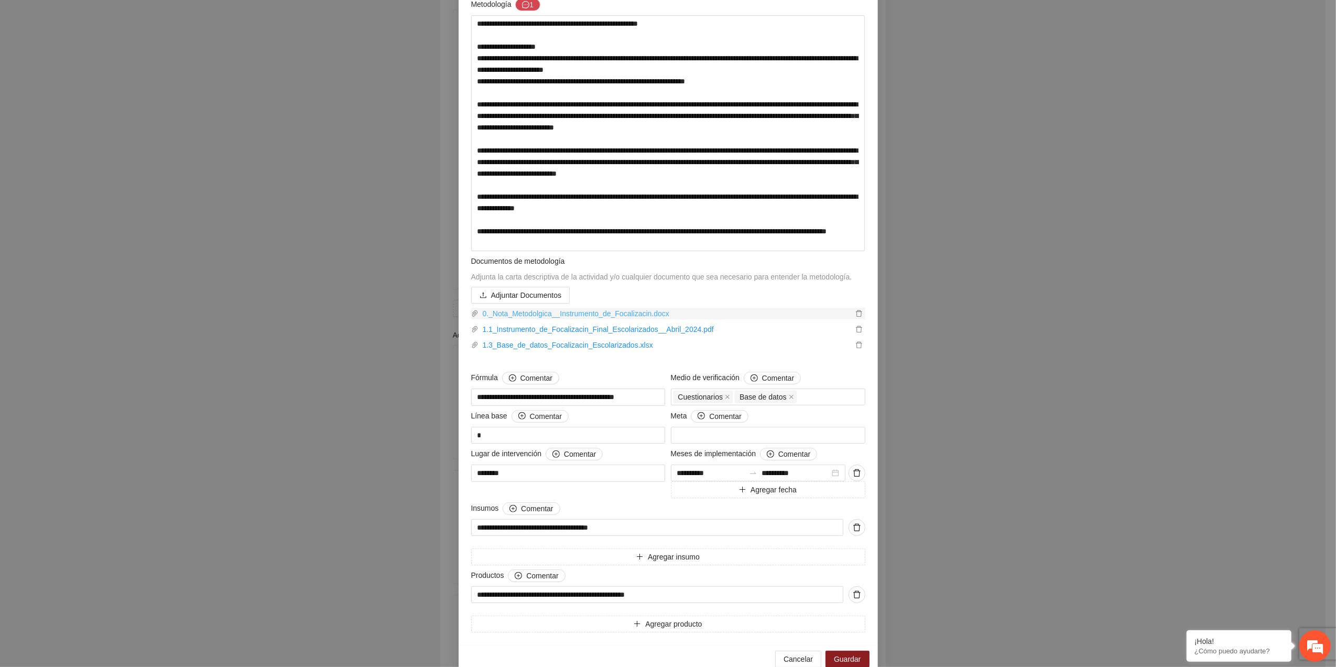
click at [561, 310] on link "0._Nota_Metodolgica__Instrumento_de_Focalizacin.docx" at bounding box center [666, 314] width 374 height 12
click at [502, 133] on textarea at bounding box center [668, 133] width 394 height 236
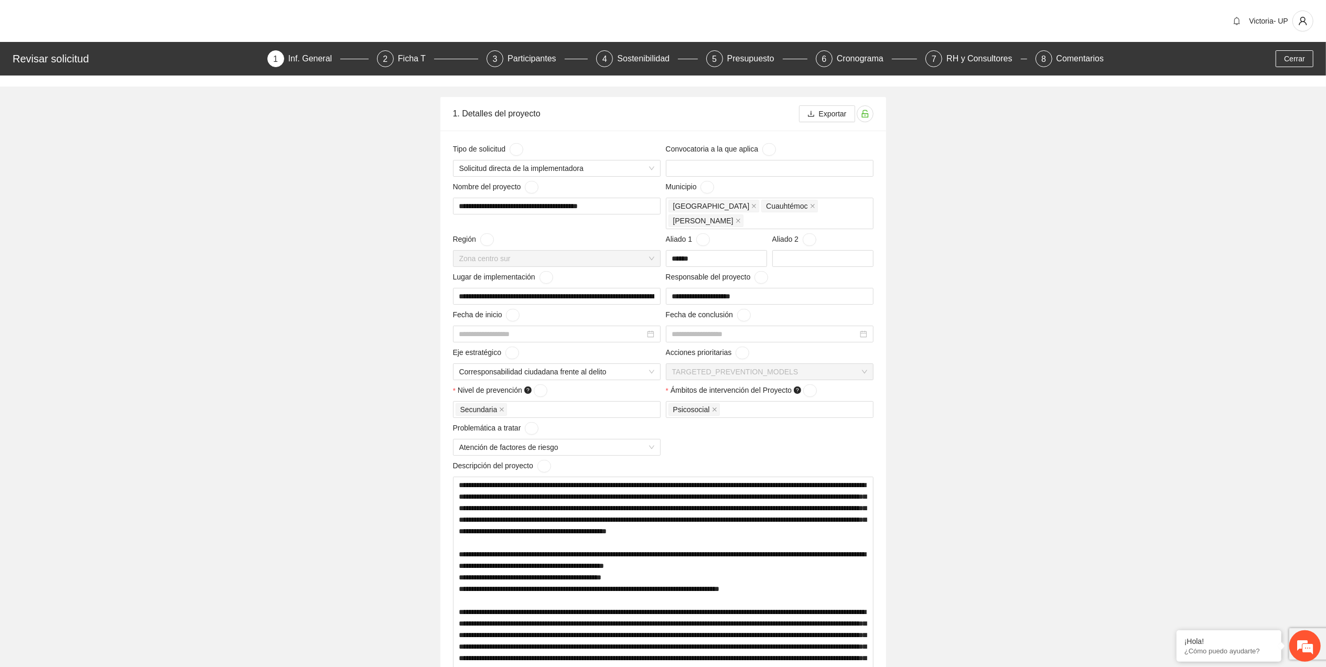
type input "**********"
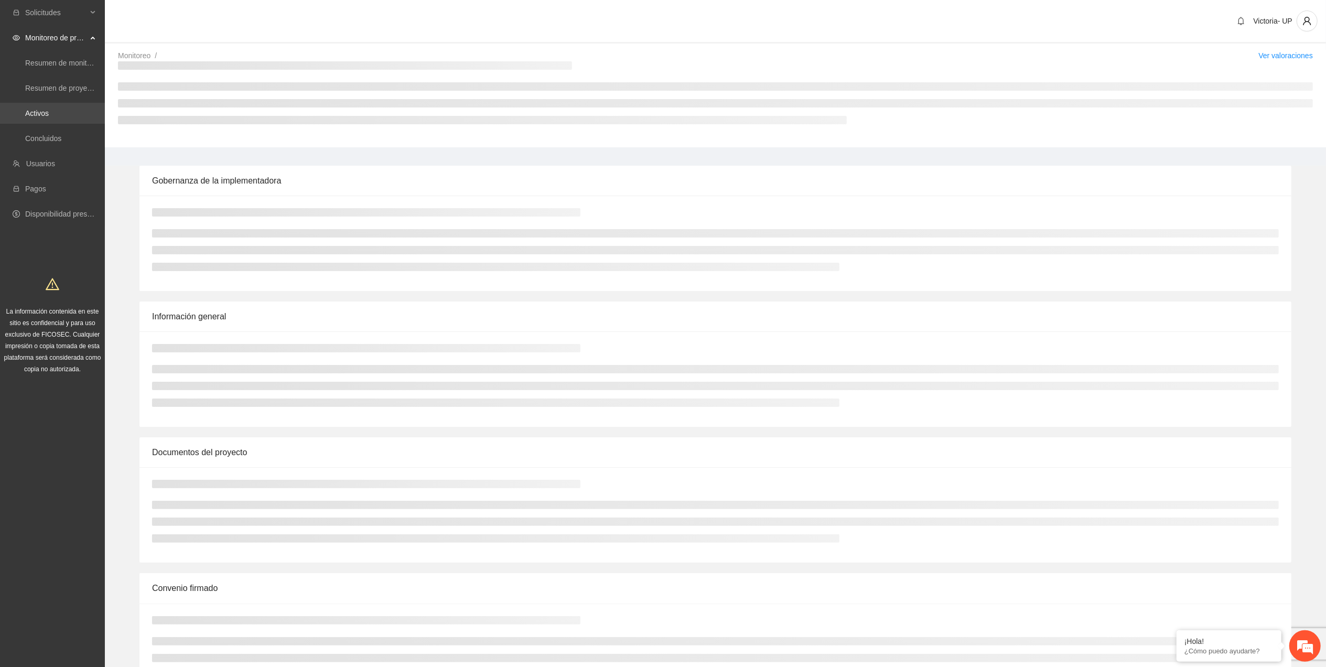
click at [49, 117] on link "Activos" at bounding box center [37, 113] width 24 height 8
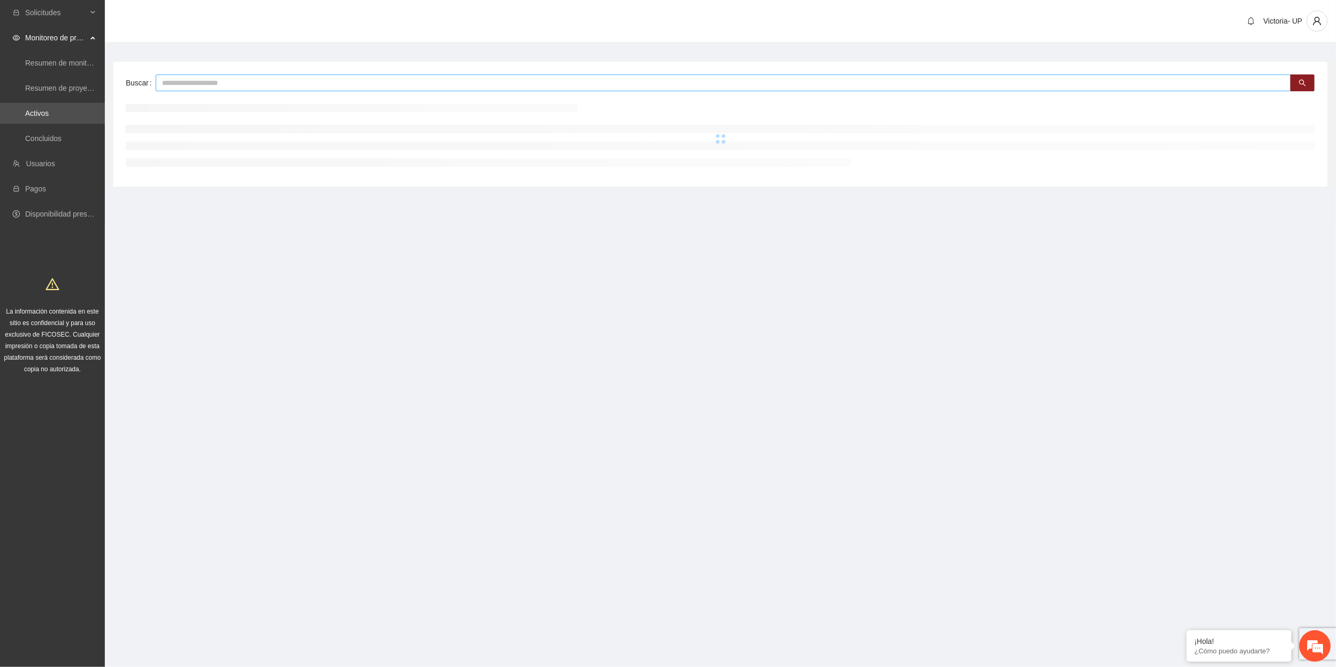
click at [195, 87] on input "text" at bounding box center [724, 82] width 1136 height 17
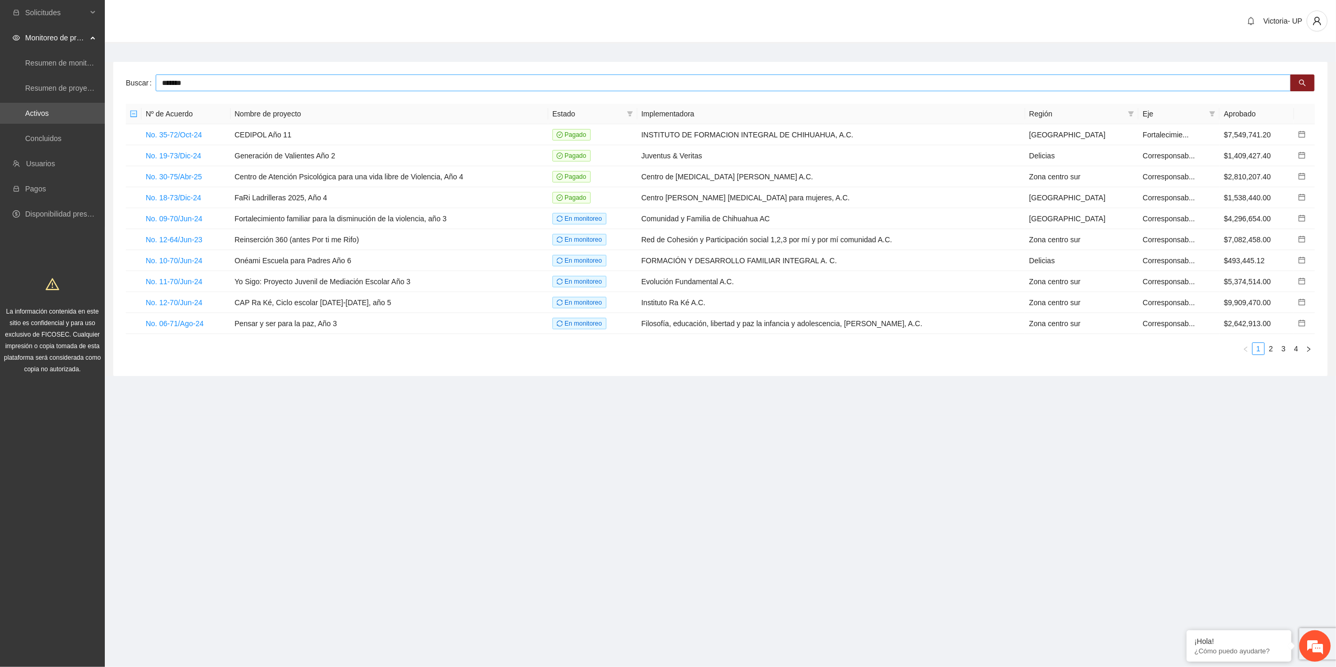
type input "*******"
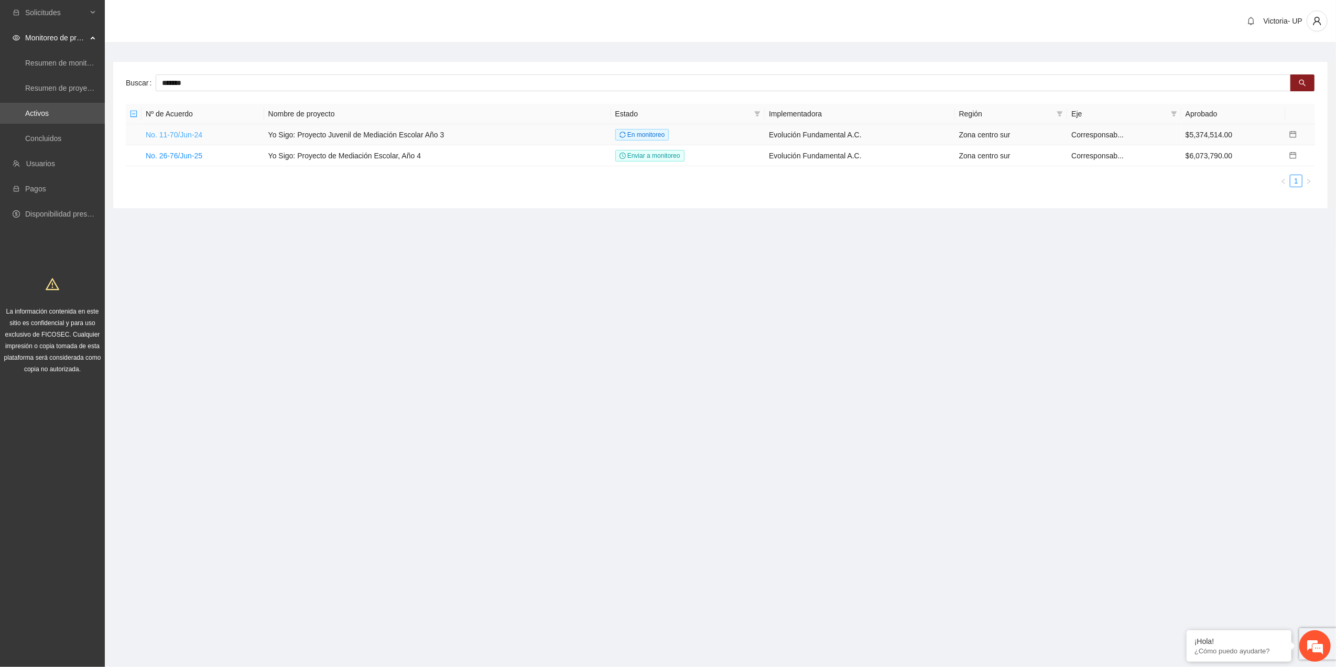
drag, startPoint x: 180, startPoint y: 137, endPoint x: 190, endPoint y: 130, distance: 11.6
click at [179, 136] on link "No. 11-70/Jun-24" at bounding box center [174, 135] width 57 height 8
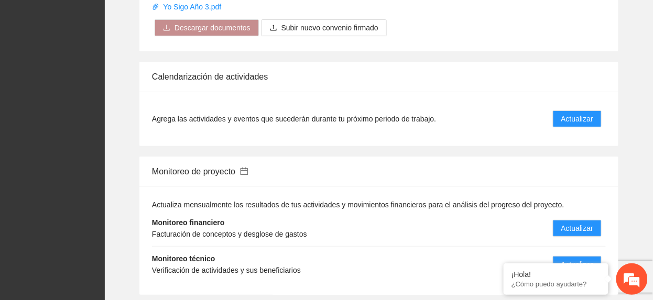
scroll to position [1049, 0]
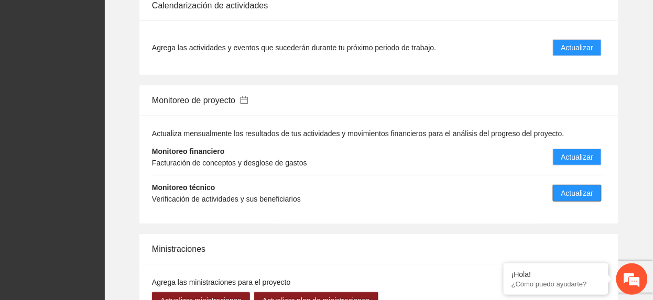
click at [579, 187] on button "Actualizar" at bounding box center [577, 193] width 49 height 17
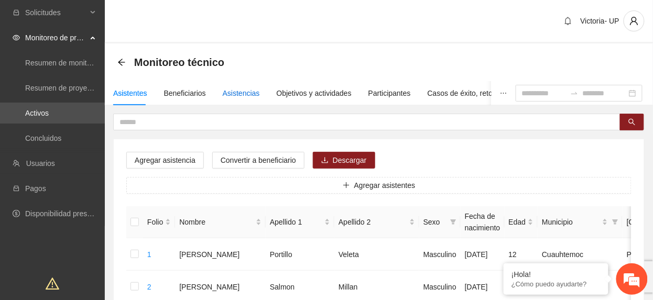
click at [233, 89] on div "Asistencias" at bounding box center [241, 94] width 37 height 12
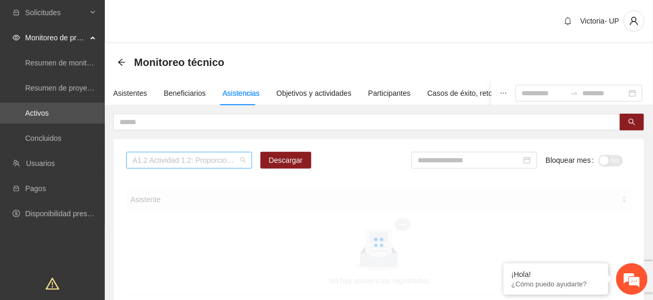
click at [148, 166] on span "A1.2 Actividad 1.2: Proporcionar terapias cognitivo-conductuales a adolescentes…" at bounding box center [189, 161] width 113 height 16
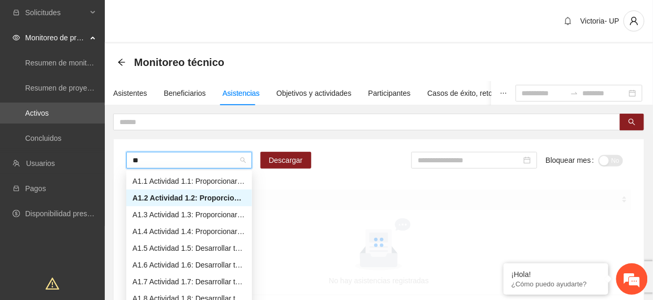
type input "***"
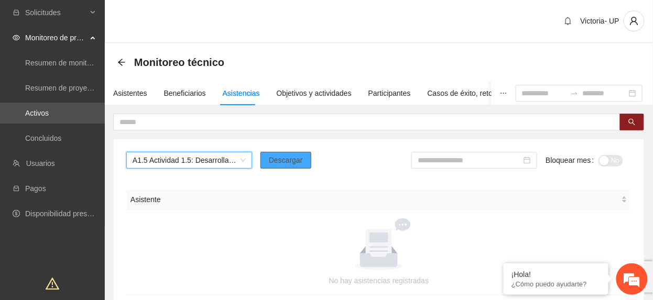
click at [284, 158] on span "Descargar" at bounding box center [286, 161] width 34 height 12
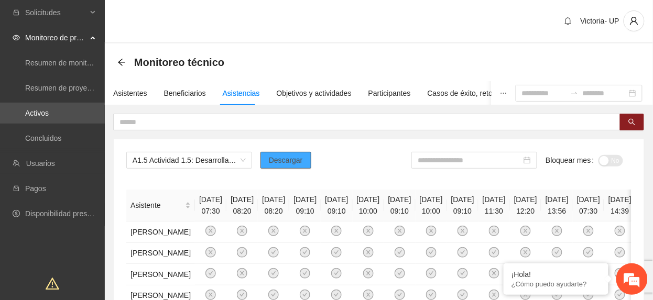
click at [275, 163] on span "Descargar" at bounding box center [286, 161] width 34 height 12
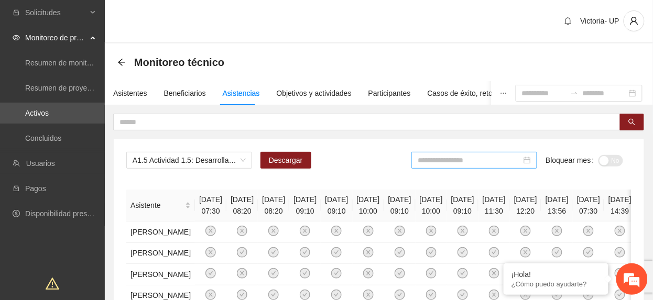
click at [476, 160] on input at bounding box center [470, 161] width 104 height 12
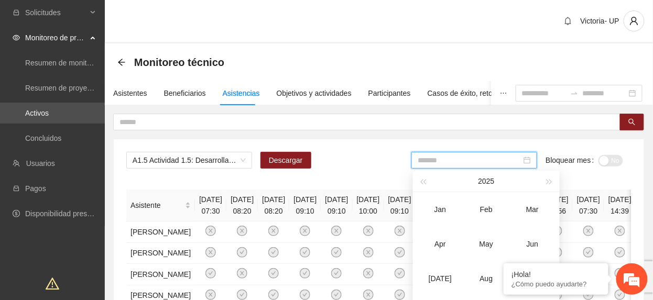
drag, startPoint x: 533, startPoint y: 242, endPoint x: 592, endPoint y: 179, distance: 86.8
click at [535, 241] on div "Jun" at bounding box center [532, 244] width 31 height 13
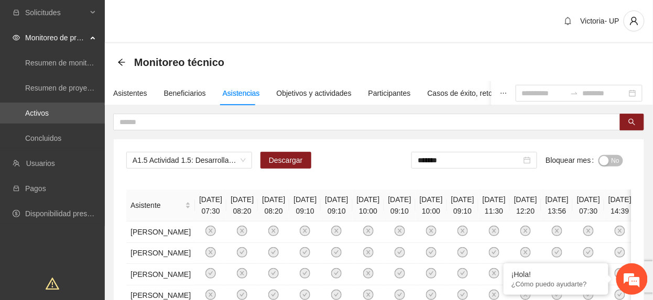
click at [609, 162] on button "No" at bounding box center [611, 161] width 25 height 12
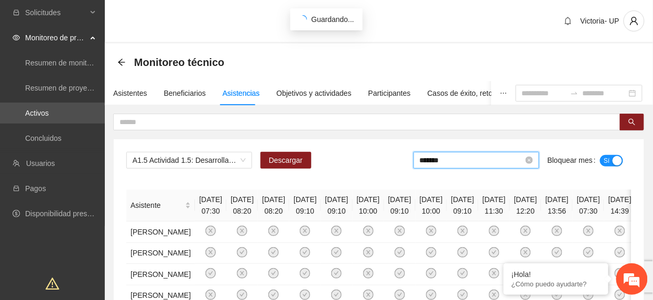
click at [463, 160] on input "*******" at bounding box center [472, 161] width 104 height 12
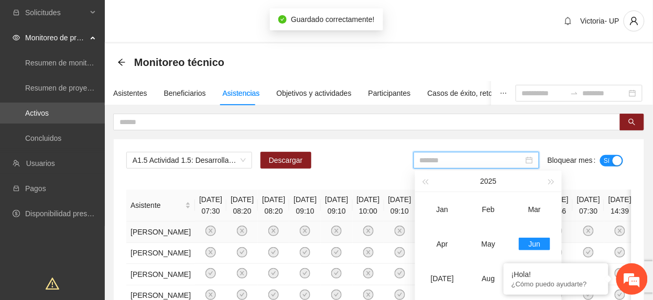
drag, startPoint x: 443, startPoint y: 279, endPoint x: 522, endPoint y: 227, distance: 94.7
click at [451, 276] on div "[DATE]" at bounding box center [442, 279] width 31 height 13
type input "*******"
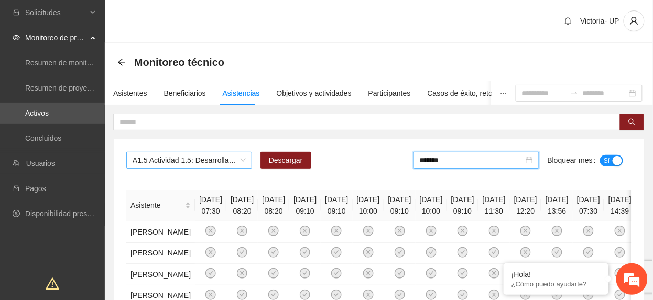
click at [206, 164] on span "A1.5 Actividad 1.5: Desarrollar talleres semanales de habilidades para la vida,…" at bounding box center [189, 161] width 113 height 16
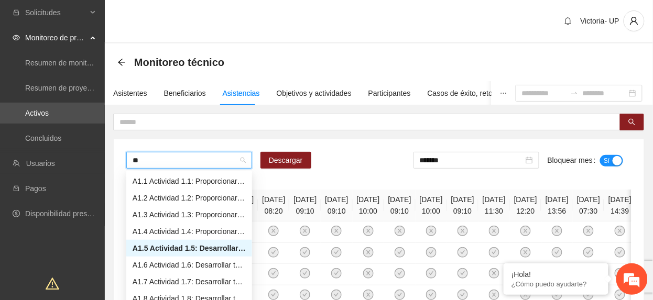
type input "***"
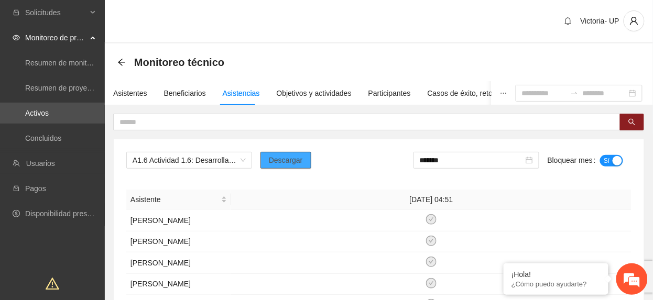
click at [300, 156] on span "Descargar" at bounding box center [286, 161] width 34 height 12
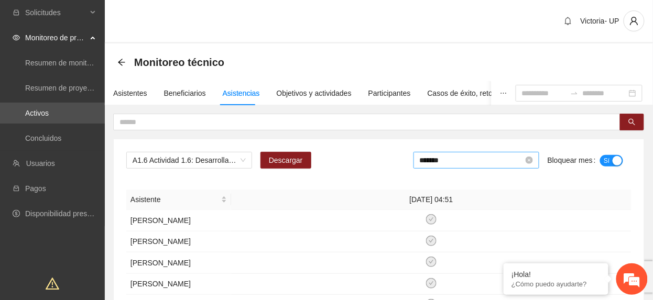
drag, startPoint x: 464, startPoint y: 159, endPoint x: 468, endPoint y: 165, distance: 6.4
click at [467, 162] on input "*******" at bounding box center [472, 161] width 104 height 12
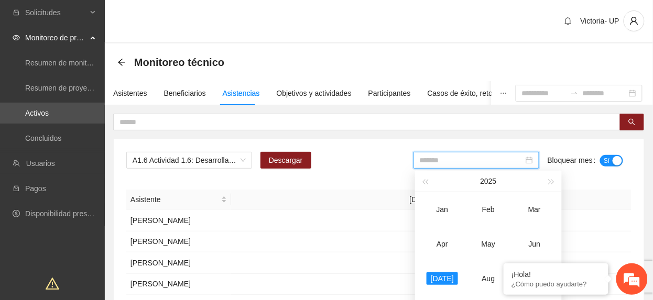
drag, startPoint x: 539, startPoint y: 237, endPoint x: 586, endPoint y: 185, distance: 69.8
click at [539, 235] on td "Jun" at bounding box center [535, 244] width 46 height 35
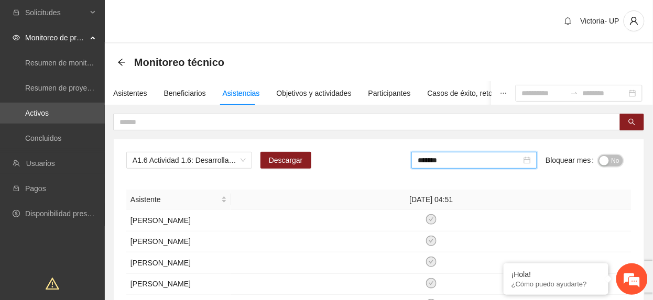
drag, startPoint x: 611, startPoint y: 158, endPoint x: 567, endPoint y: 149, distance: 44.9
click at [612, 158] on span "No" at bounding box center [616, 161] width 8 height 12
drag, startPoint x: 464, startPoint y: 158, endPoint x: 512, endPoint y: 225, distance: 81.9
click at [464, 159] on input "*******" at bounding box center [472, 161] width 104 height 12
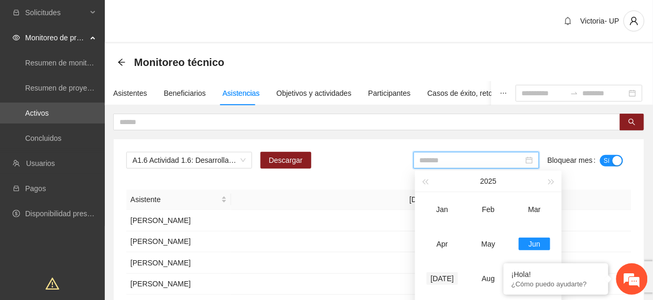
click at [445, 277] on div "[DATE]" at bounding box center [442, 279] width 31 height 13
type input "*******"
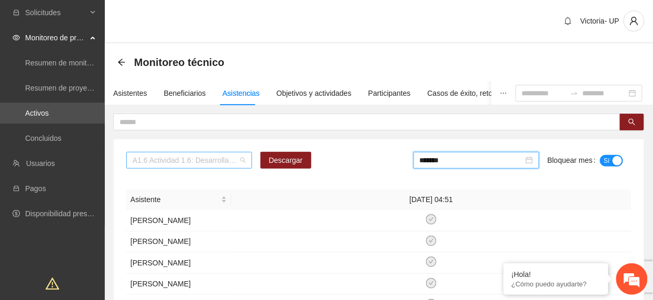
drag, startPoint x: 174, startPoint y: 160, endPoint x: 167, endPoint y: 164, distance: 8.5
click at [169, 164] on span "A1.6 Actividad 1.6: Desarrollar talleres semanales de habilidades para la vida,…" at bounding box center [189, 161] width 113 height 16
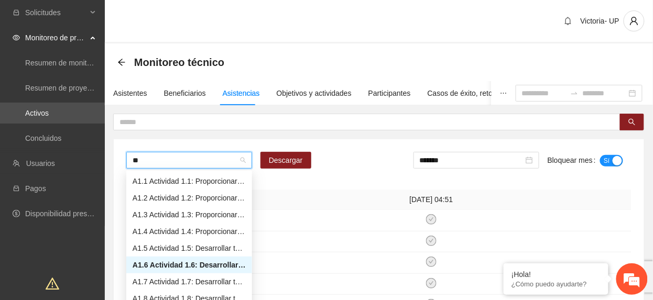
type input "***"
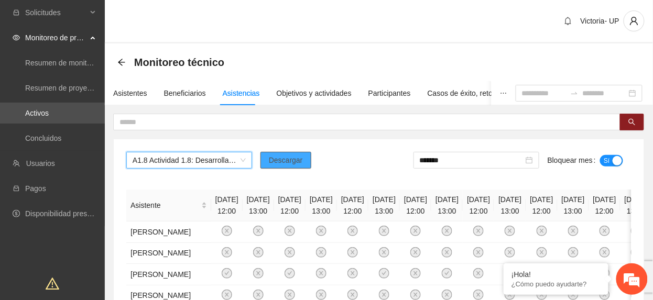
click at [281, 163] on span "Descargar" at bounding box center [286, 161] width 34 height 12
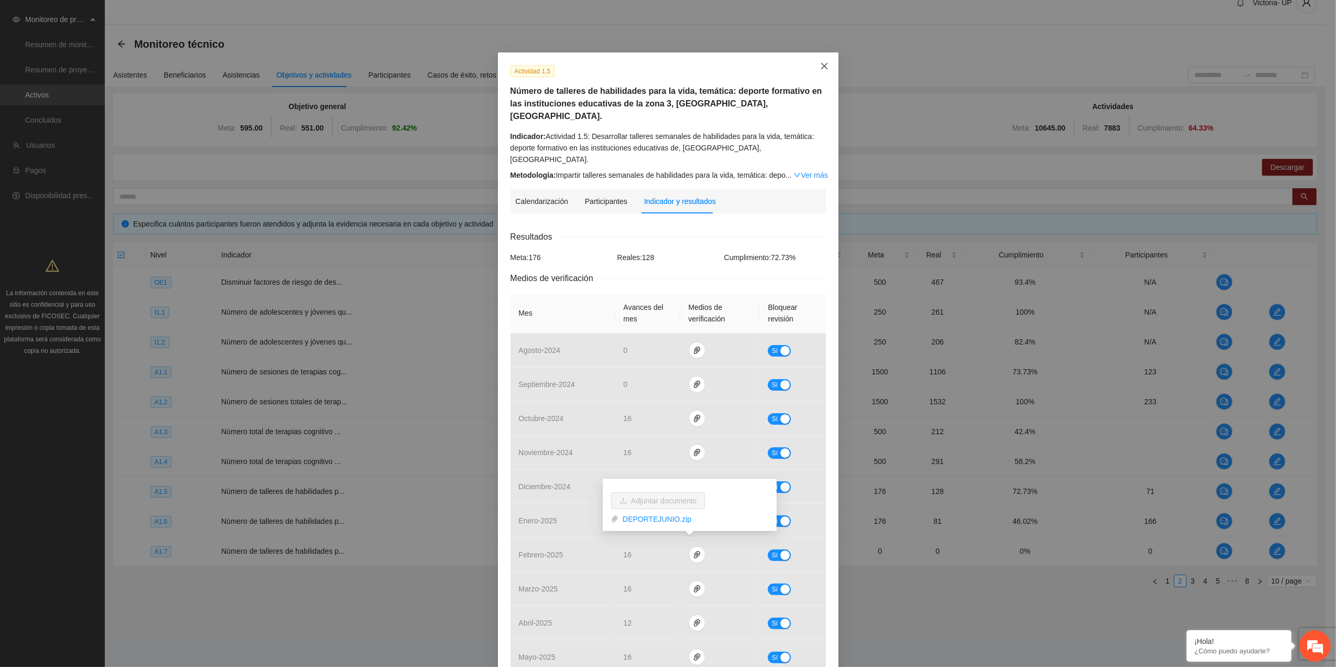
drag, startPoint x: 828, startPoint y: 68, endPoint x: 787, endPoint y: 73, distance: 41.8
click at [828, 67] on span "Close" at bounding box center [825, 66] width 28 height 28
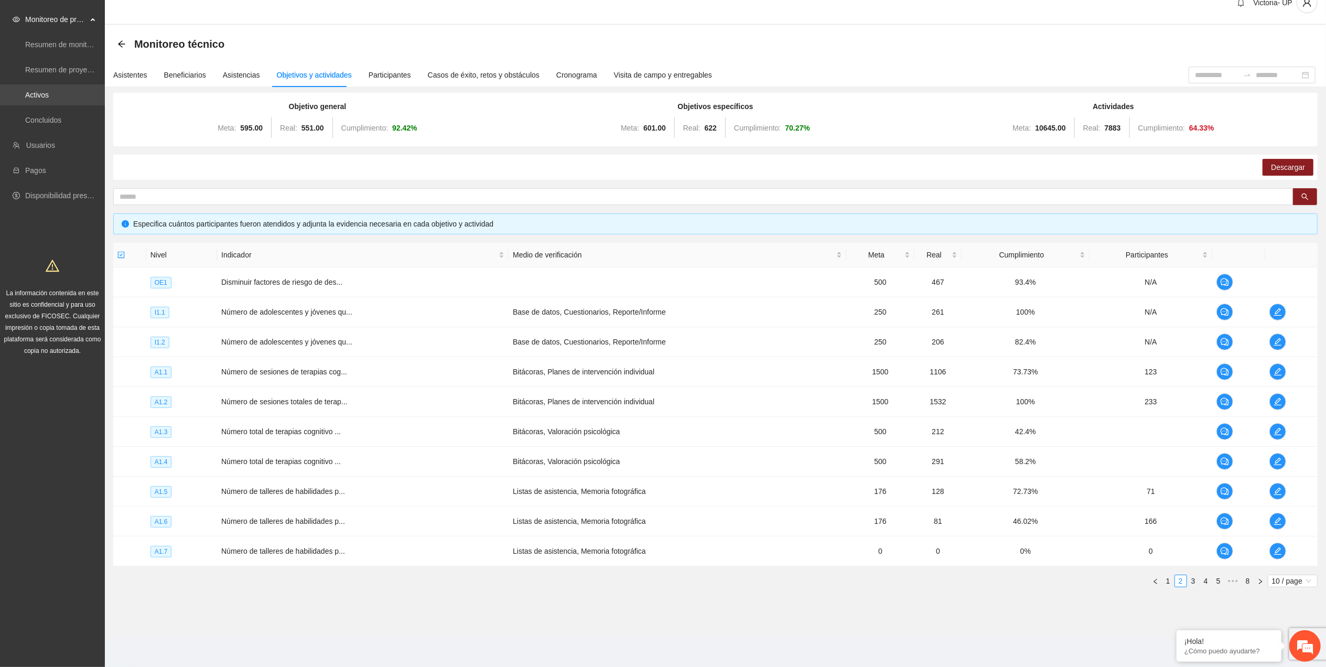
click at [47, 91] on link "Activos" at bounding box center [37, 95] width 24 height 8
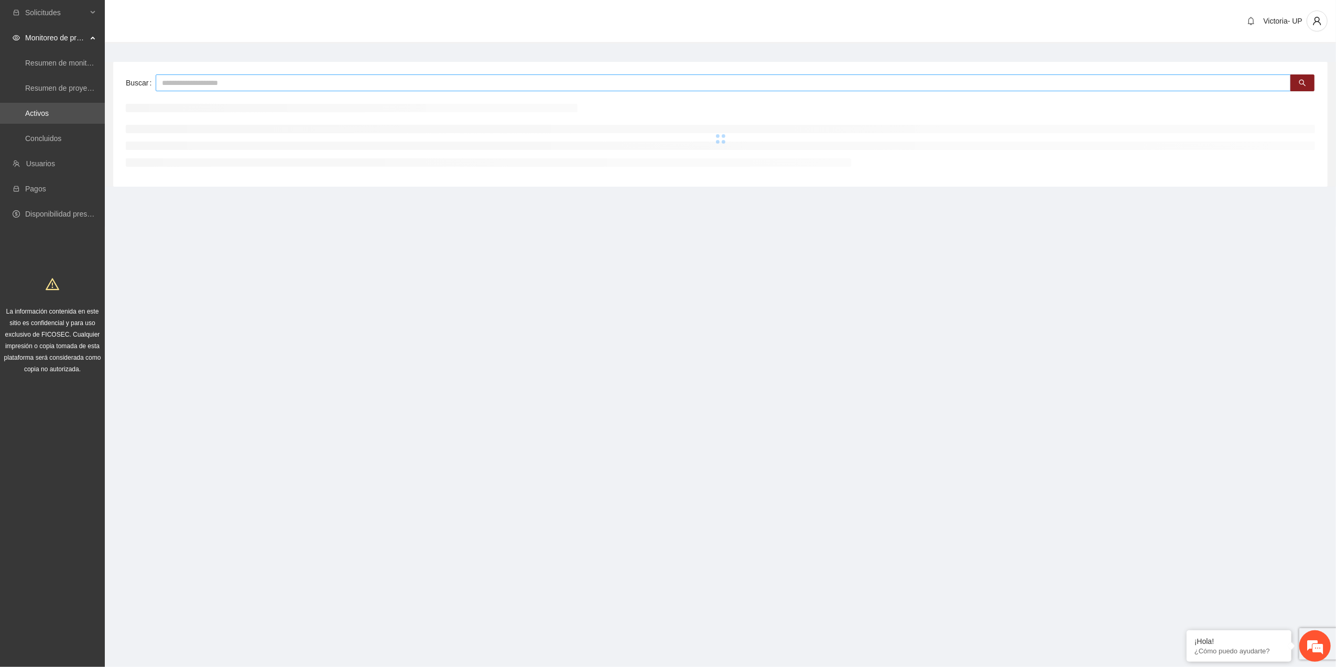
click at [258, 80] on input "text" at bounding box center [724, 82] width 1136 height 17
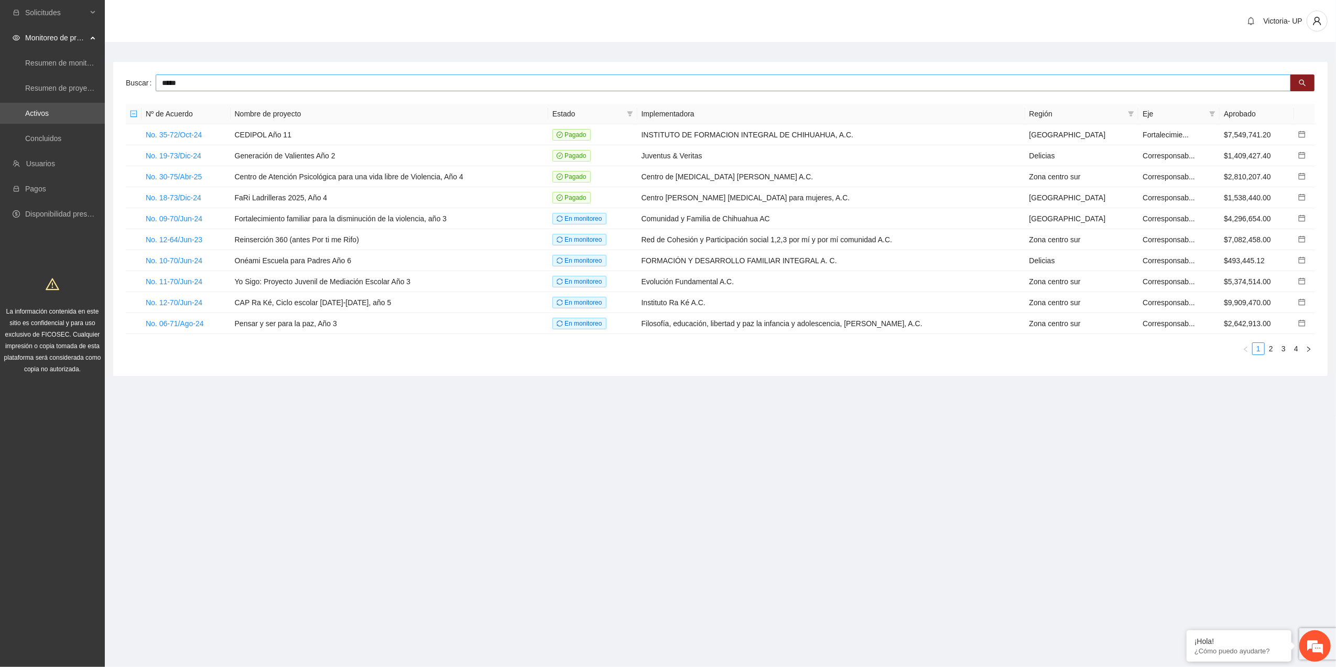
type input "*****"
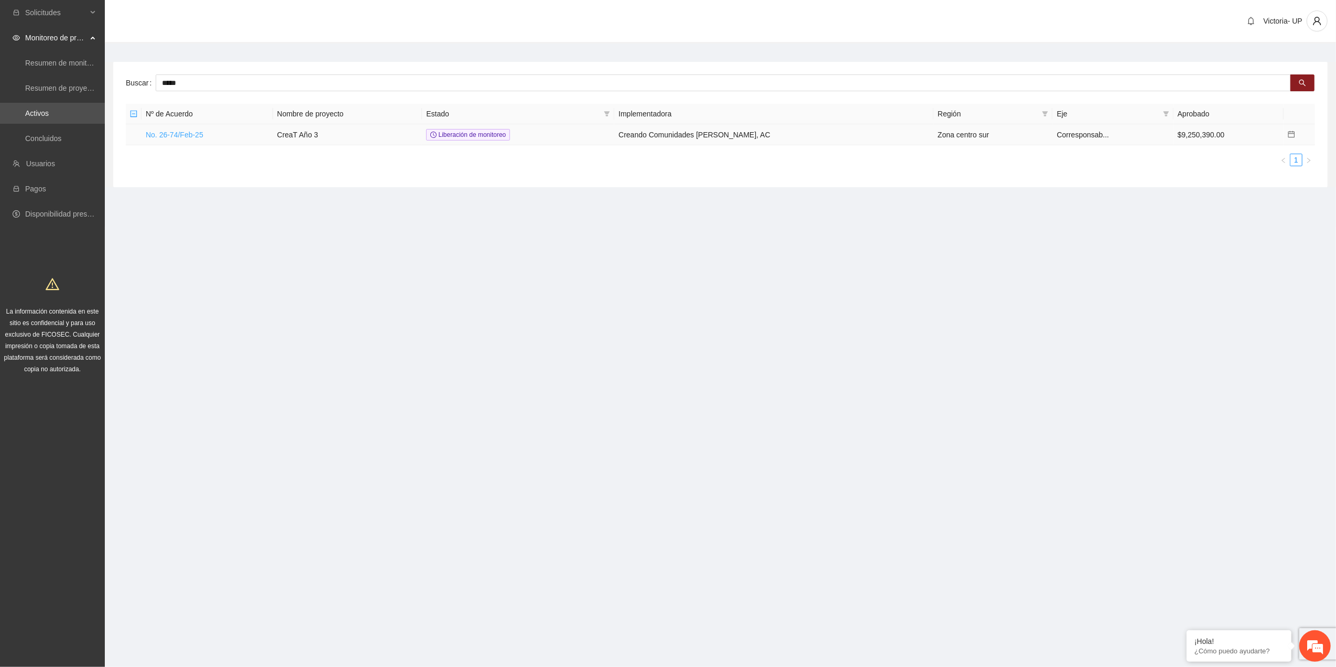
click at [170, 133] on link "No. 26-74/Feb-25" at bounding box center [175, 135] width 58 height 8
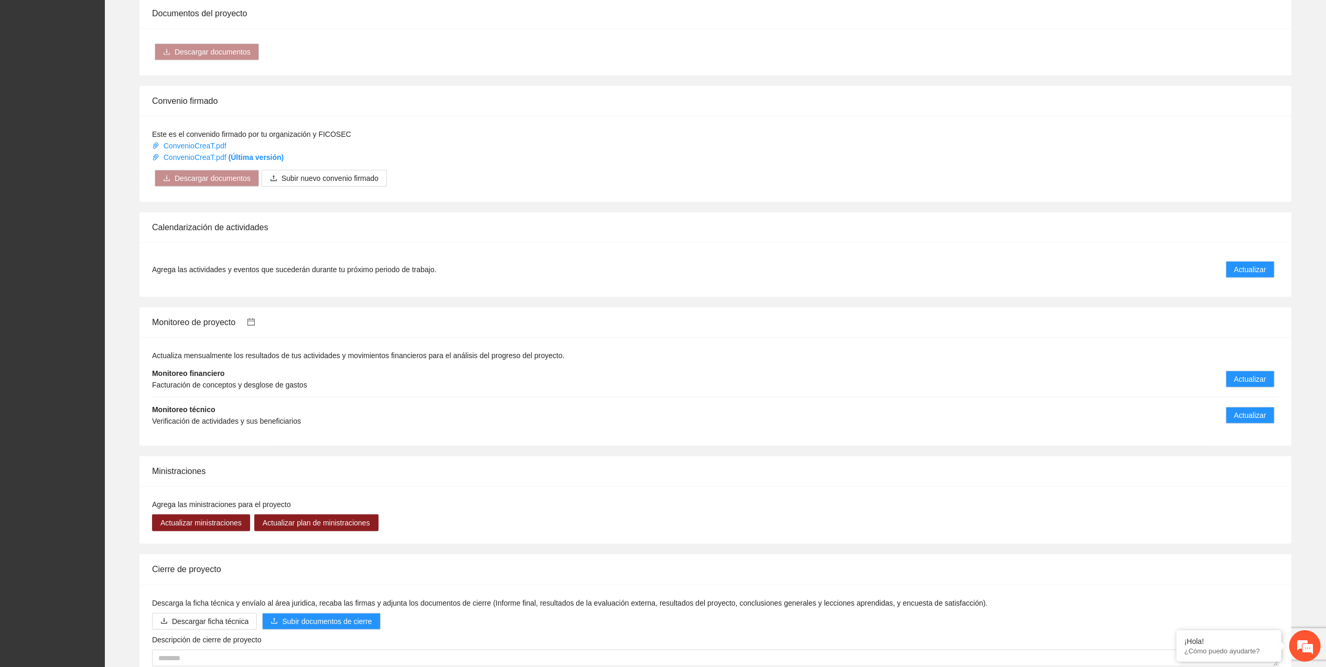
scroll to position [696, 0]
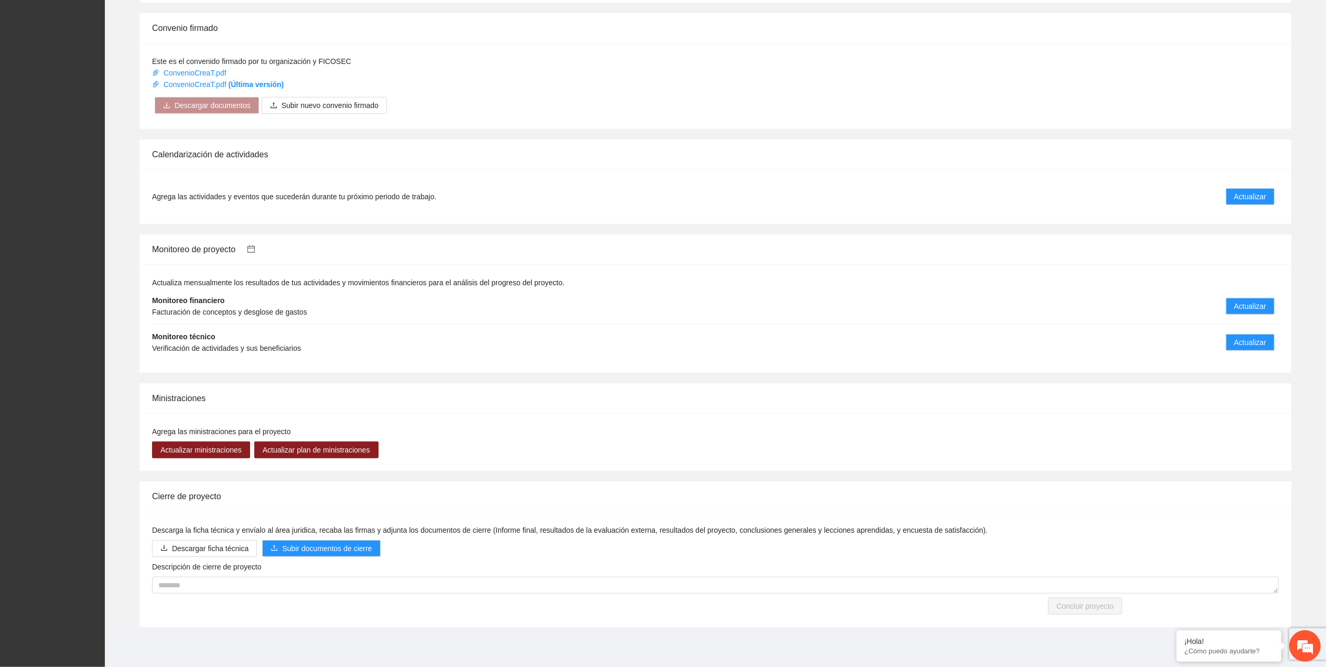
click at [254, 252] on icon "calendar" at bounding box center [251, 249] width 8 height 8
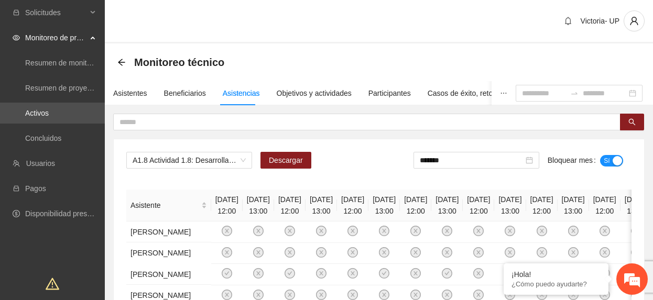
click at [493, 167] on div "*******" at bounding box center [477, 160] width 126 height 17
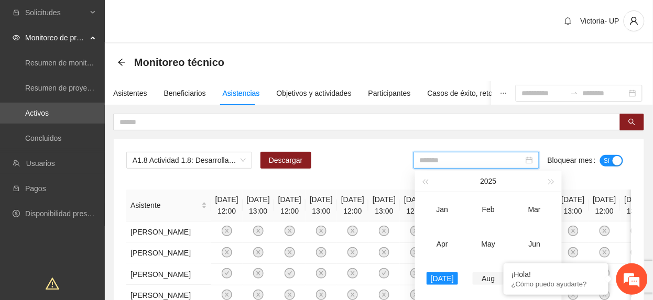
click at [485, 277] on div "Aug" at bounding box center [488, 279] width 31 height 13
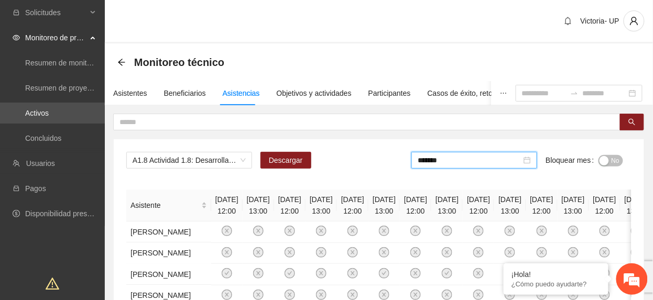
drag, startPoint x: 470, startPoint y: 158, endPoint x: 522, endPoint y: 219, distance: 80.4
click at [470, 159] on input "*******" at bounding box center [470, 161] width 104 height 12
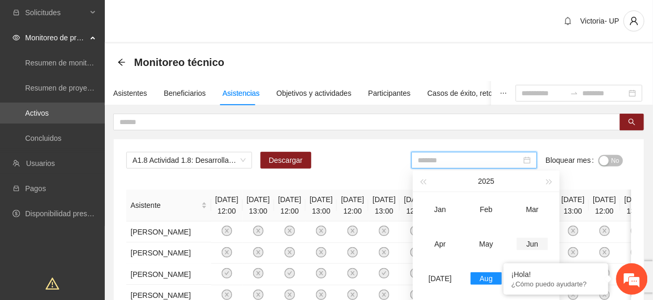
click at [532, 236] on td "Jun" at bounding box center [533, 244] width 46 height 35
type input "*******"
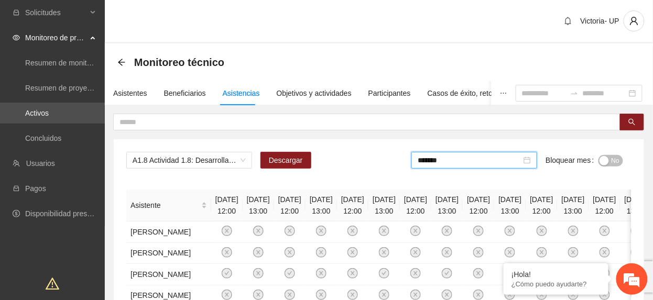
drag, startPoint x: 202, startPoint y: 164, endPoint x: 196, endPoint y: 170, distance: 8.5
click at [197, 168] on div "A1.8 Actividad 1.8: Desarrollar talleres semanales de habilidades para la vida,…" at bounding box center [189, 160] width 126 height 17
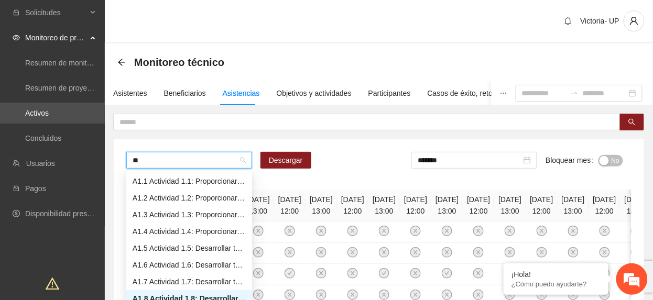
type input "***"
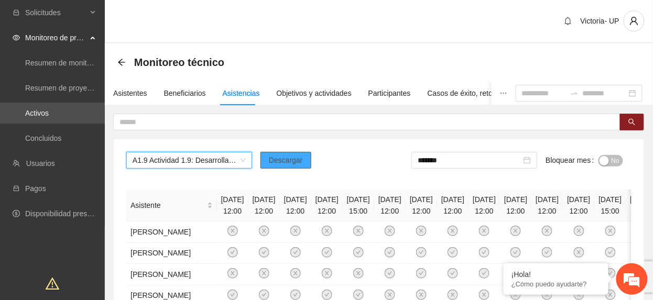
click at [297, 158] on span "Descargar" at bounding box center [286, 161] width 34 height 12
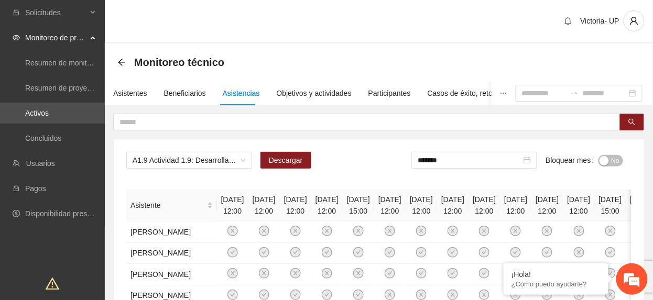
click at [606, 162] on div "button" at bounding box center [604, 160] width 9 height 9
